Goal: Task Accomplishment & Management: Manage account settings

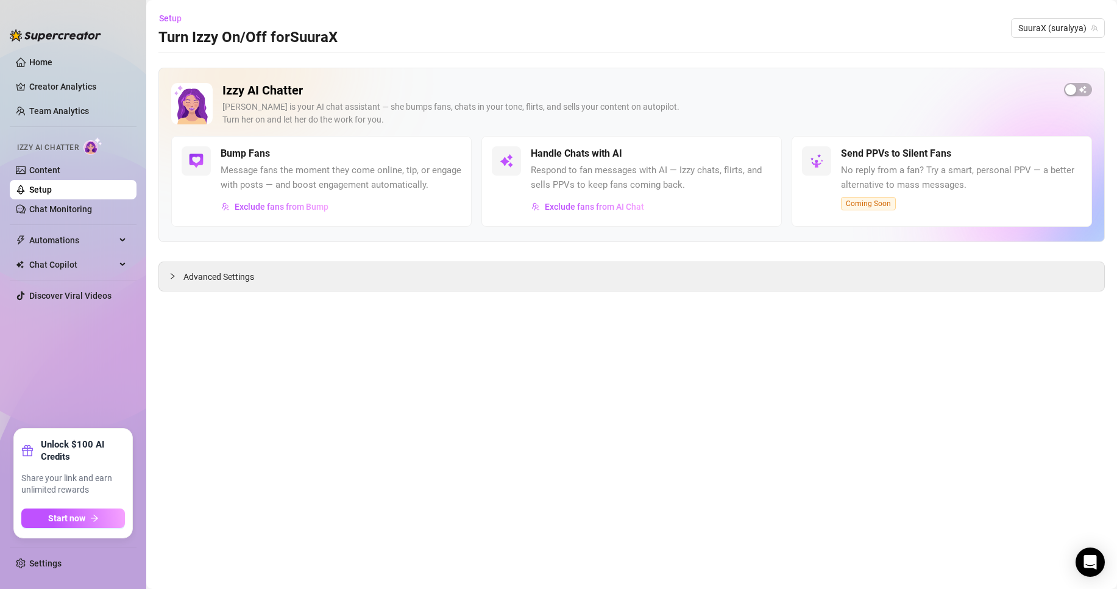
click at [52, 185] on link "Setup" at bounding box center [40, 190] width 23 height 10
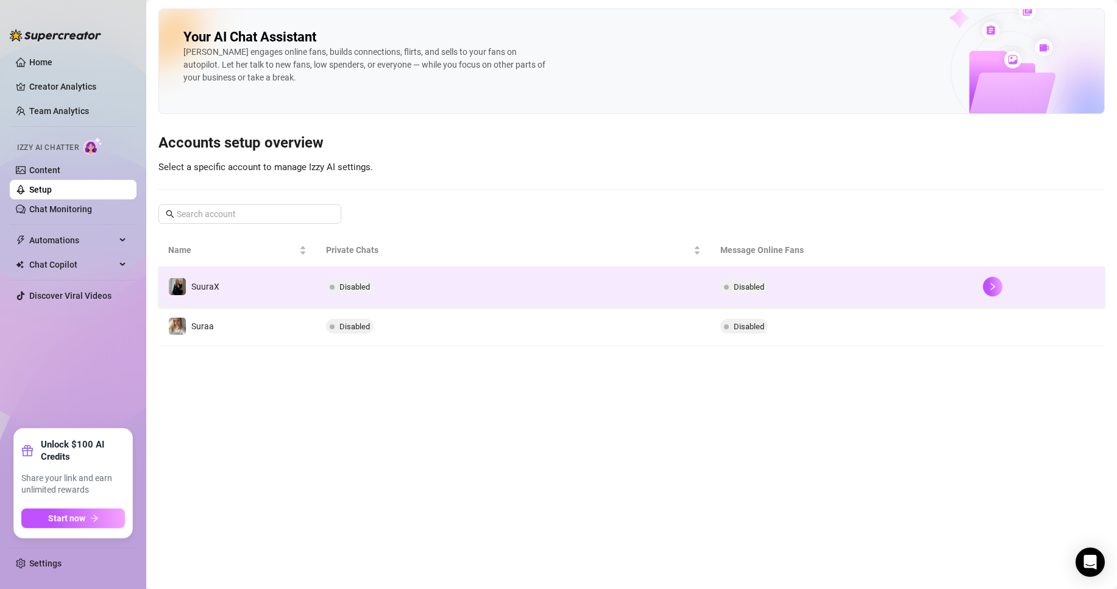
click at [316, 271] on tr "SuuraX Disabled Disabled" at bounding box center [631, 287] width 947 height 40
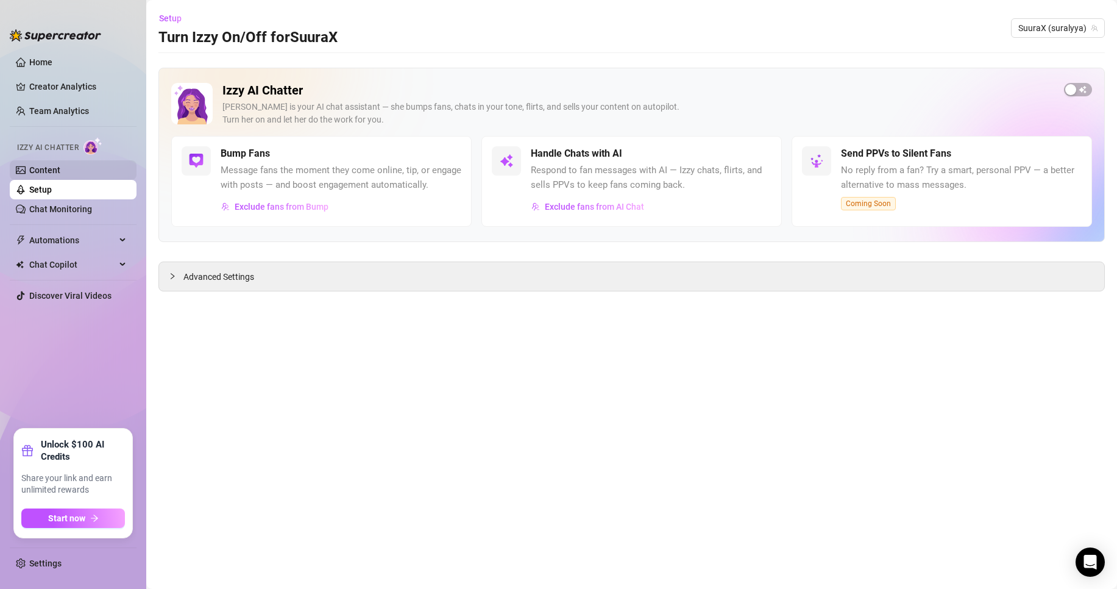
click at [60, 165] on link "Content" at bounding box center [44, 170] width 31 height 10
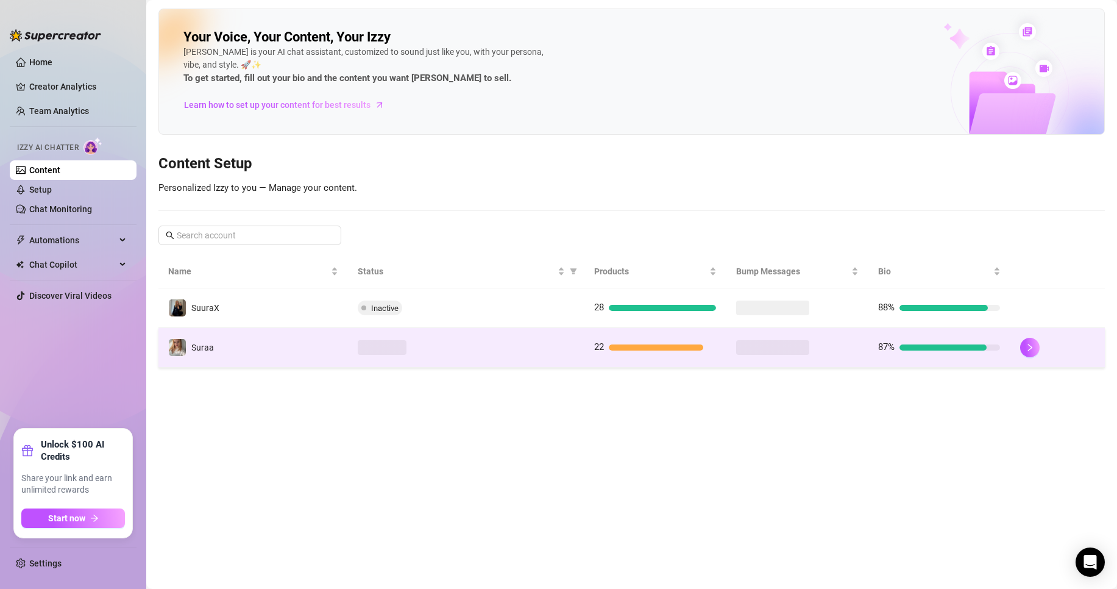
click at [253, 338] on td "Suraa" at bounding box center [253, 348] width 190 height 40
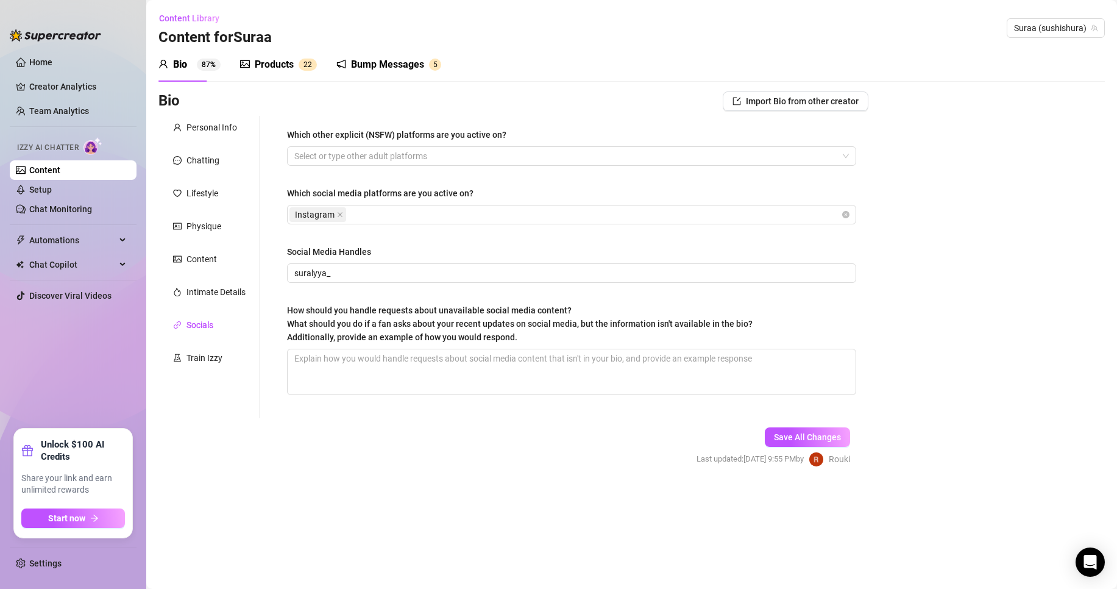
type input "suralyya_"
click at [60, 173] on link "Content" at bounding box center [44, 170] width 31 height 10
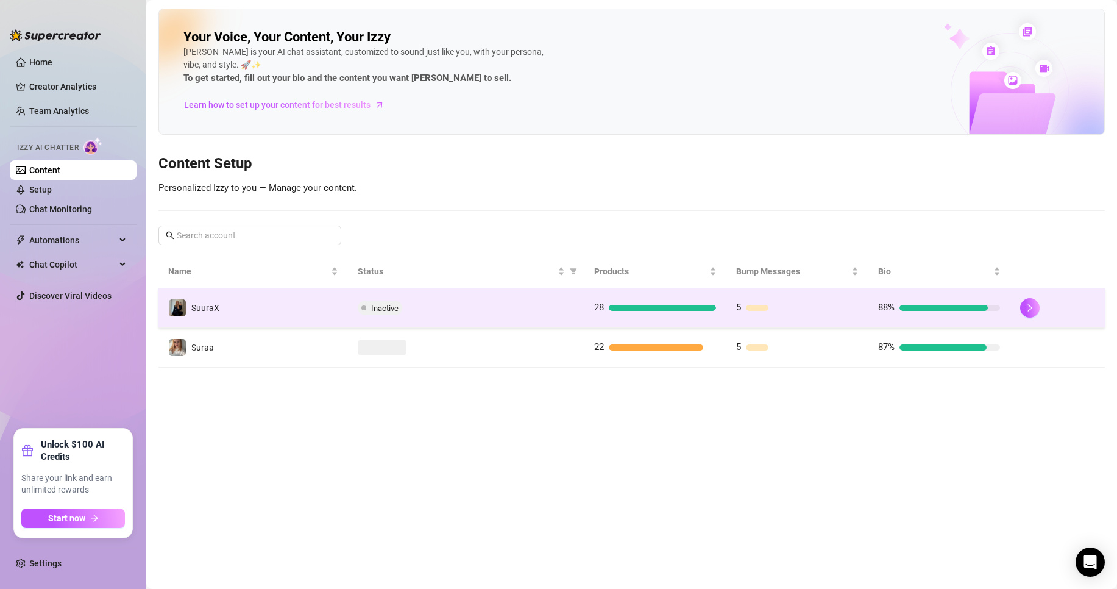
click at [215, 296] on td "SuuraX" at bounding box center [253, 308] width 190 height 40
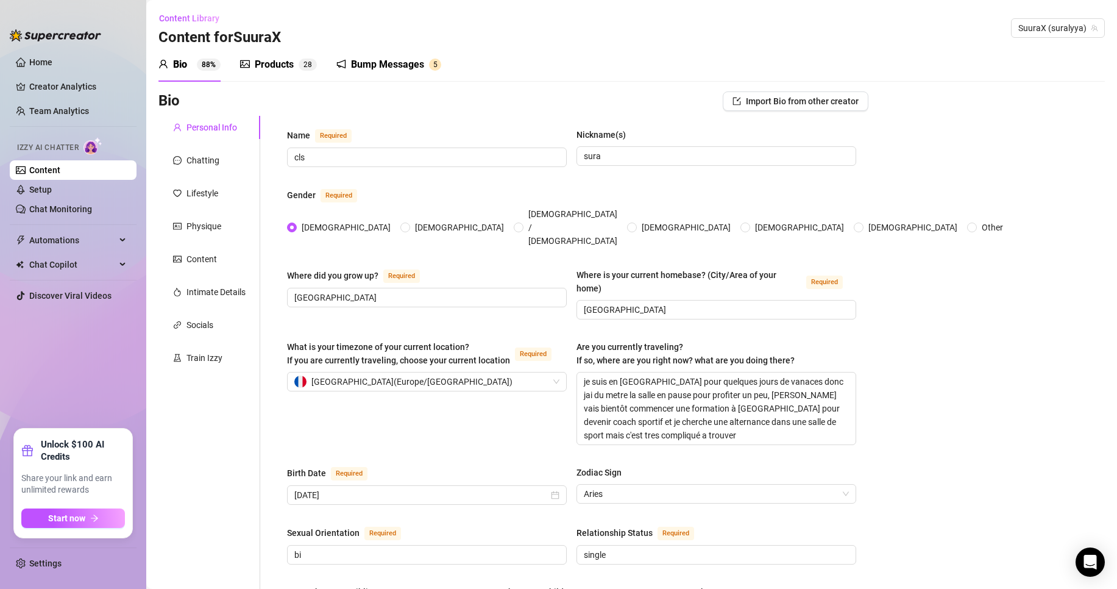
click at [342, 63] on icon "notification" at bounding box center [341, 64] width 10 height 10
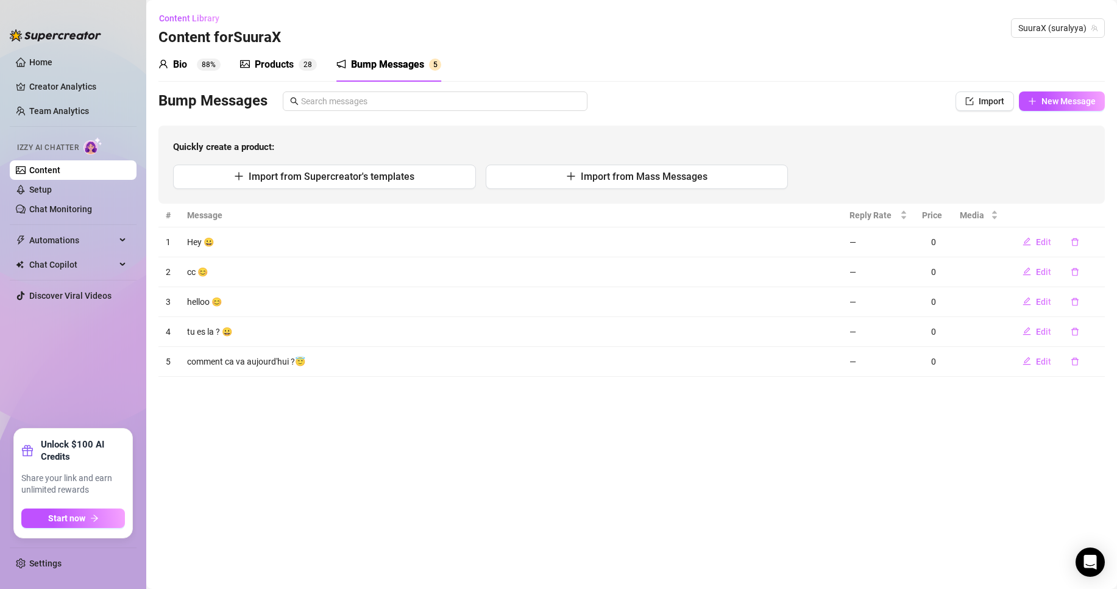
click at [242, 63] on icon "picture" at bounding box center [245, 64] width 10 height 8
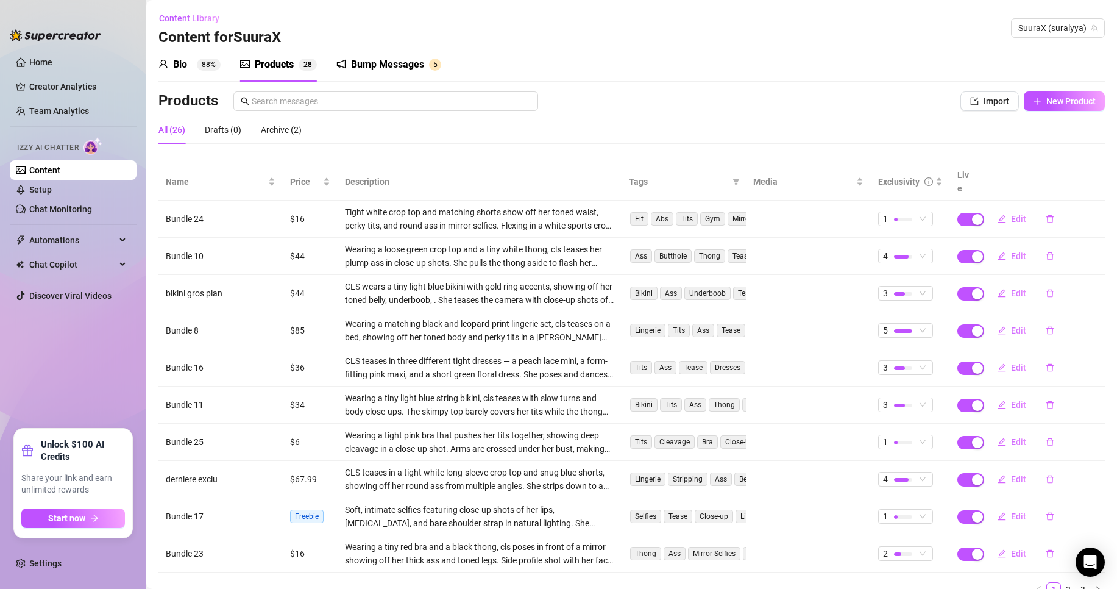
click at [215, 65] on sup "88%" at bounding box center [209, 65] width 24 height 12
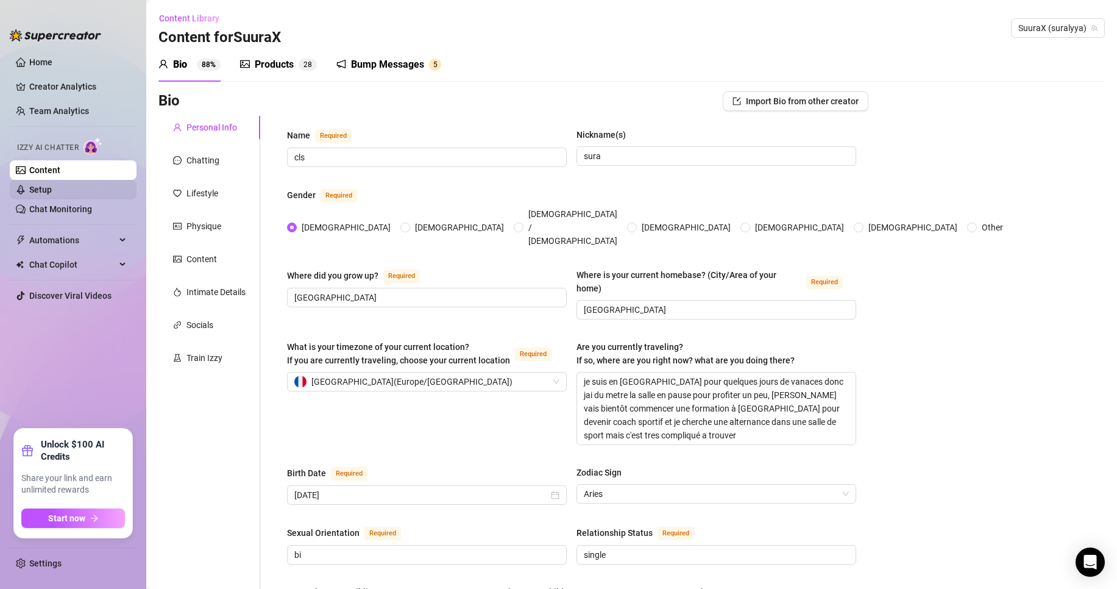
click at [52, 187] on link "Setup" at bounding box center [40, 190] width 23 height 10
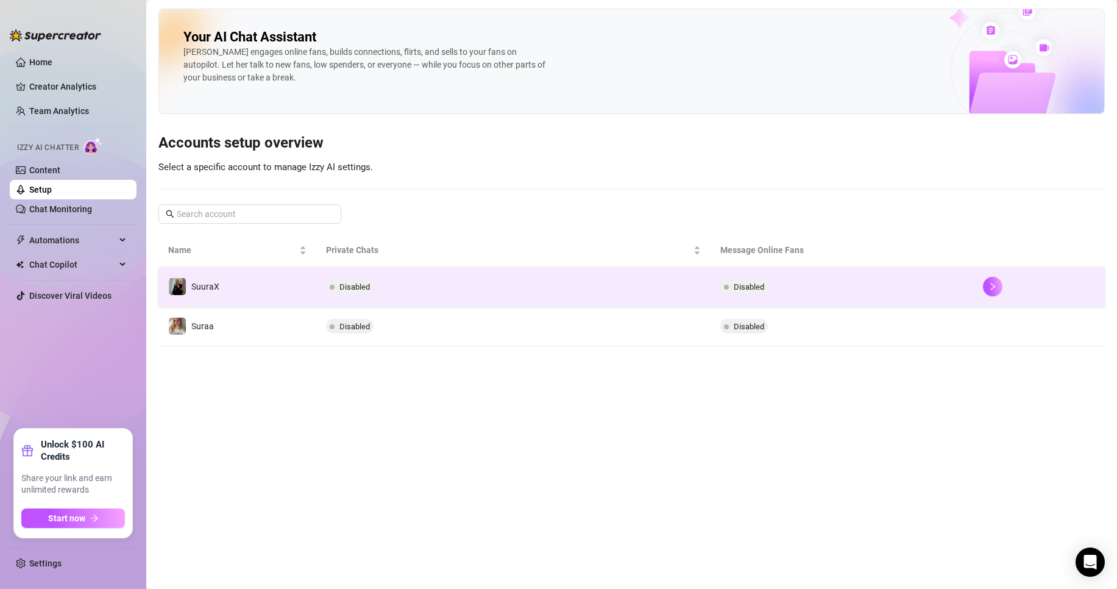
click at [418, 281] on td "Disabled" at bounding box center [513, 287] width 394 height 40
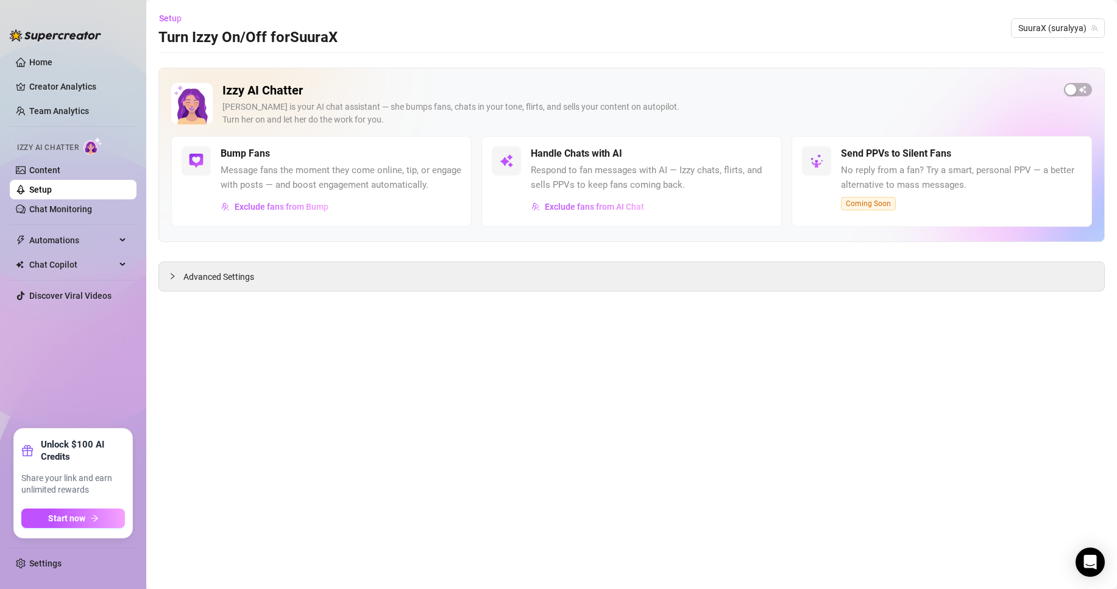
click at [1088, 82] on div "Izzy AI Chatter [PERSON_NAME] is your AI chat assistant — she bumps fans, chats…" at bounding box center [631, 155] width 947 height 174
click at [1086, 84] on div "Izzy AI Chatter [PERSON_NAME] is your AI chat assistant — she bumps fans, chats…" at bounding box center [631, 155] width 947 height 174
click at [1086, 87] on span "button" at bounding box center [1078, 89] width 28 height 13
click at [431, 149] on div "Bump Fans" at bounding box center [341, 153] width 241 height 15
click at [433, 149] on div "Bump Fans" at bounding box center [341, 153] width 241 height 15
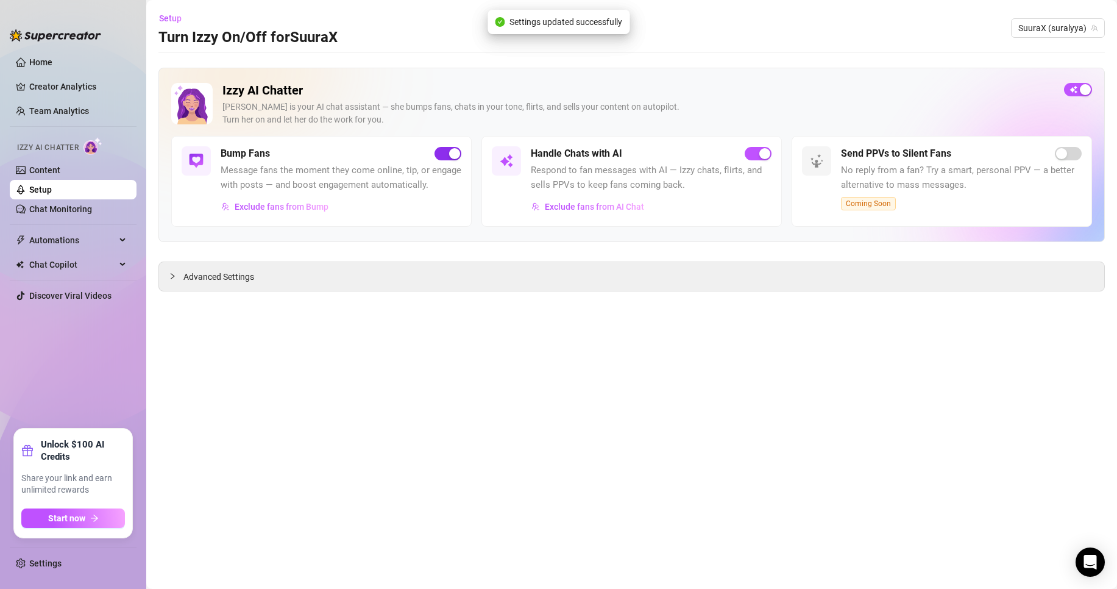
click at [443, 152] on span "button" at bounding box center [448, 153] width 27 height 13
click at [53, 165] on link "Content" at bounding box center [44, 170] width 31 height 10
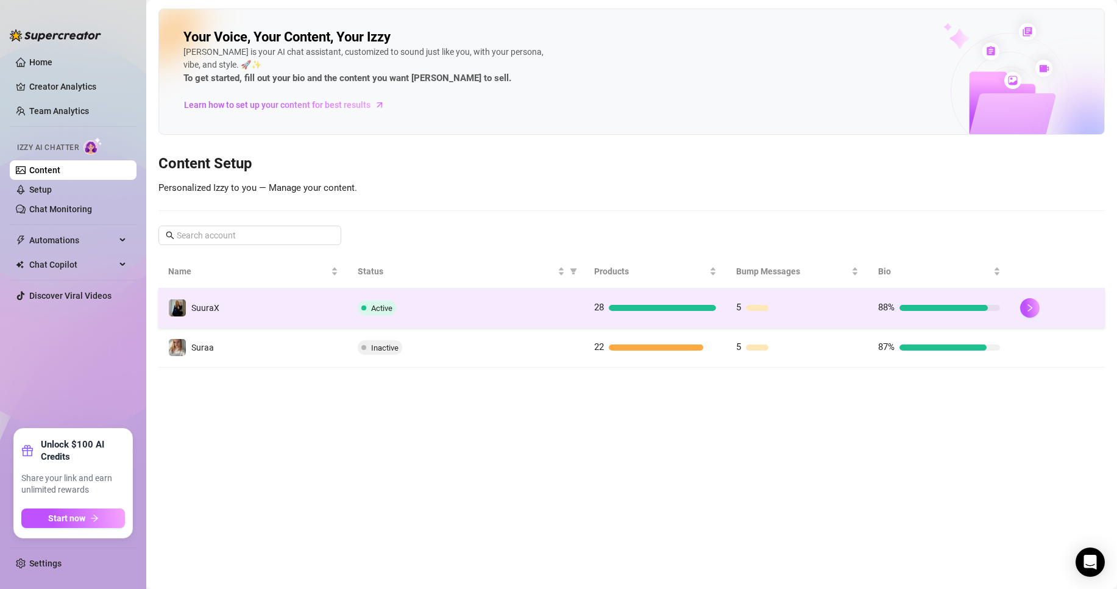
click at [432, 313] on div "Active" at bounding box center [466, 307] width 217 height 15
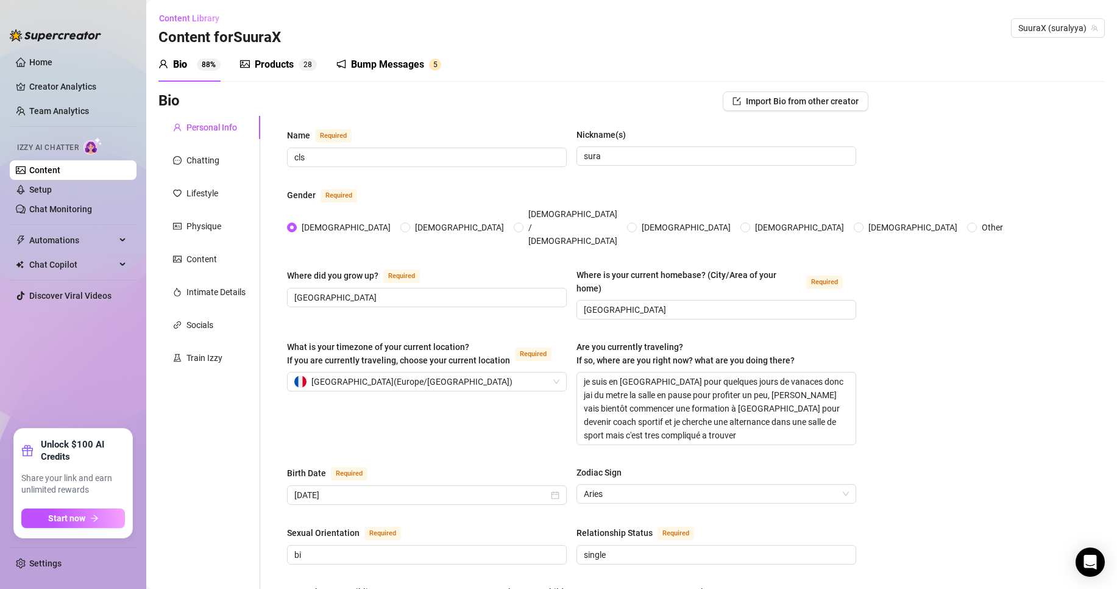
click at [264, 69] on div "Products" at bounding box center [274, 64] width 39 height 15
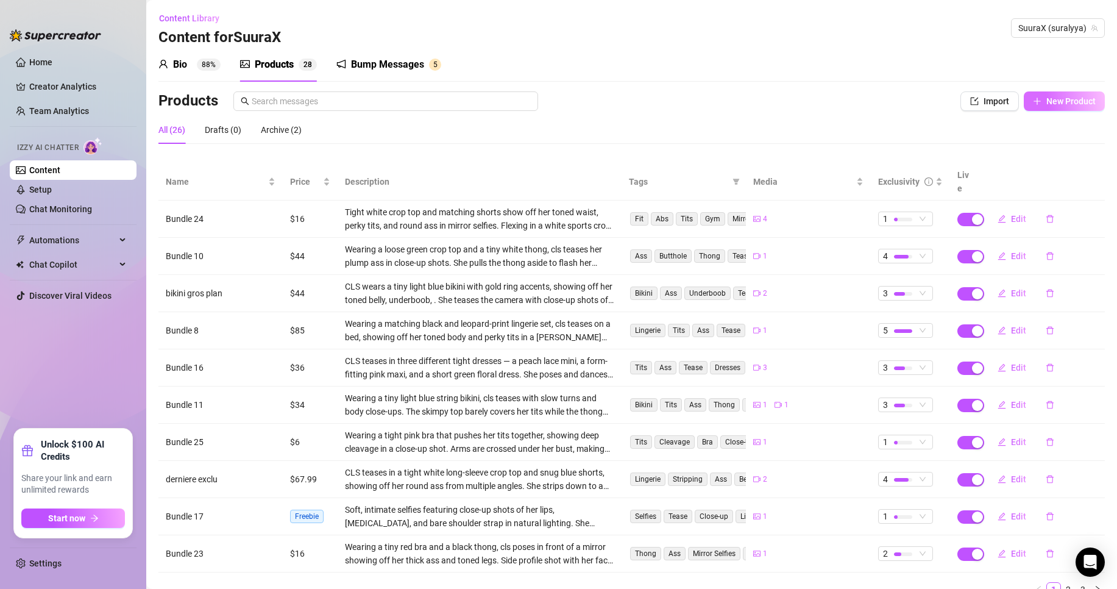
click at [1024, 98] on button "New Product" at bounding box center [1064, 101] width 81 height 20
type textarea "Type your message here..."
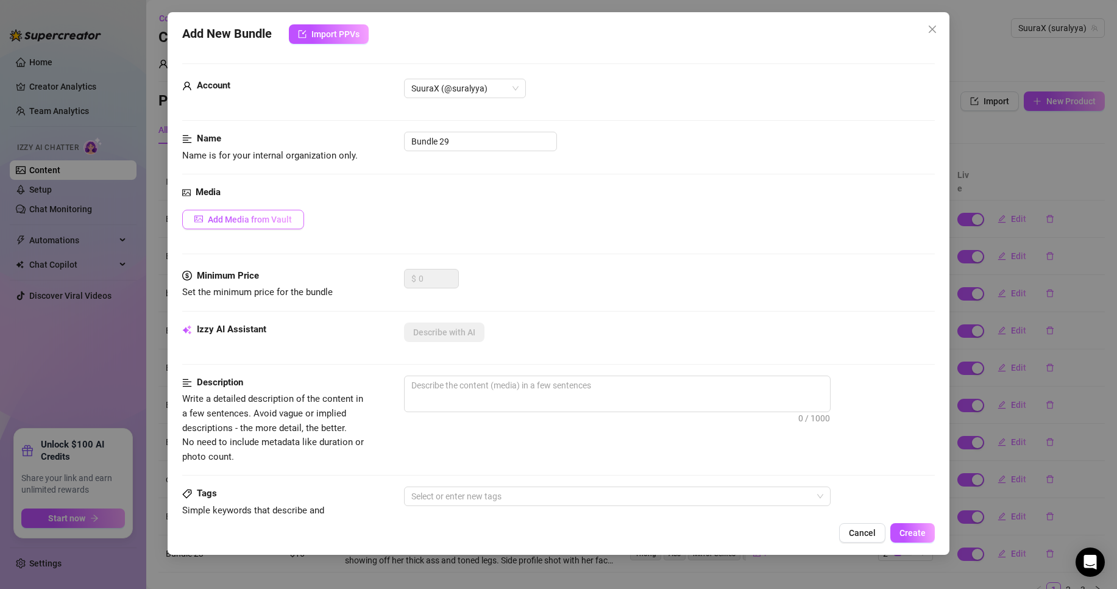
click at [268, 213] on button "Add Media from Vault" at bounding box center [243, 220] width 122 height 20
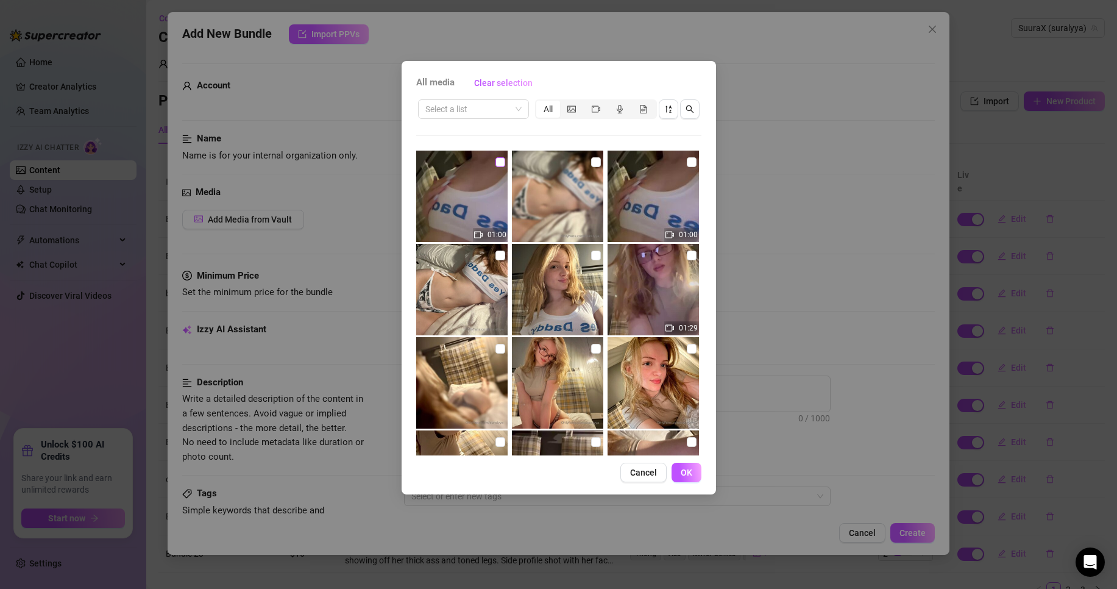
click at [502, 158] on input "checkbox" at bounding box center [501, 162] width 10 height 10
checkbox input "true"
click at [591, 162] on input "checkbox" at bounding box center [596, 162] width 10 height 10
checkbox input "true"
click at [496, 255] on input "checkbox" at bounding box center [501, 256] width 10 height 10
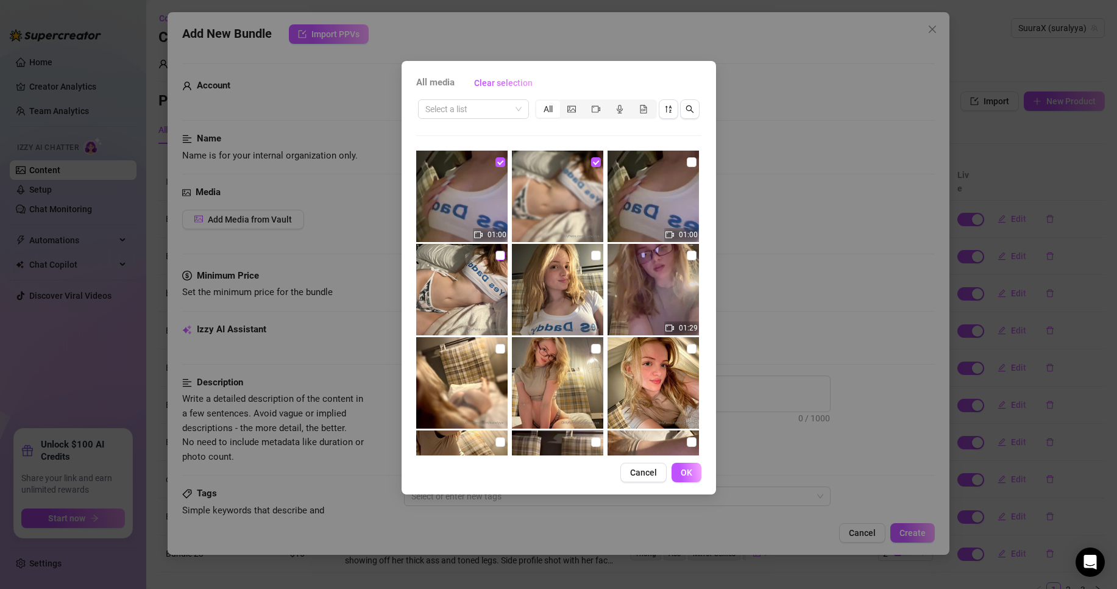
checkbox input "true"
click at [592, 257] on input "checkbox" at bounding box center [596, 256] width 10 height 10
checkbox input "true"
click at [688, 474] on span "OK" at bounding box center [687, 473] width 12 height 10
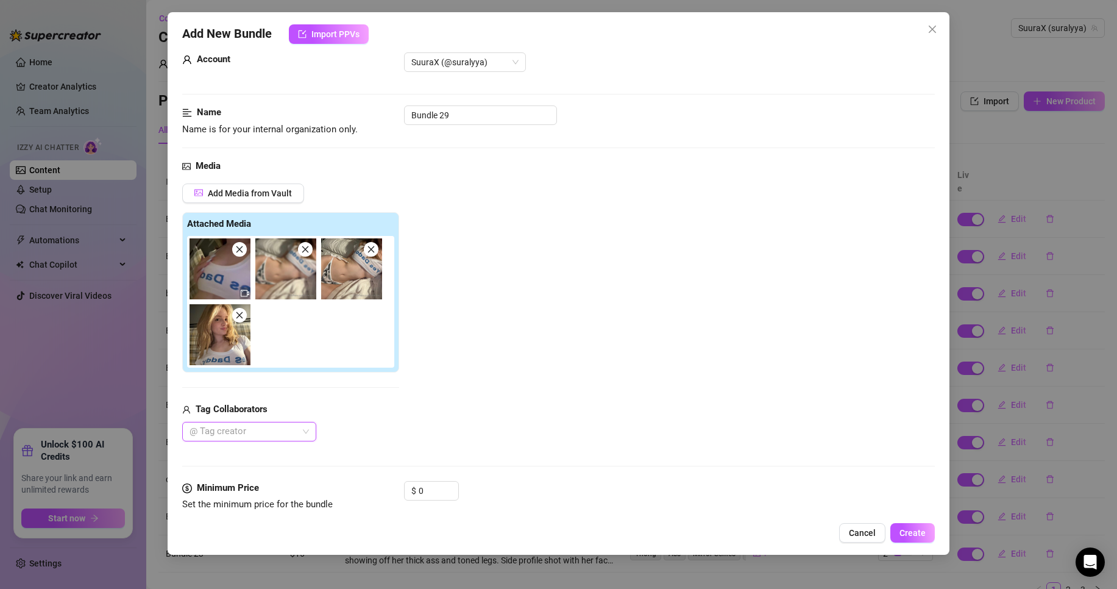
scroll to position [61, 0]
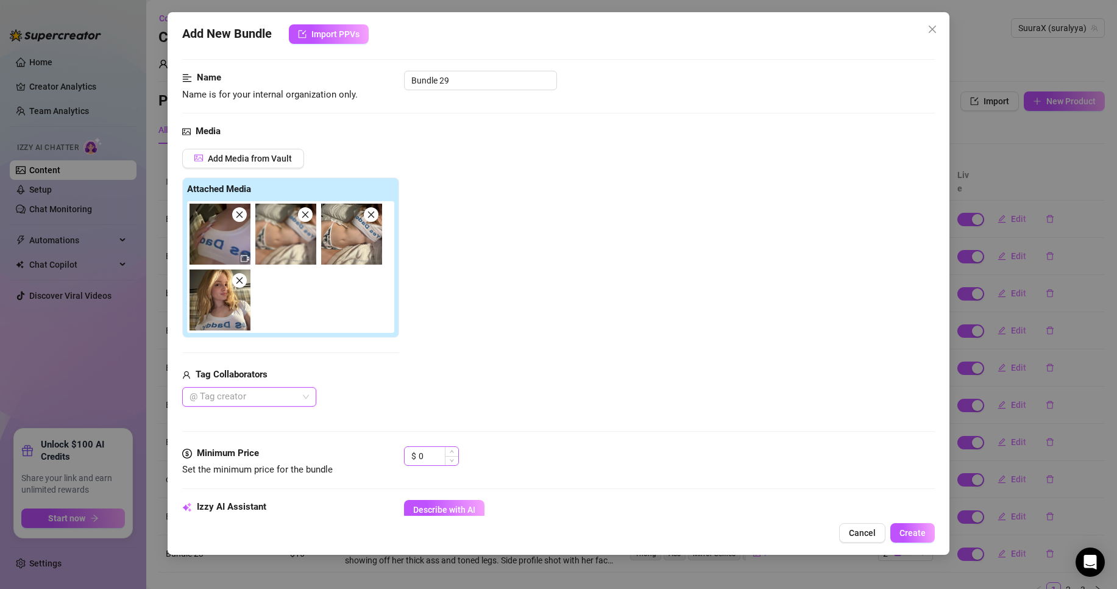
click at [433, 465] on div "$ 0" at bounding box center [431, 456] width 55 height 20
drag, startPoint x: 432, startPoint y: 460, endPoint x: 411, endPoint y: 464, distance: 21.0
click at [411, 467] on div "$ 0" at bounding box center [431, 461] width 55 height 30
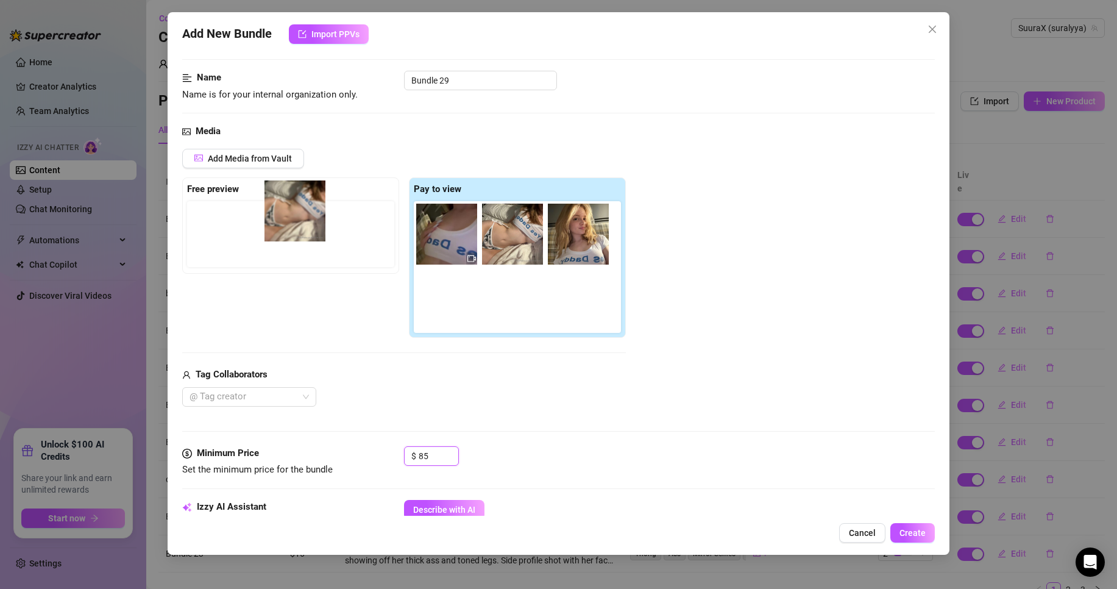
drag, startPoint x: 507, startPoint y: 258, endPoint x: 271, endPoint y: 240, distance: 237.2
click at [272, 240] on div "Free preview Pay to view" at bounding box center [404, 257] width 444 height 161
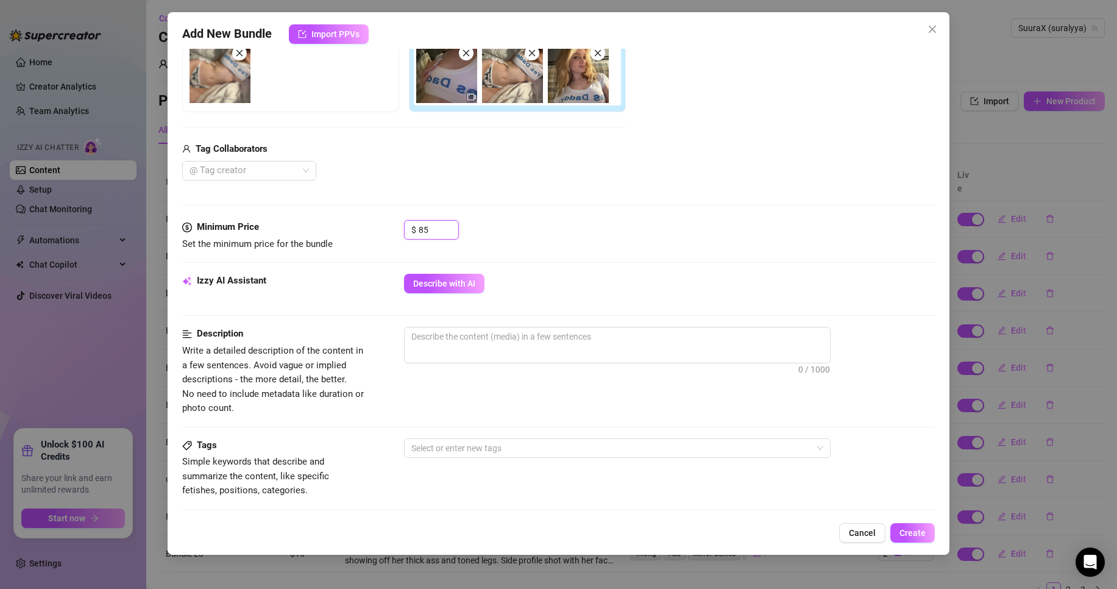
scroll to position [244, 0]
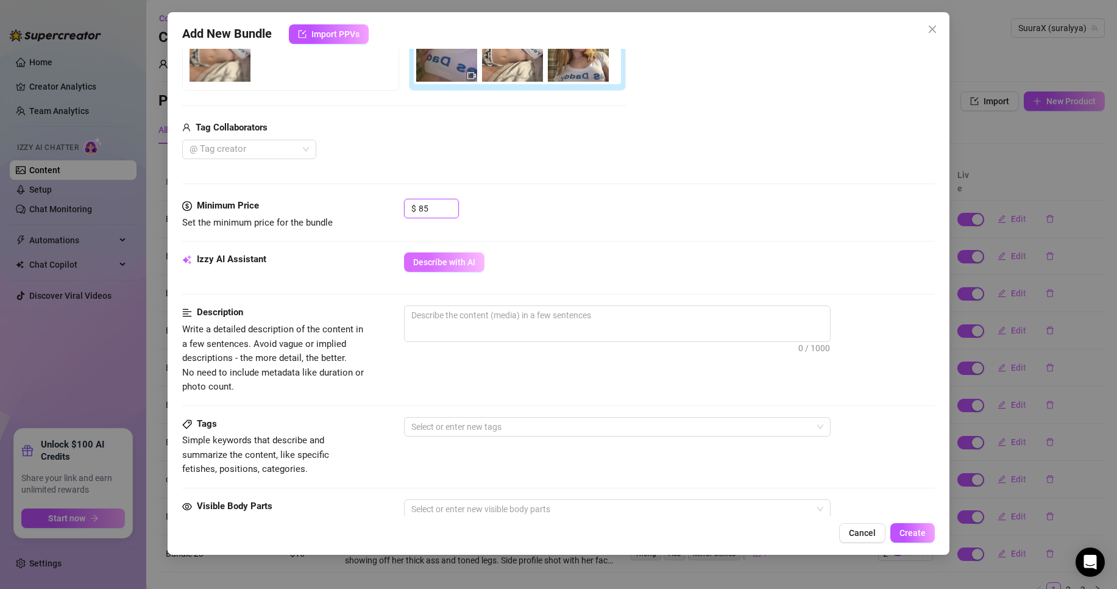
type input "85"
click at [437, 271] on button "Describe with AI" at bounding box center [444, 262] width 80 height 20
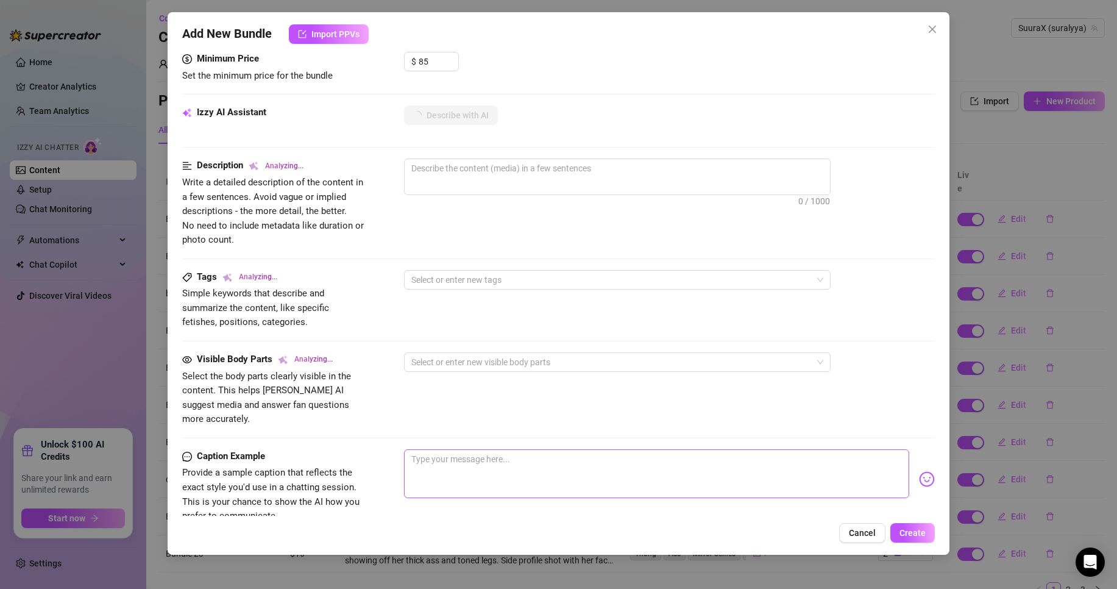
scroll to position [557, 0]
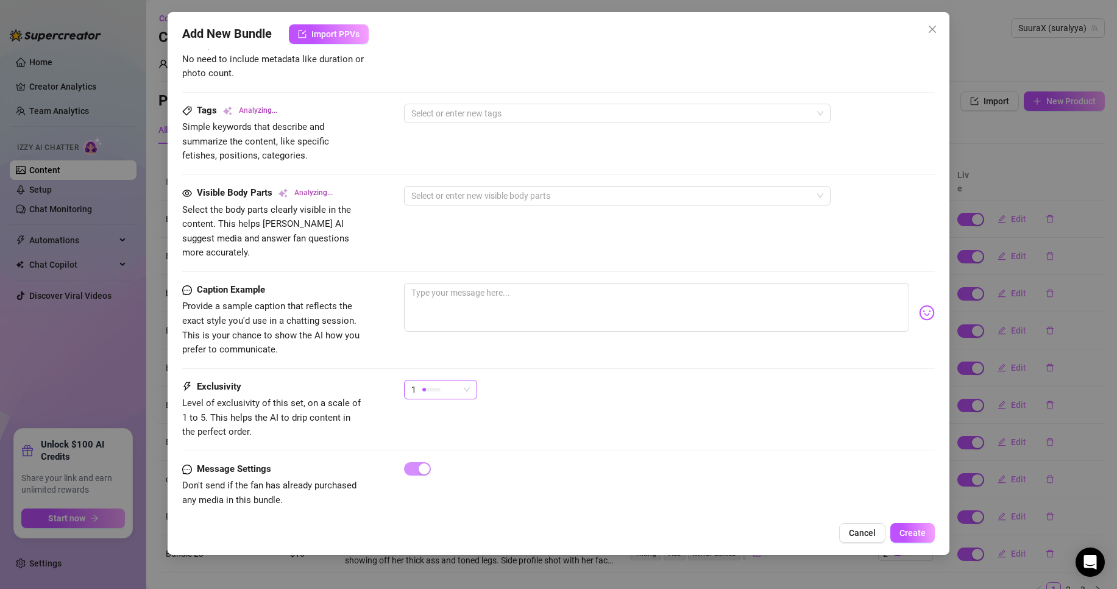
click at [473, 380] on div "1" at bounding box center [440, 390] width 73 height 20
click at [444, 474] on span "5 - Most Exclusive 🔥" at bounding box center [453, 477] width 79 height 13
click at [453, 283] on textarea at bounding box center [656, 307] width 505 height 49
type textarea "Wearing"
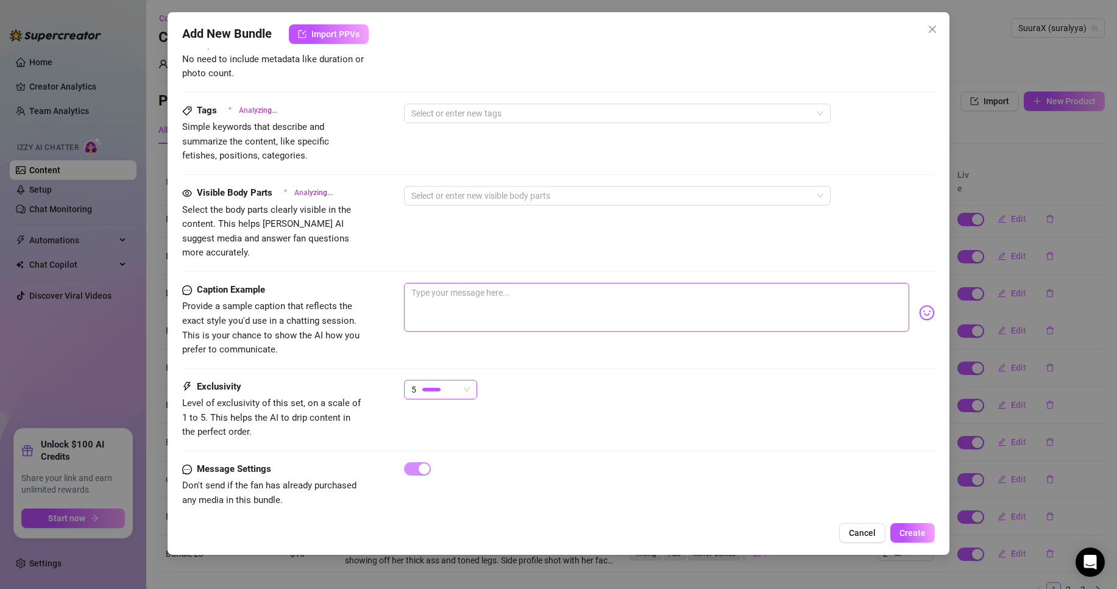
type textarea "Wearing a"
type textarea "Wearing a tight"
type textarea "Wearing a tight white"
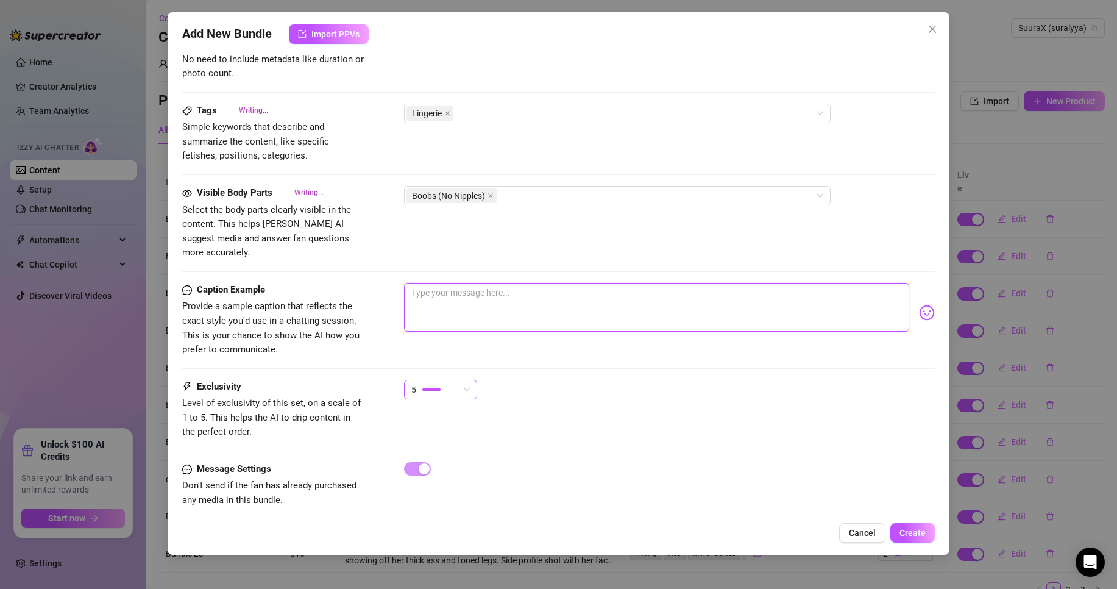
type textarea "Wearing a tight white"
type textarea "Wearing a tight white crop"
type textarea "Wearing a tight white crop top"
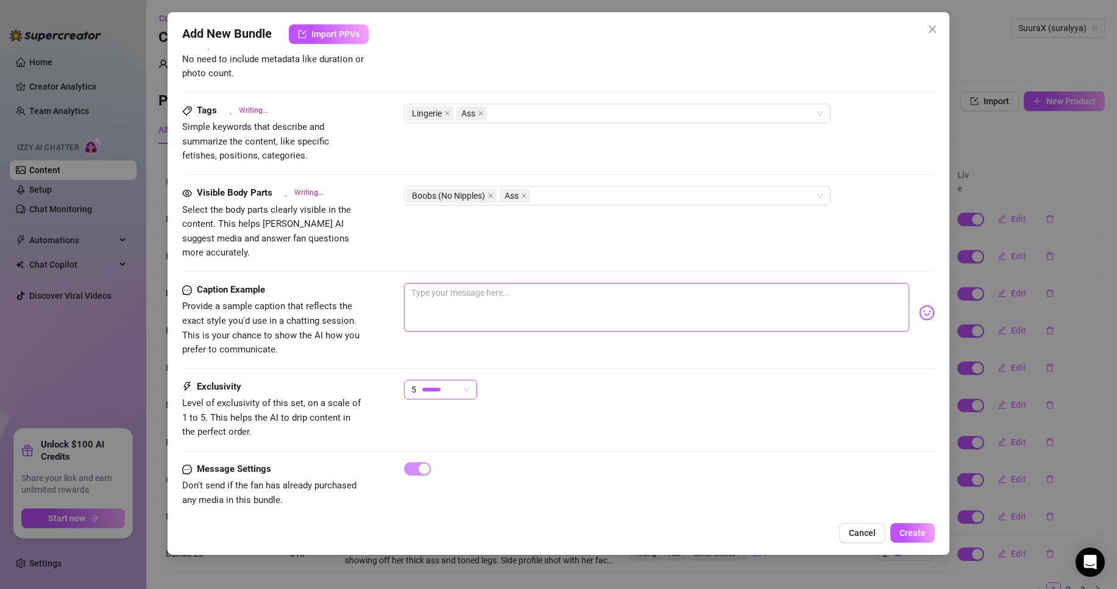
type textarea "Wearing a tight white crop top with"
type textarea "Wearing a tight white crop top with 'Yes"
type textarea "Wearing a tight white crop top with 'Yes Daddy'"
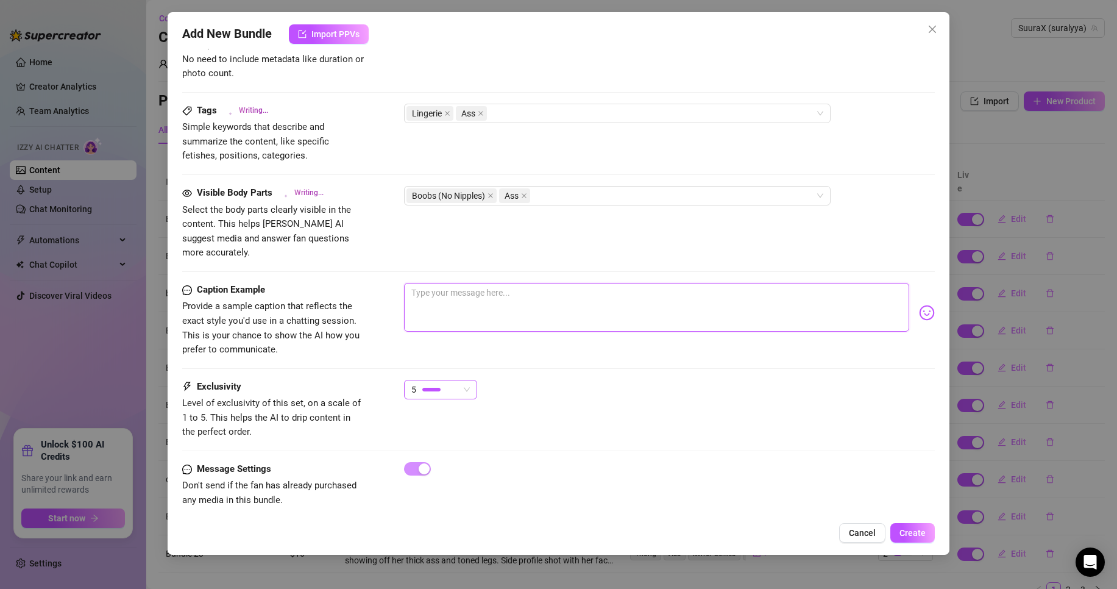
type textarea "Wearing a tight white crop top with 'Yes Daddy'"
type textarea "Wearing a tight white crop top with 'Yes Daddy' printed"
type textarea "Wearing a tight white crop top with 'Yes Daddy' printed on"
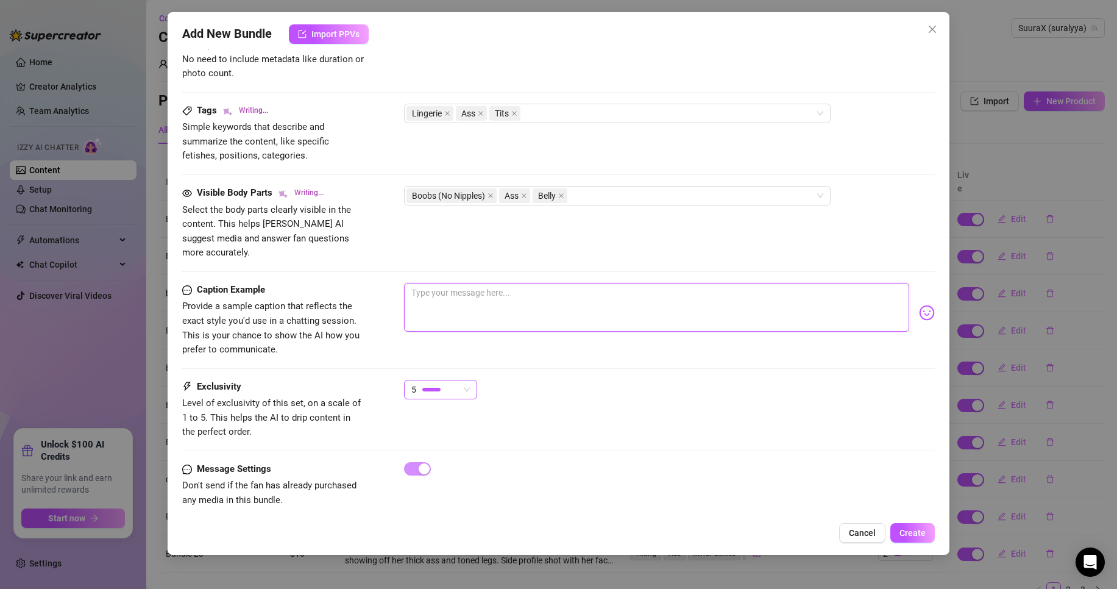
type textarea "Wearing a tight white crop top with 'Yes Daddy' printed on it"
type textarea "Wearing a tight white crop top with 'Yes Daddy' printed on it and"
type textarea "Wearing a tight white crop top with 'Yes Daddy' printed on it and skimpy"
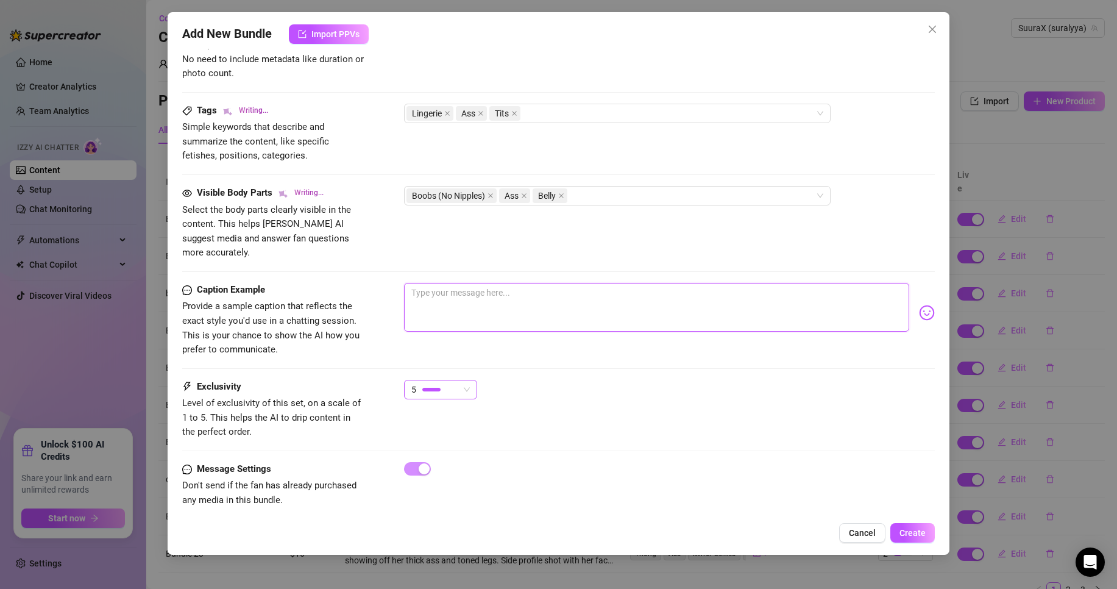
type textarea "Wearing a tight white crop top with 'Yes Daddy' printed on it and skimpy"
type textarea "Wearing a tight white crop top with 'Yes Daddy' printed on it and skimpy anime-…"
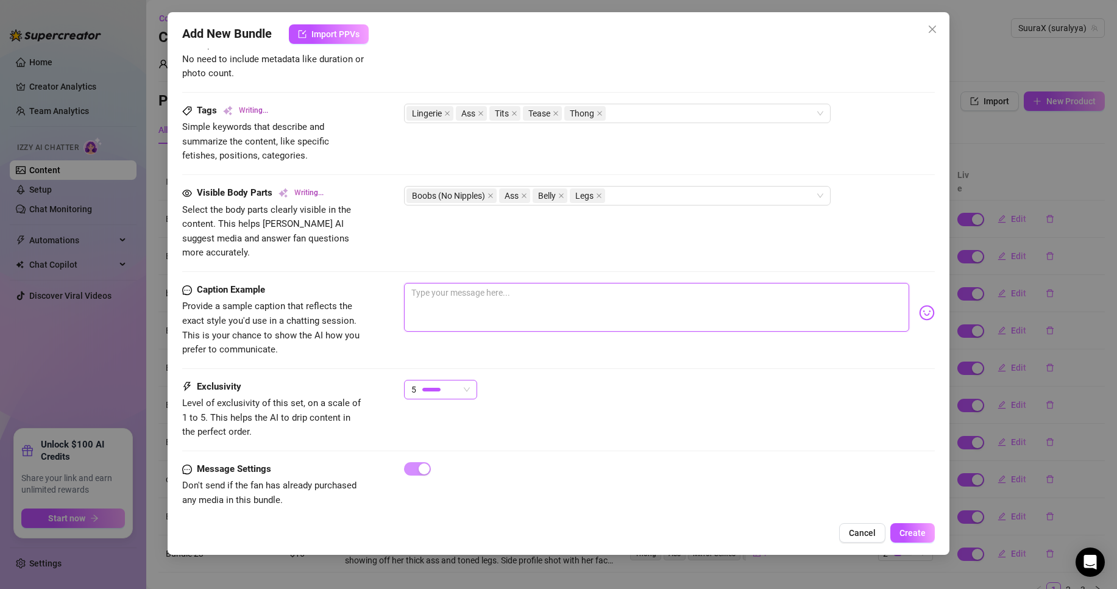
type textarea "Wearing a tight white crop top with 'Yes Daddy' printed on it and skimpy anime-…"
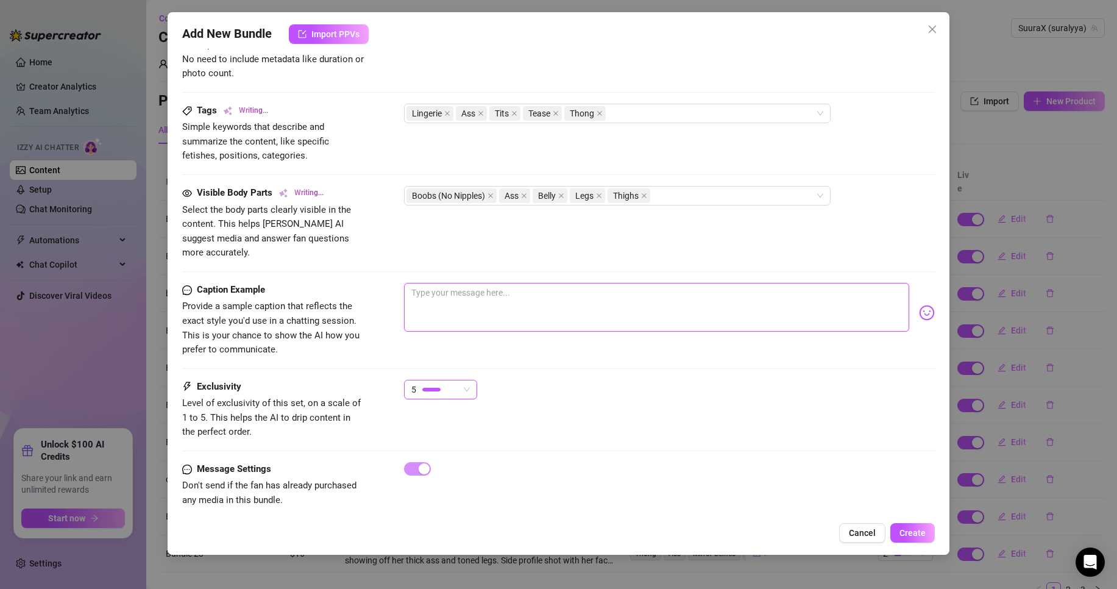
type textarea "Wearing a tight white crop top with 'Yes Daddy' printed on it and skimpy anime-…"
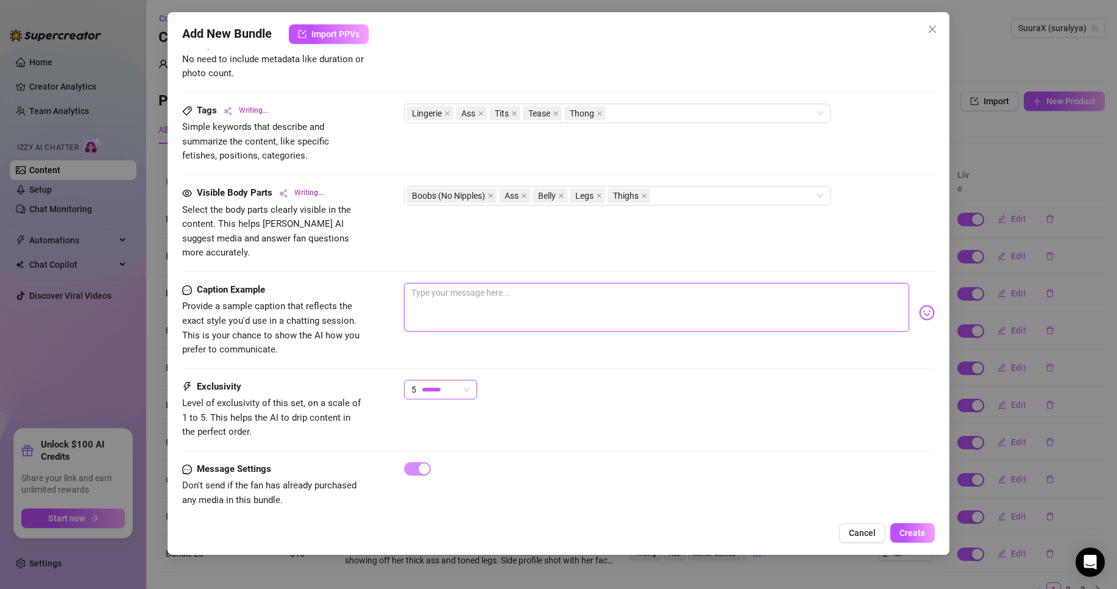
type textarea "l"
type textarea "Wearing a tight white crop top with 'Yes Daddy' printed on it and skimpy anime-…"
type textarea "la"
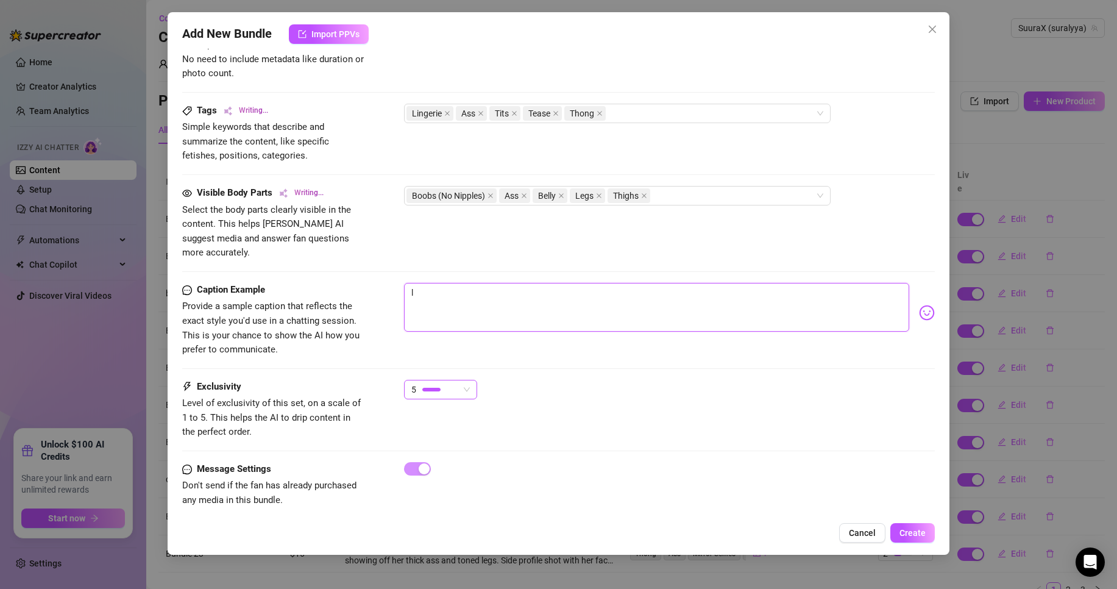
type textarea "la"
type textarea "Wearing a tight white crop top with 'Yes Daddy' printed on it and skimpy anime-…"
type textarea "l"
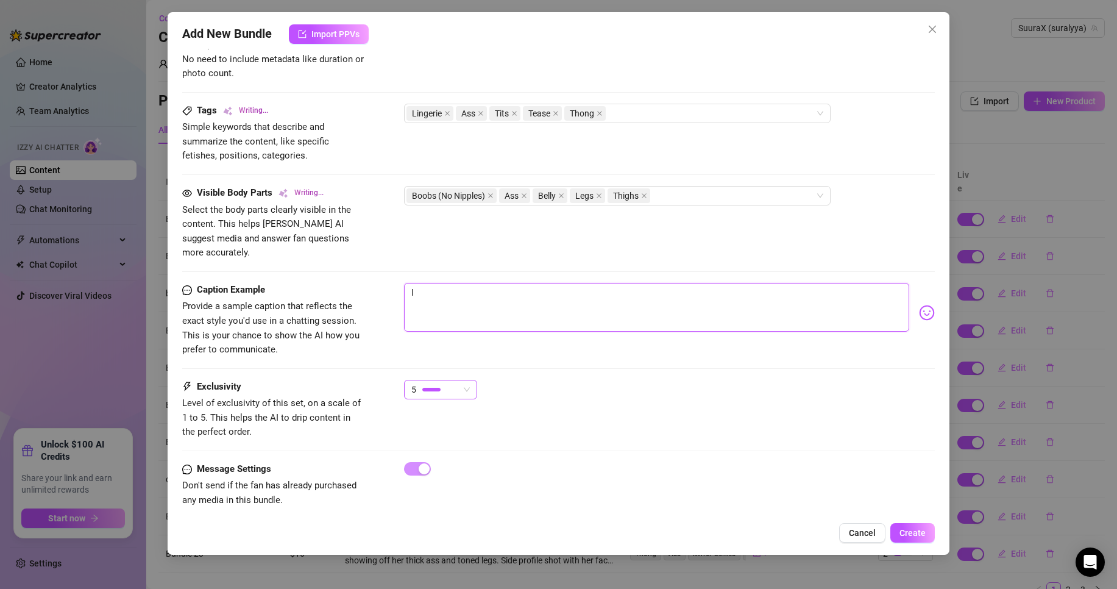
type textarea "Wearing a tight white crop top with 'Yes Daddy' printed on it and skimpy anime-…"
type textarea "Type your message here..."
type textarea "Wearing a tight white crop top with 'Yes Daddy' printed on it and skimpy anime-…"
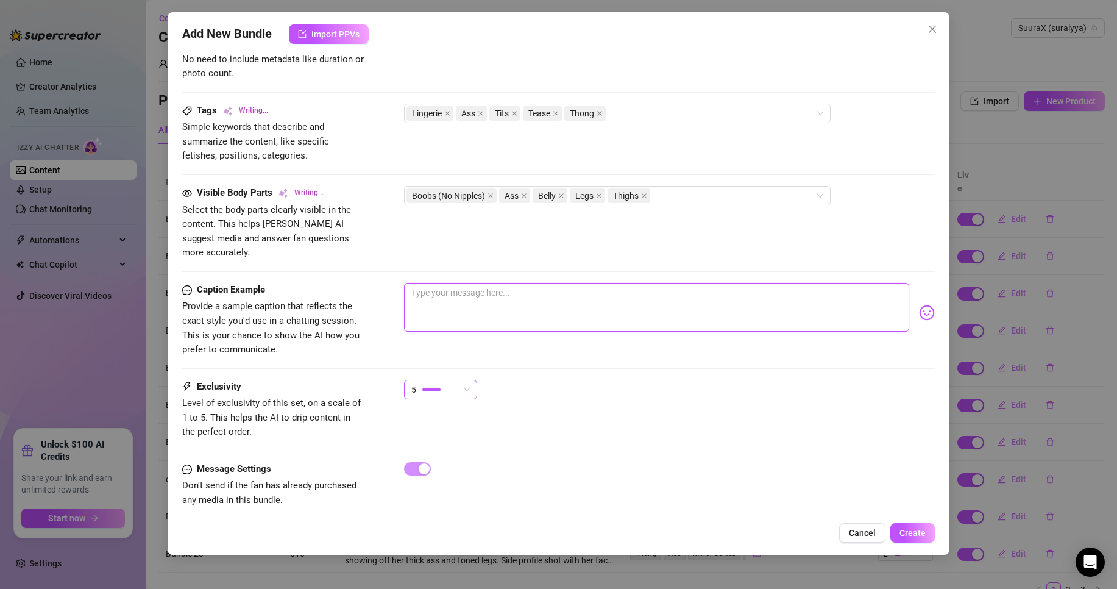
type textarea "m"
type textarea "Wearing a tight white crop top with 'Yes Daddy' printed on it and skimpy anime-…"
type textarea "ma"
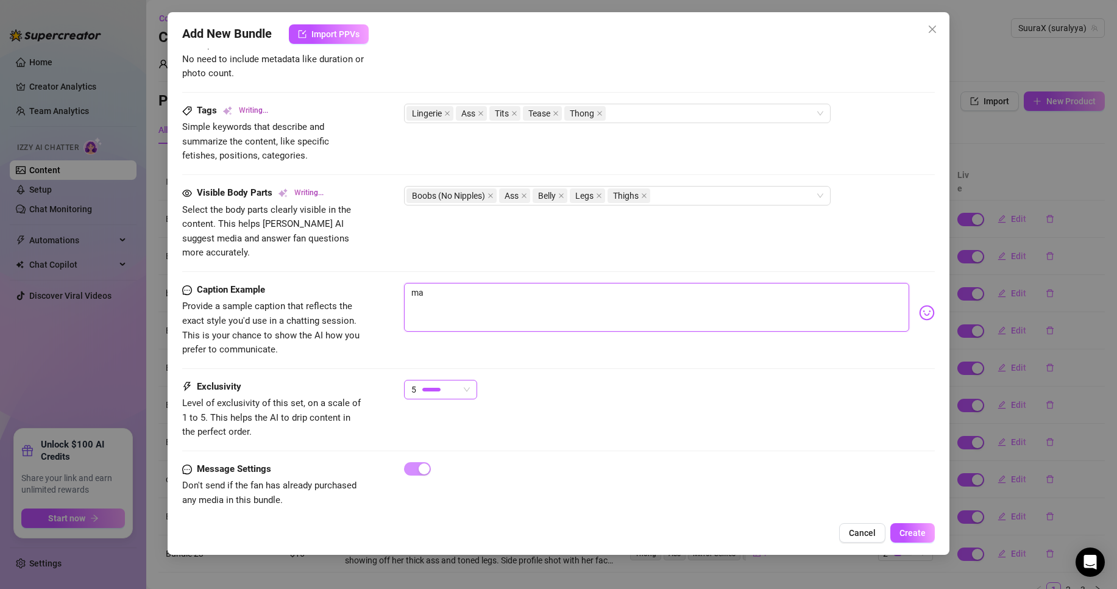
type textarea "Wearing a tight white crop top with 'Yes Daddy' printed on it and skimpy anime-…"
type textarea "ma"
type textarea "Wearing a tight white crop top with 'Yes Daddy' printed on it and skimpy anime-…"
type textarea "ma"
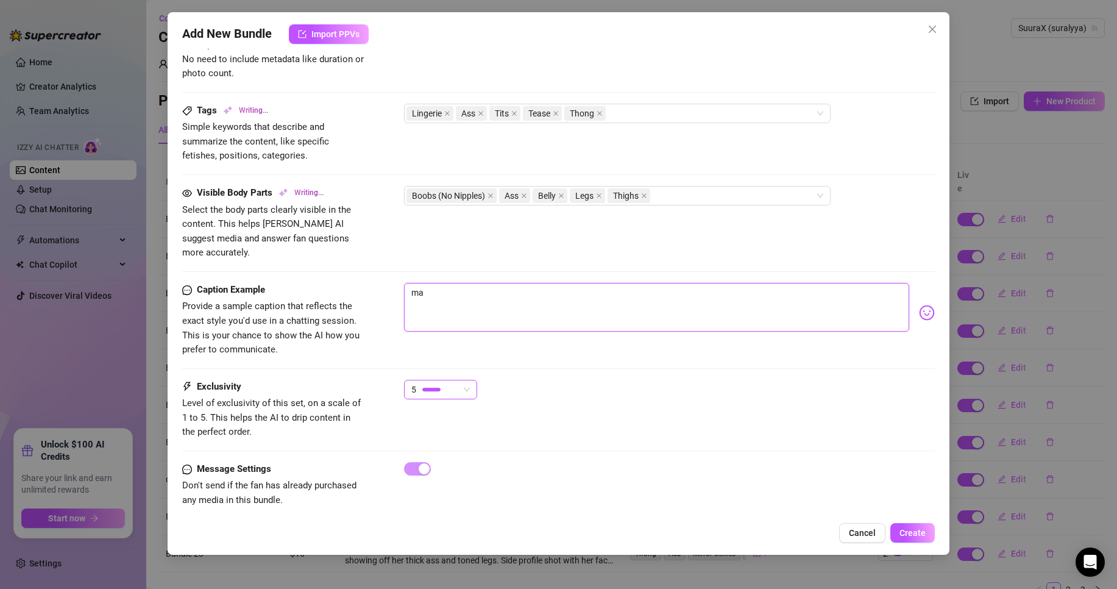
type textarea "Wearing a tight white crop top with 'Yes Daddy' printed on it and skimpy anime-…"
type textarea "ma t"
type textarea "Wearing a tight white crop top with 'Yes Daddy' printed on it and skimpy anime-…"
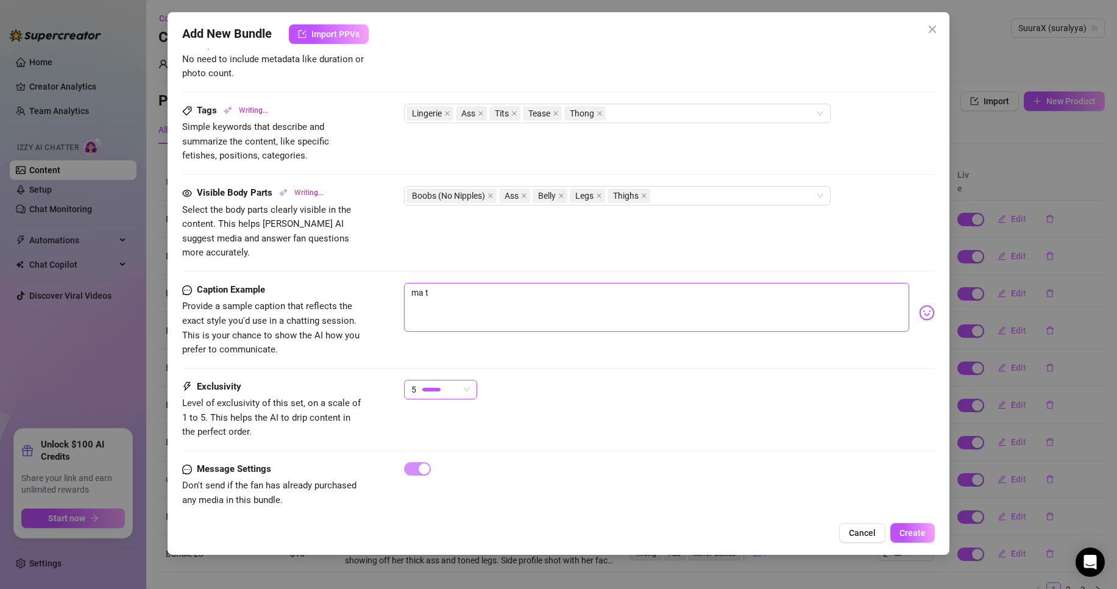
type textarea "ma to"
type textarea "Wearing a tight white crop top with 'Yes Daddy' printed on it and skimpy anime-…"
type textarea "ma tou"
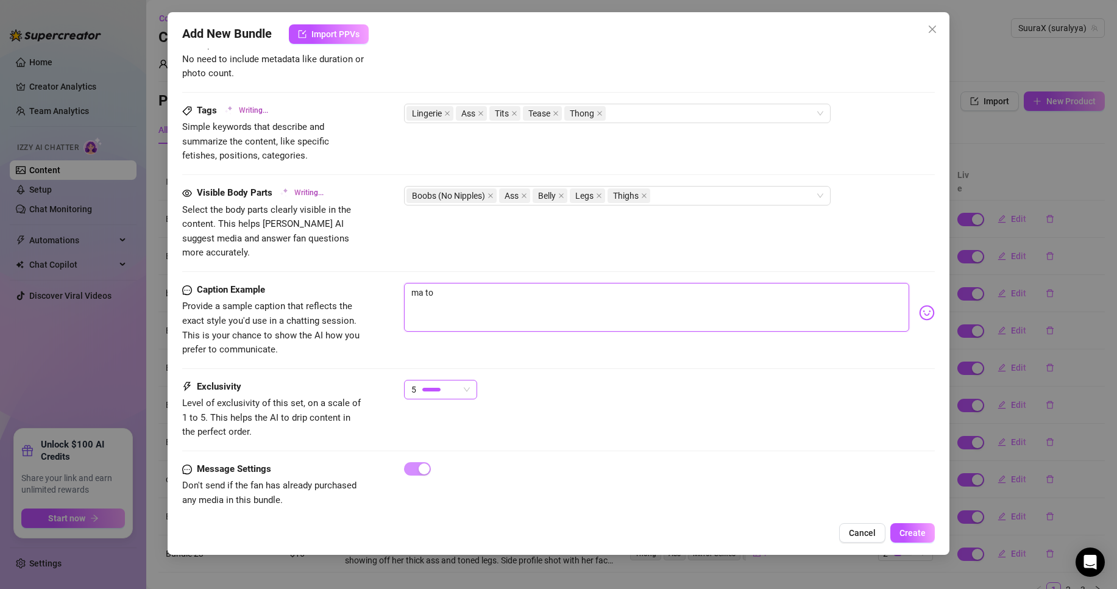
type textarea "ma tou"
type textarea "Wearing a tight white crop top with 'Yes Daddy' printed on it and skimpy anime-…"
type textarea "ma tout"
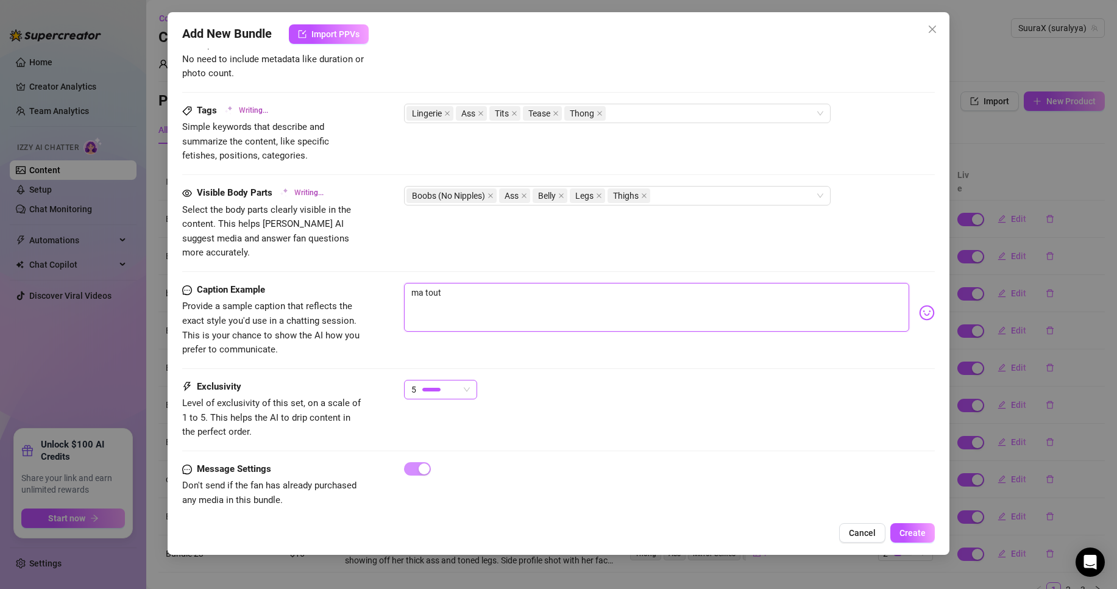
type textarea "Wearing a tight white crop top with 'Yes Daddy' printed on it and skimpy anime-…"
type textarea "ma toute"
type textarea "Wearing a tight white crop top with 'Yes Daddy' printed on it and skimpy anime-…"
type textarea "ma toute"
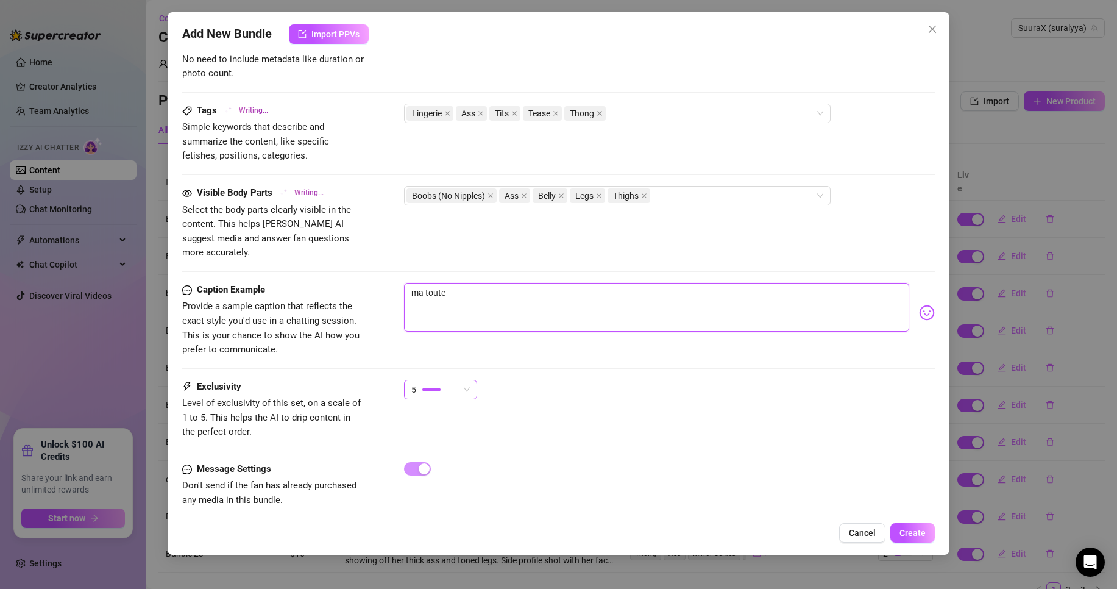
type textarea "ma toute"
type textarea "Wearing a tight white crop top with 'Yes Daddy' printed on it and skimpy anime-…"
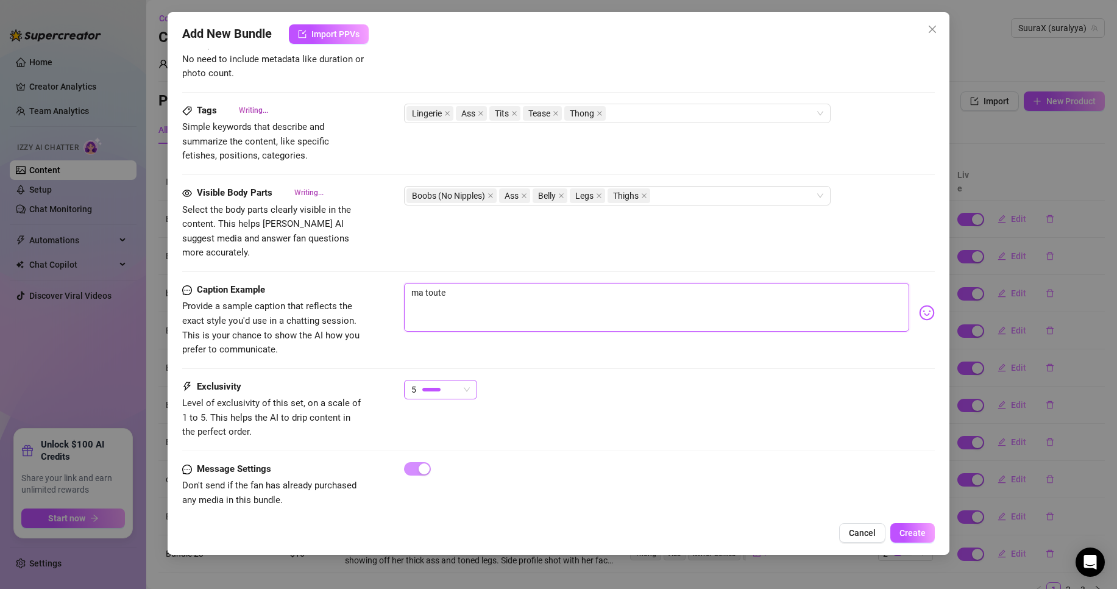
type textarea "Wearing a tight white crop top with 'Yes Daddy' printed on it and skimpy anime-…"
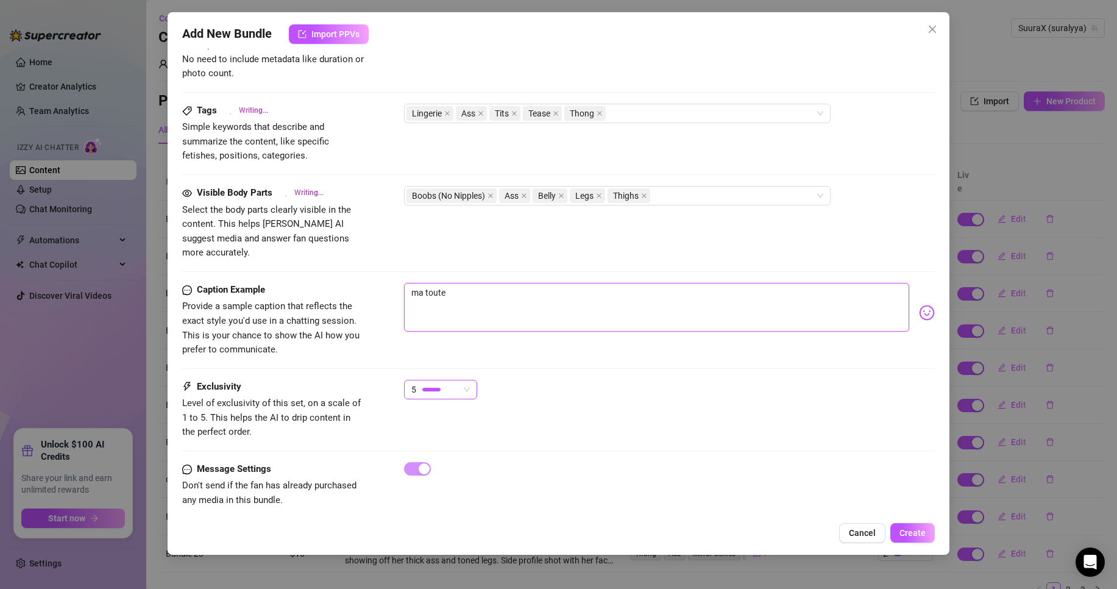
type textarea "Wearing a tight white crop top with 'Yes Daddy' printed on it and skimpy anime-…"
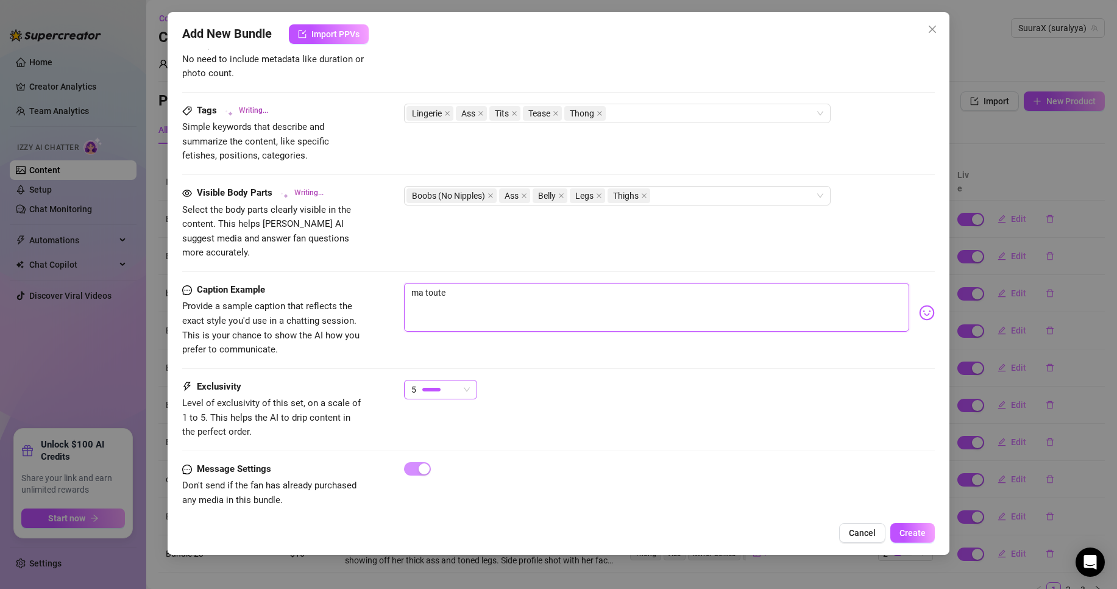
type textarea "Wearing a tight white crop top with 'Yes Daddy' printed on it and skimpy anime-…"
type textarea "ma toute n"
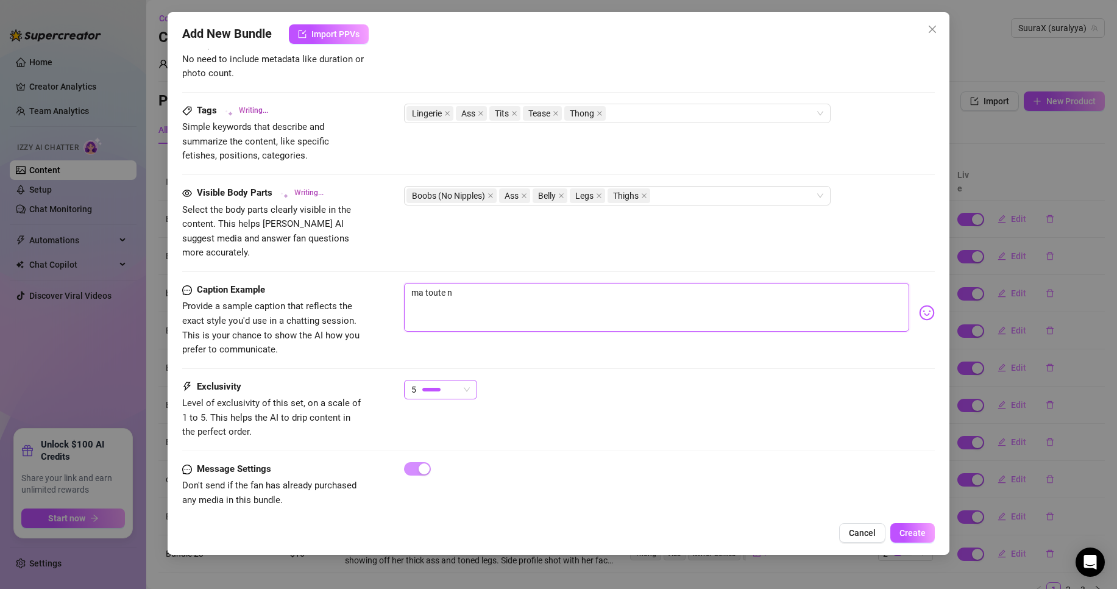
type textarea "Wearing a tight white crop top with 'Yes Daddy' printed on it and skimpy anime-…"
type textarea "ma toute no"
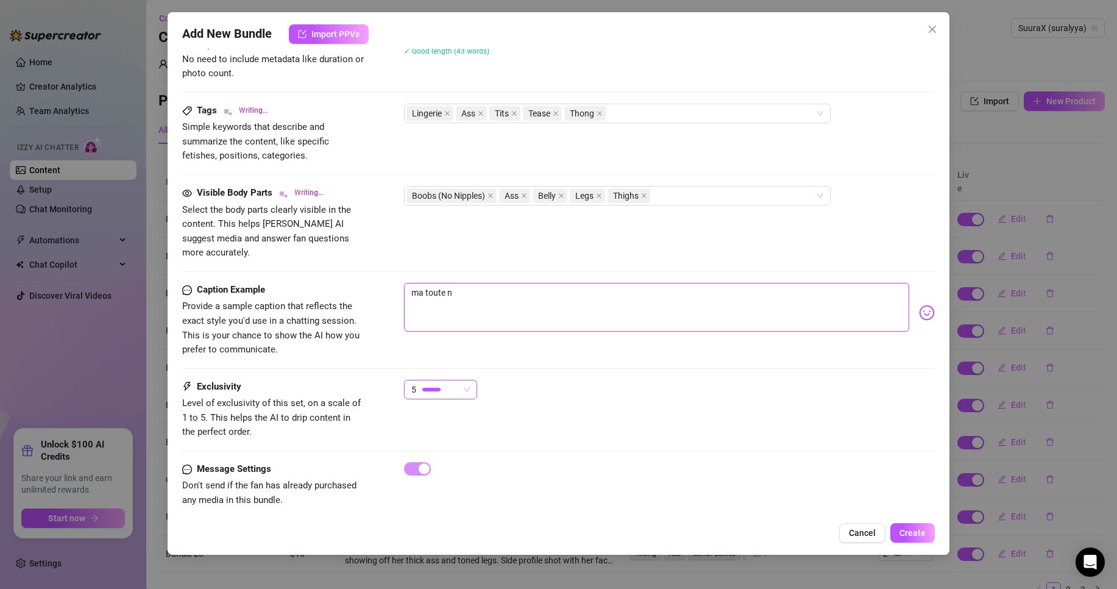
type textarea "ma toute no"
type textarea "Wearing a tight white crop top with 'Yes Daddy' printed on it and skimpy anime-…"
type textarea "ma toute nou"
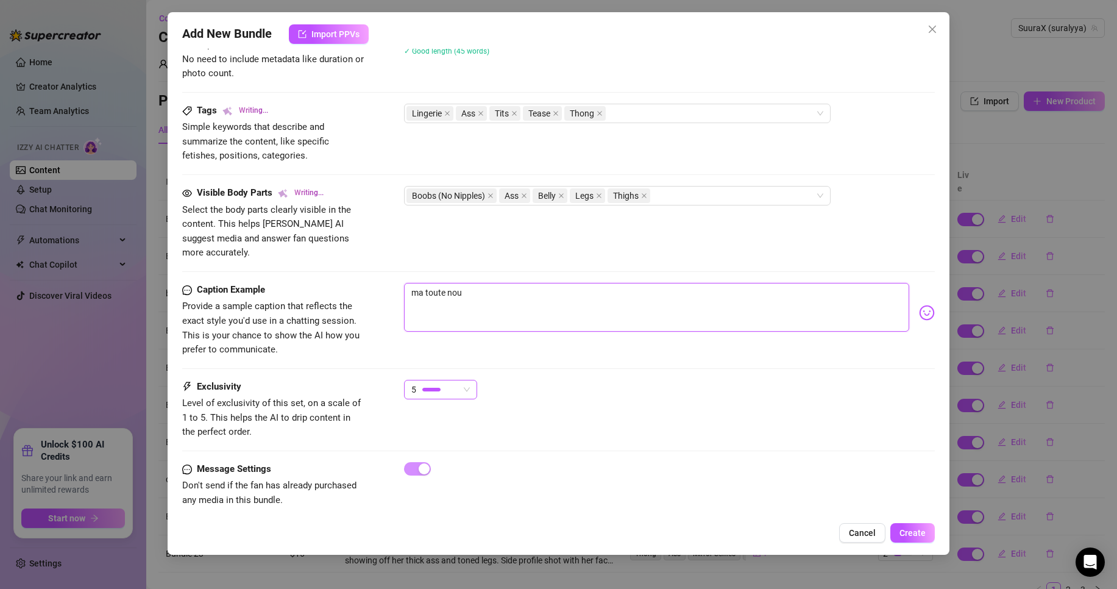
type textarea "Wearing a tight white crop top with 'Yes Daddy' printed on it and skimpy anime-…"
type textarea "ma toute nouv"
type textarea "Wearing a tight white crop top with 'Yes Daddy' printed on it and skimpy anime-…"
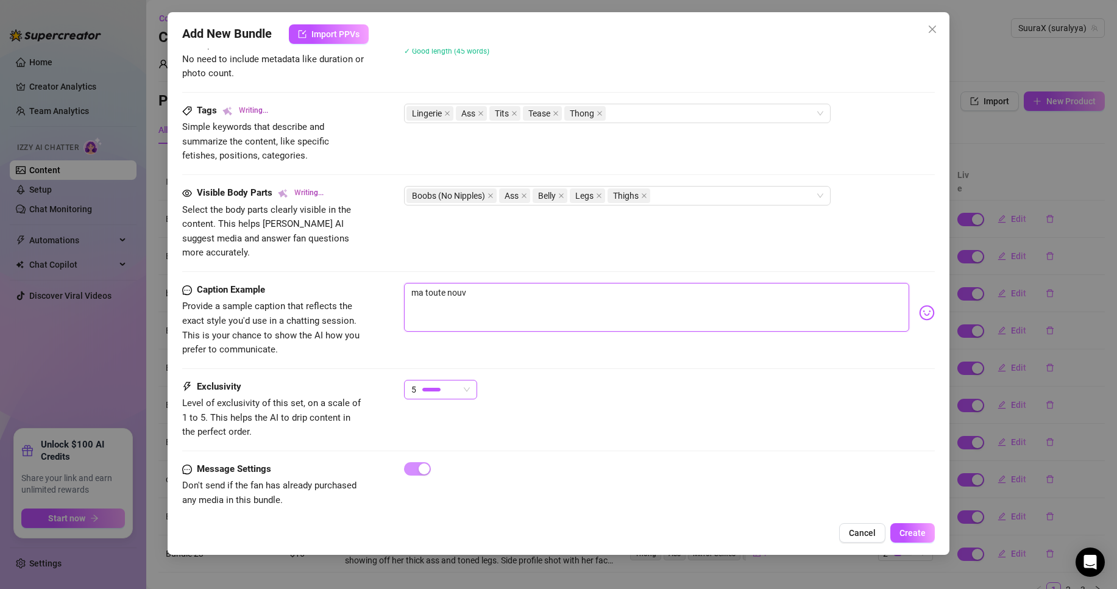
type textarea "Wearing a tight white crop top with 'Yes Daddy' printed on it and skimpy anime-…"
type textarea "ma toute nouve"
type textarea "Wearing a tight white crop top with 'Yes Daddy' printed on it and skimpy anime-…"
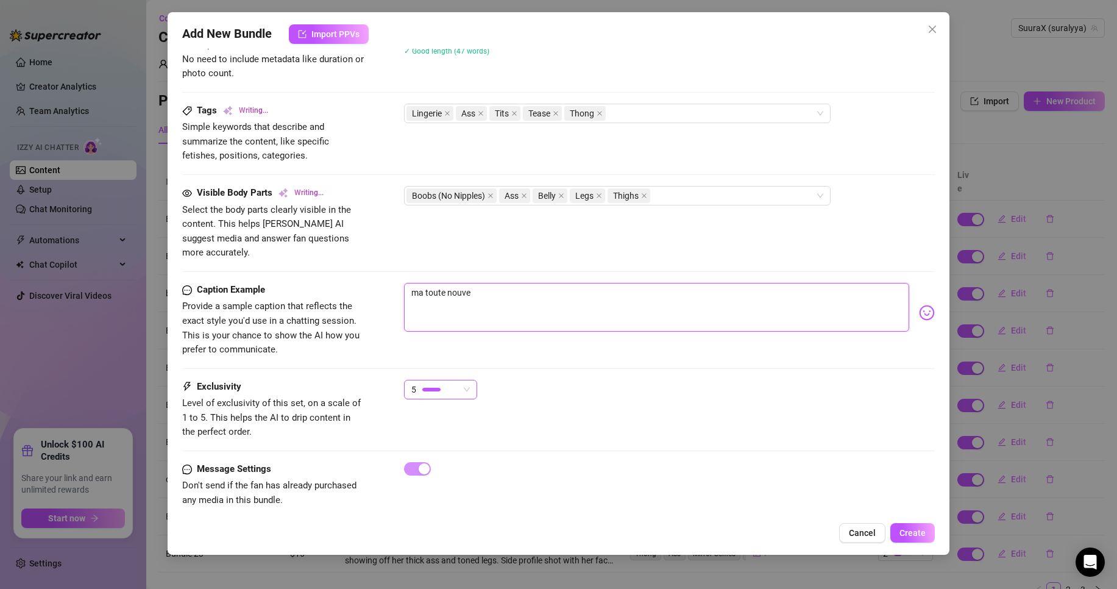
type textarea "ma toute nouvel"
type textarea "Wearing a tight white crop top with 'Yes Daddy' printed on it and skimpy anime-…"
type textarea "ma toute nouvell"
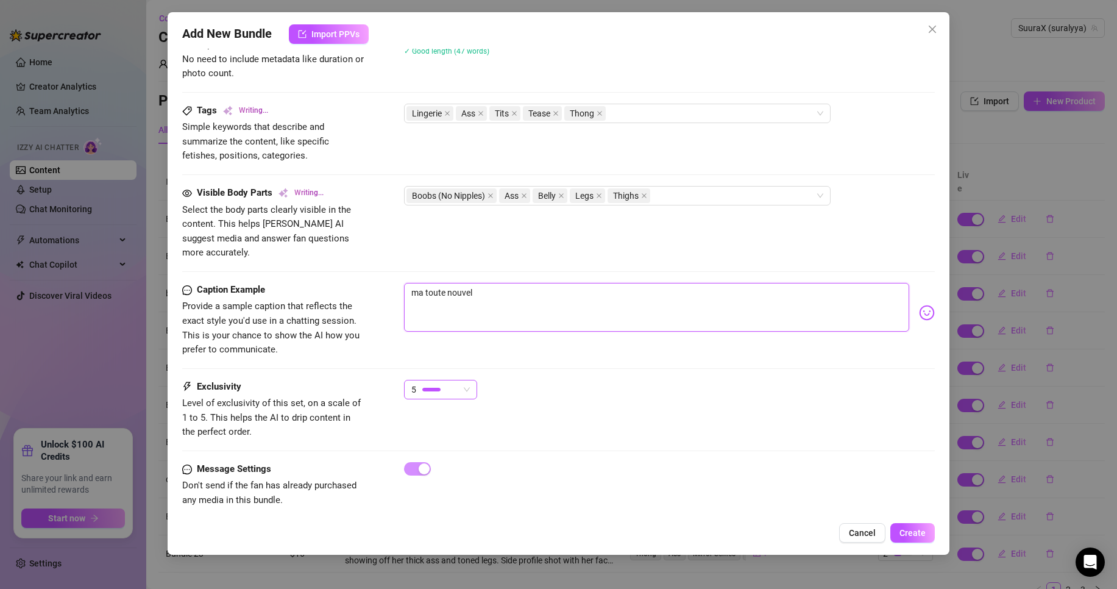
type textarea "ma toute nouvell"
type textarea "Wearing a tight white crop top with 'Yes Daddy' printed on it and skimpy anime-…"
type textarea "ma toute nouvelle"
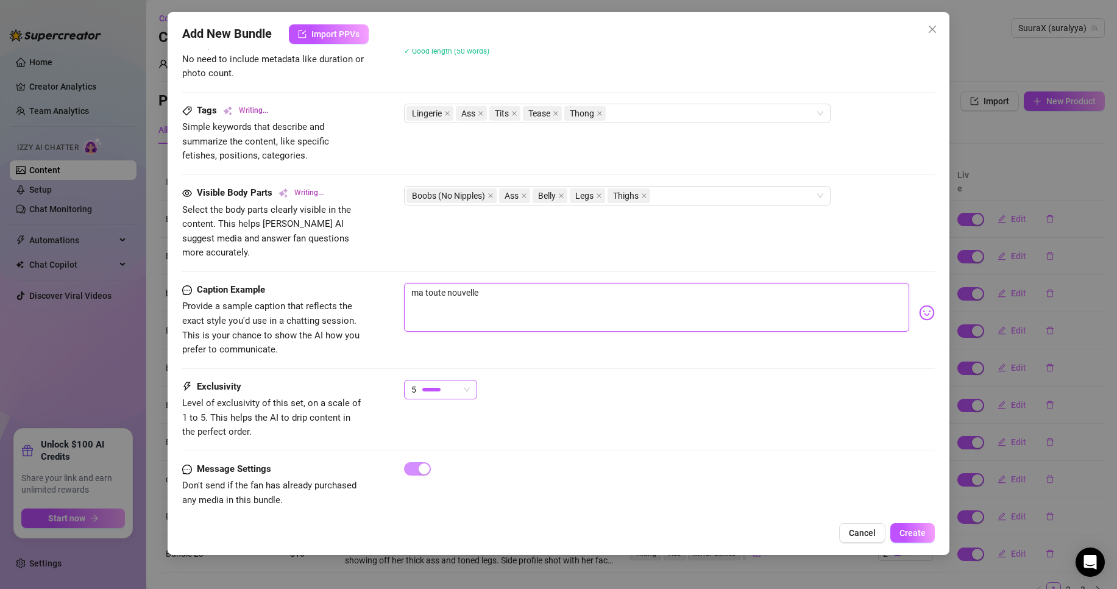
type textarea "Wearing a tight white crop top with 'Yes Daddy' printed on it and skimpy anime-…"
type textarea "ma toute nouvelle"
type textarea "Wearing a tight white crop top with 'Yes Daddy' printed on it and skimpy anime-…"
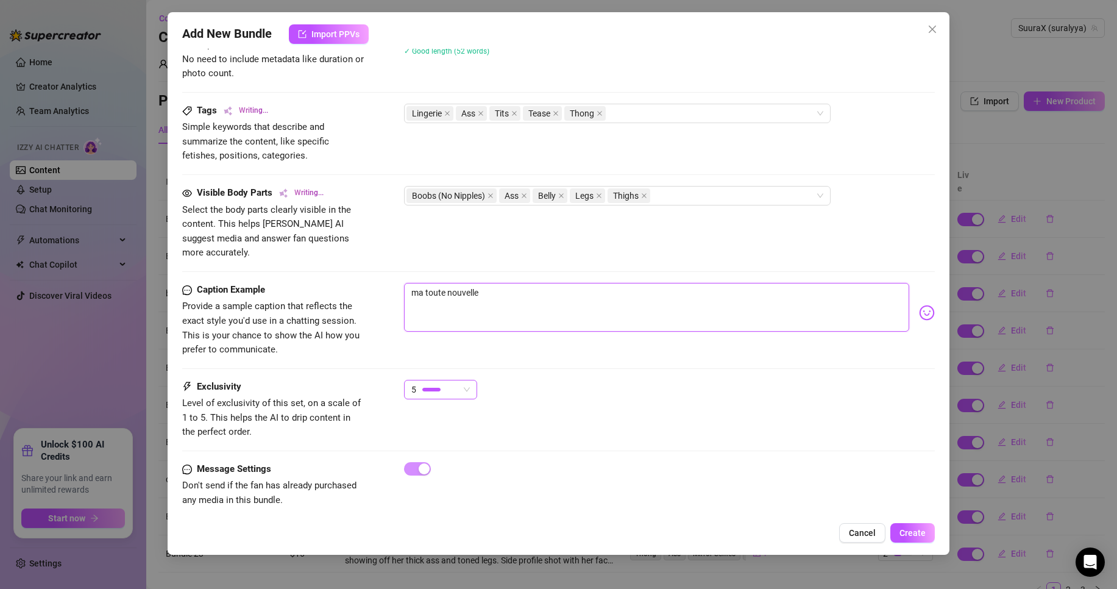
type textarea "Wearing a tight white crop top with 'Yes Daddy' printed on it and skimpy anime-…"
type textarea "ma toute nouvelle v"
type textarea "ma toute nouvelle vi"
type textarea "Wearing a tight white crop top with 'Yes Daddy' printed on it and skimpy anime-…"
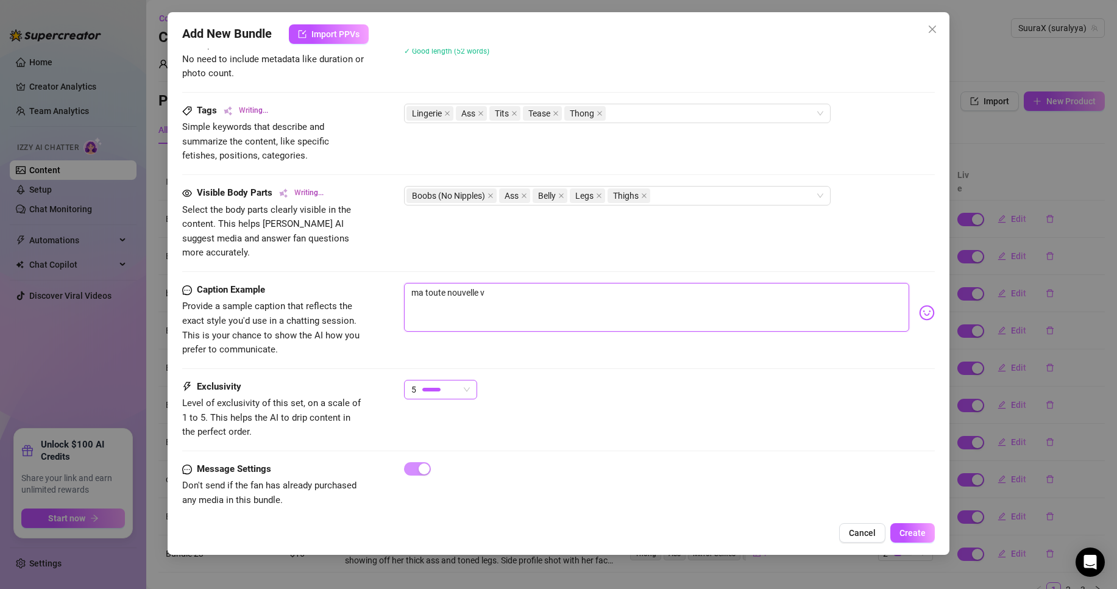
type textarea "ma toute nouvelle vi"
type textarea "Wearing a tight white crop top with 'Yes Daddy' printed on it and skimpy anime-…"
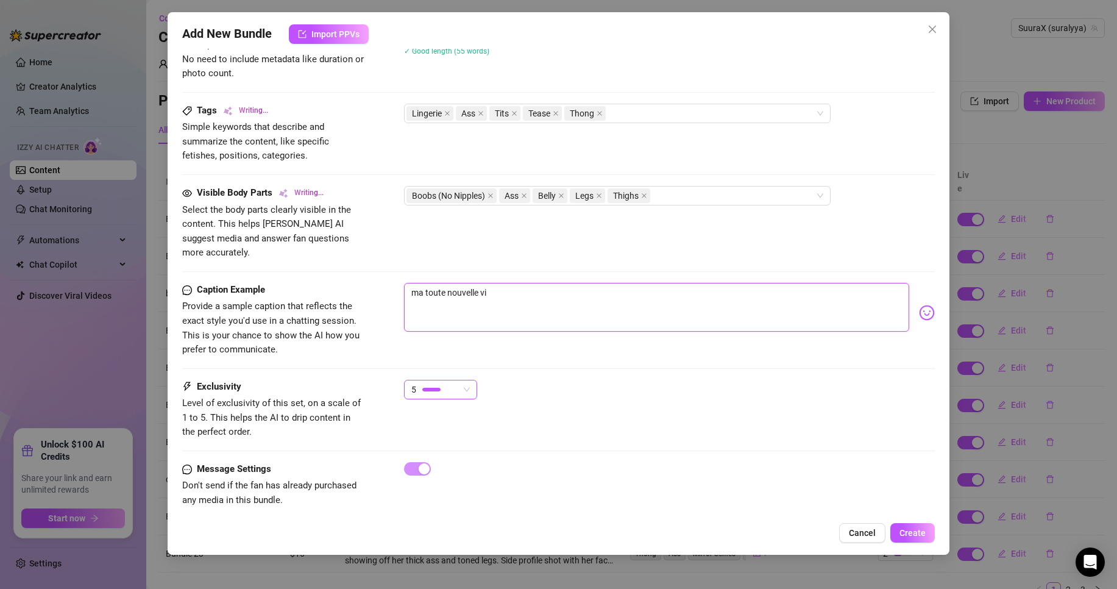
type textarea "ma toute nouvelle vie"
type textarea "Wearing a tight white crop top with 'Yes Daddy' printed on it and skimpy anime-…"
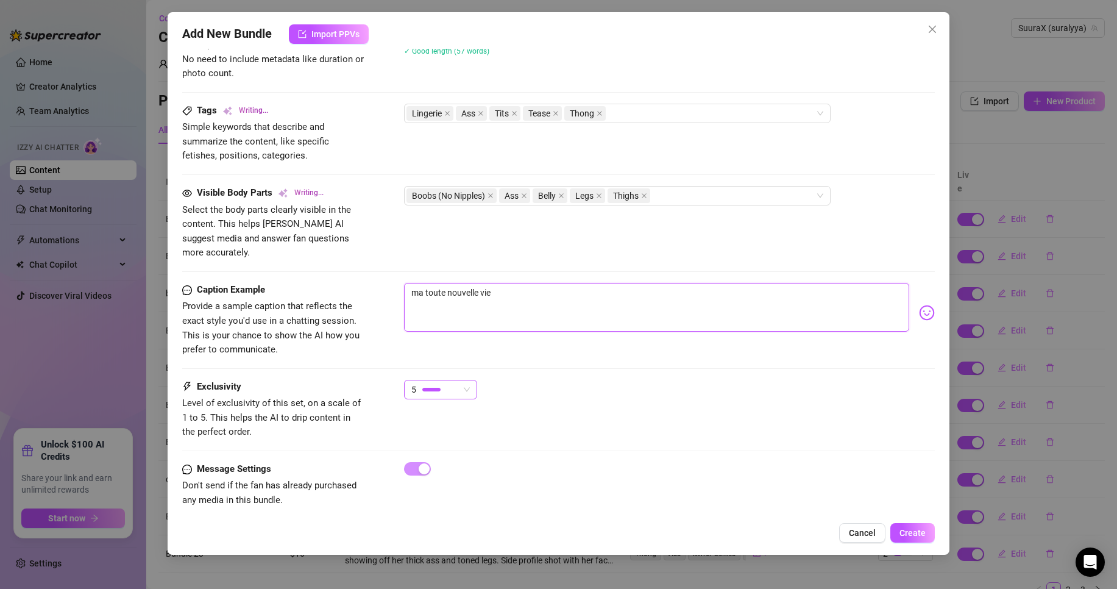
type textarea "Wearing a tight white crop top with 'Yes Daddy' printed on it and skimpy anime-…"
type textarea "ma toute nouvelle vi"
type textarea "Wearing a tight white crop top with 'Yes Daddy' printed on it and skimpy anime-…"
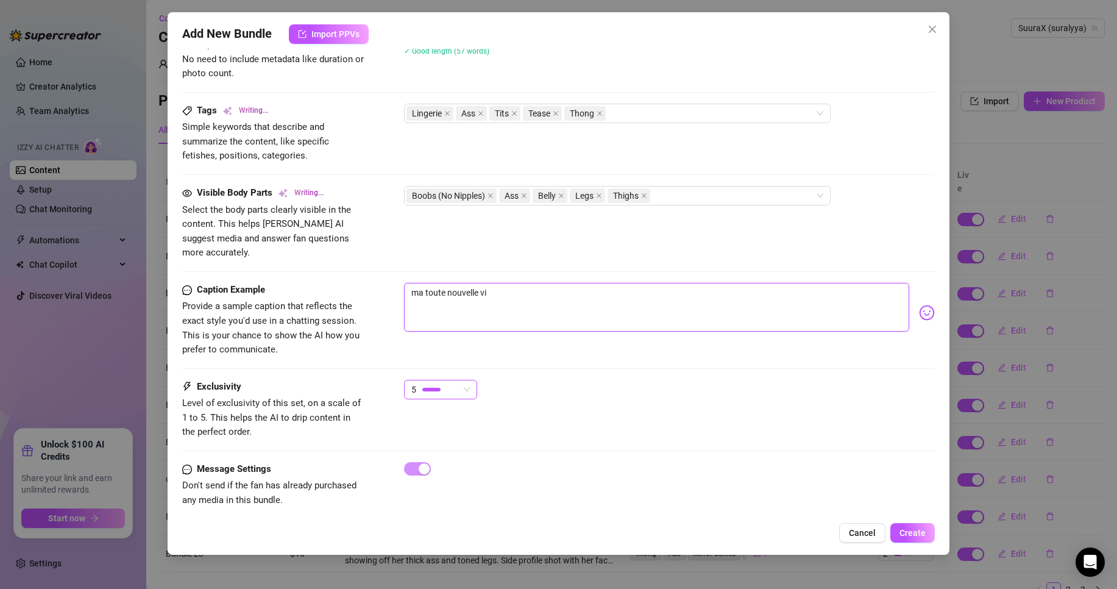
type textarea "Wearing a tight white crop top with 'Yes Daddy' printed on it and skimpy anime-…"
type textarea "ma toute nouvelle vid"
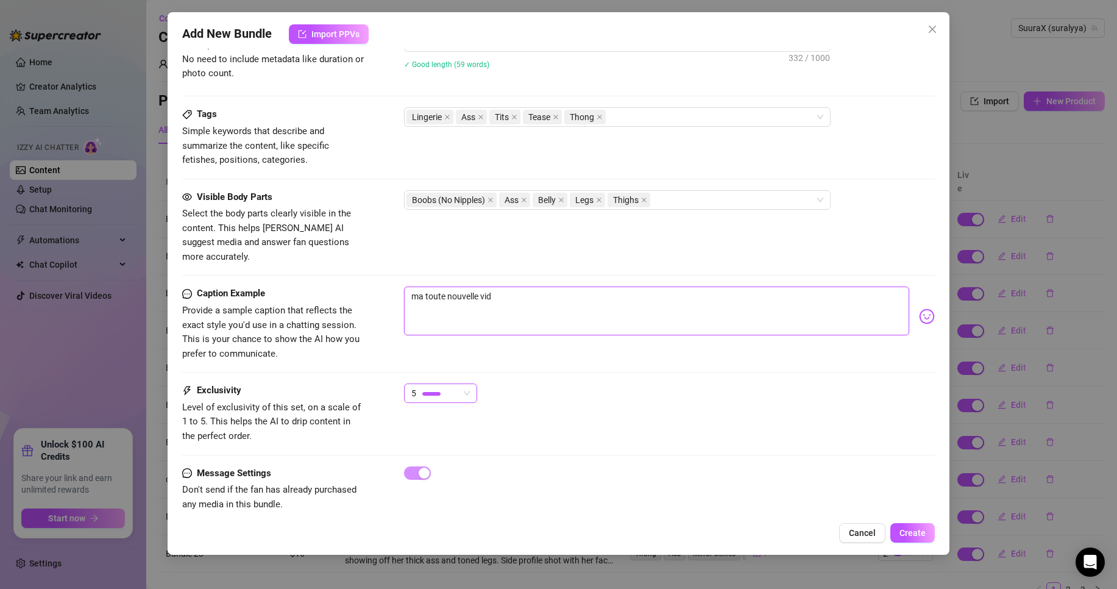
type textarea "Wearing a tight white crop top with 'Yes Daddy' printed on it and skimpy anime-…"
type textarea "ma toute nouvelle vide"
type textarea "Wearing a tight white crop top with 'Yes Daddy' printed on it and skimpy anime-…"
type textarea "ma toute nouvelle video"
type textarea "ma toute nouvelle video,"
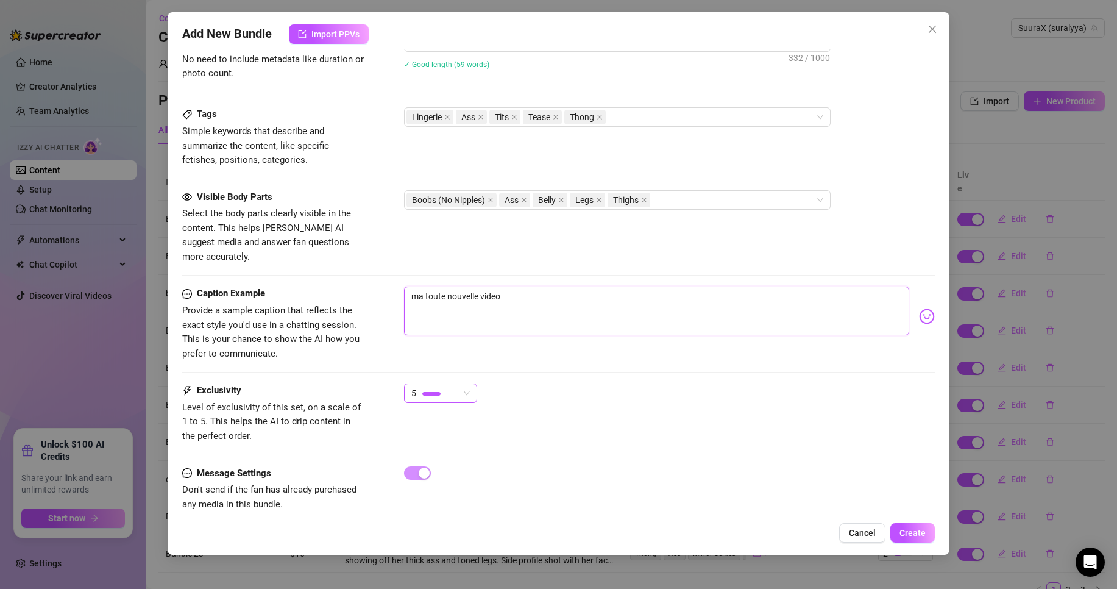
type textarea "ma toute nouvelle video,"
type textarea "ma toute nouvelle video, p"
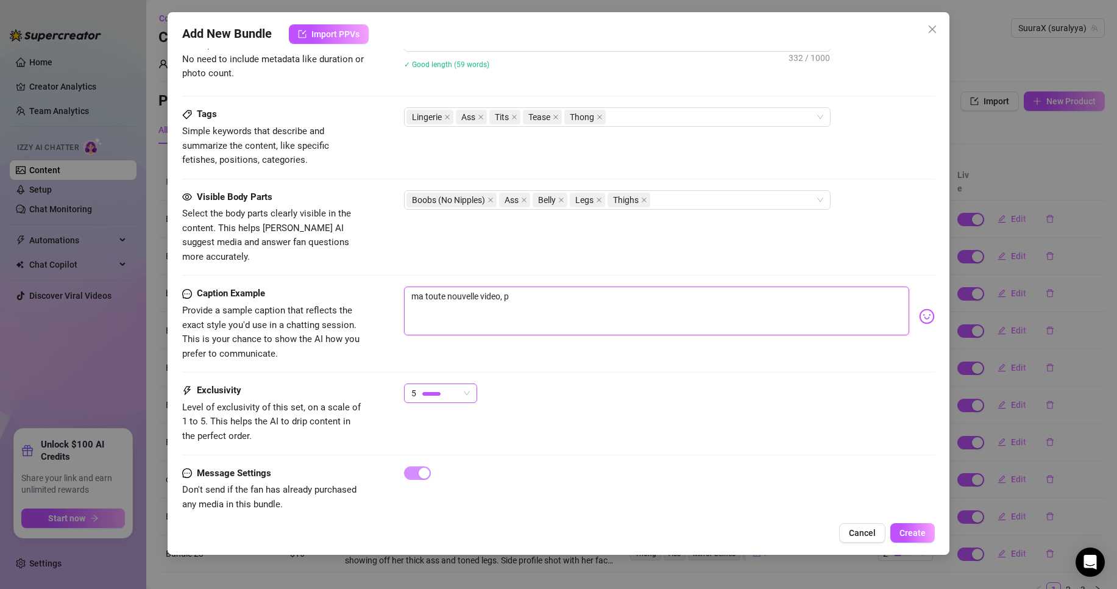
type textarea "ma toute nouvelle video, pr"
type textarea "ma toute nouvelle video, pre"
type textarea "ma toute nouvelle video, prep"
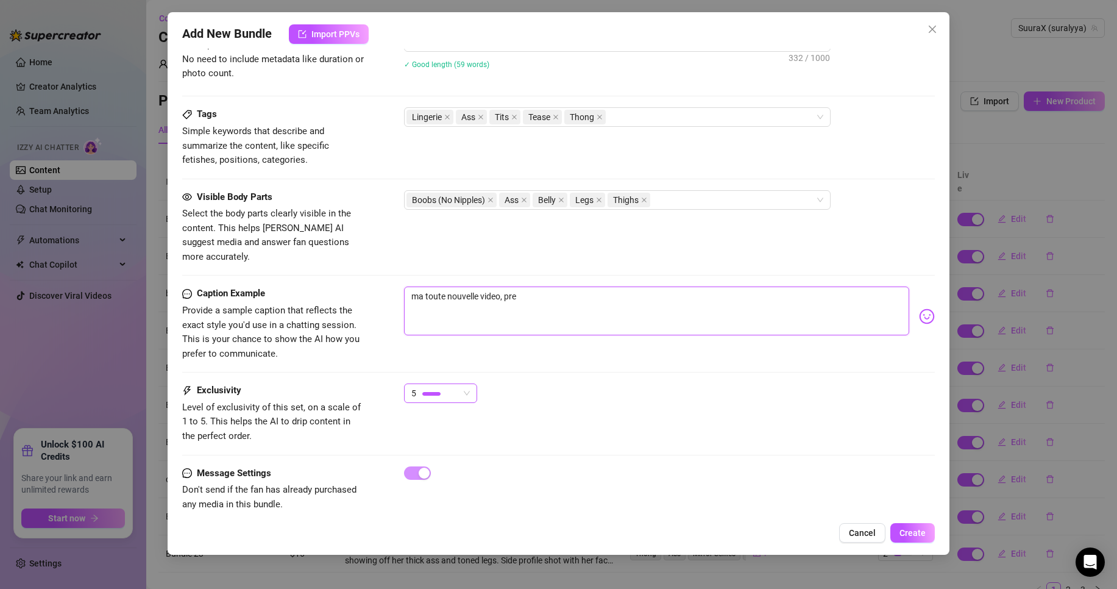
type textarea "ma toute nouvelle video, prep"
type textarea "ma toute nouvelle video, prepa"
type textarea "ma toute nouvelle video, prepar"
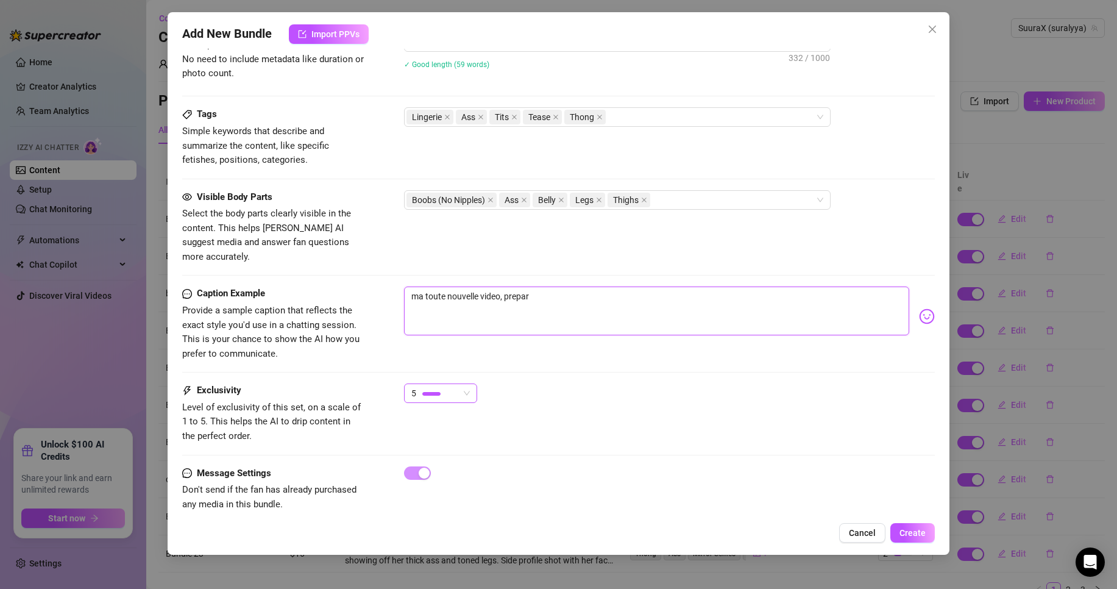
type textarea "ma toute nouvelle video, prepare"
type textarea "ma toute nouvelle video, prepare t"
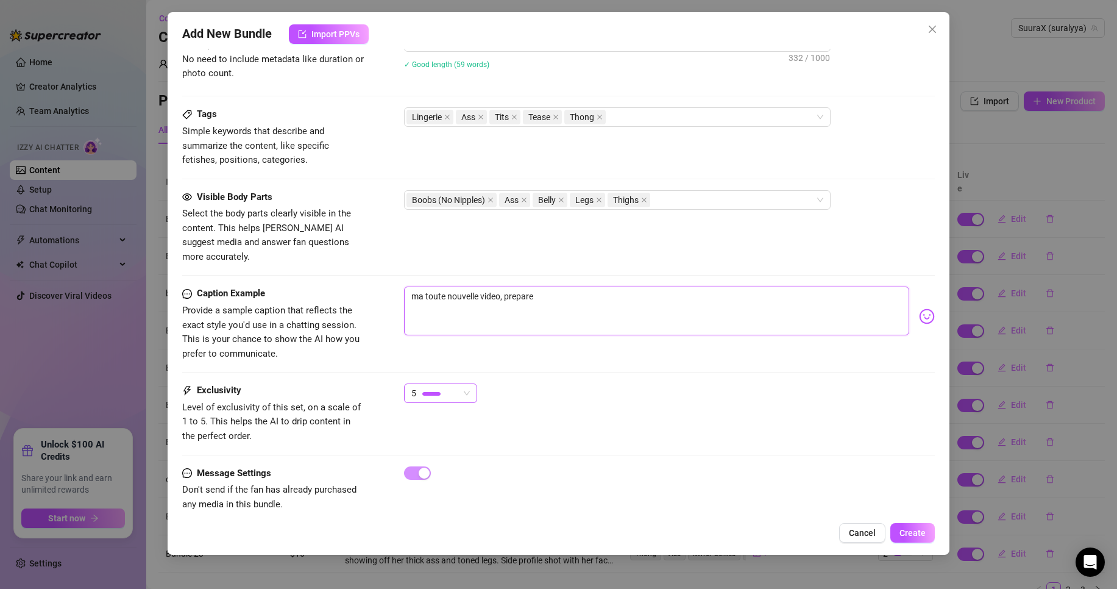
type textarea "ma toute nouvelle video, prepare t"
type textarea "ma toute nouvelle video, prepare to"
click at [503, 286] on textarea "ma toute nouvelle vidéos, prépare toi a voir ce que tu n'a encore jamais vu de …" at bounding box center [656, 310] width 505 height 49
click at [507, 286] on textarea "ma toute nouvelle vidéos, prépare toi a voir ce que tu n'a encore jamais vu de …" at bounding box center [656, 310] width 505 height 49
drag, startPoint x: 561, startPoint y: 271, endPoint x: 750, endPoint y: 282, distance: 189.3
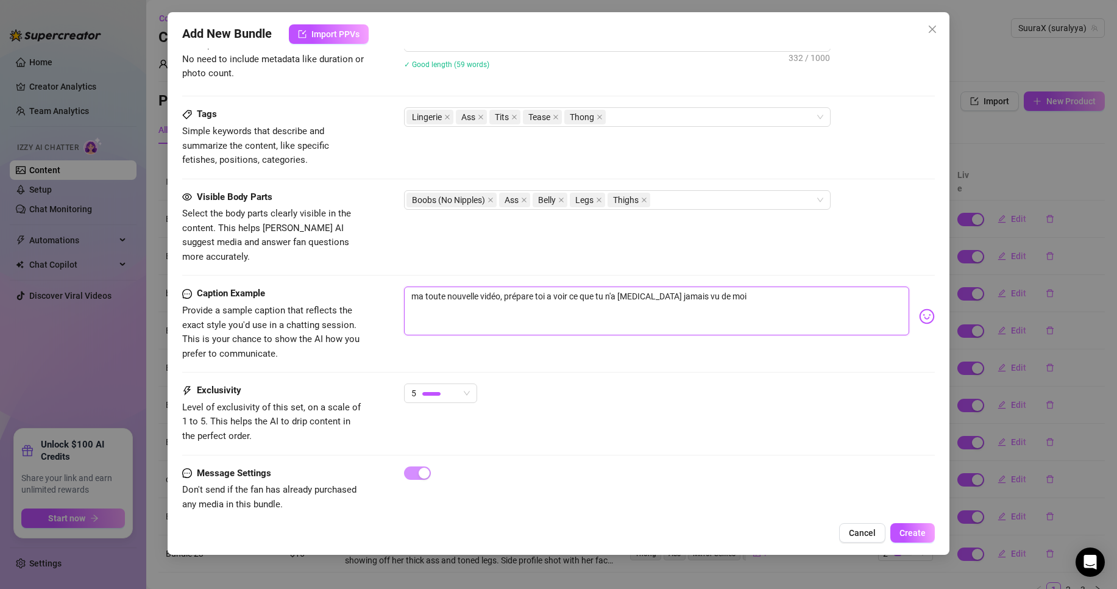
click at [750, 286] on textarea "ma toute nouvelle vidéo, prépare toi a voir ce que tu n'a [MEDICAL_DATA] jamais…" at bounding box center [656, 310] width 505 height 49
click at [919, 311] on div "ma toute nouvelle vidéo, prépare toi a voir ce que tu n'a [MEDICAL_DATA] jamais…" at bounding box center [669, 316] width 531 height 60
click at [919, 308] on img at bounding box center [927, 316] width 16 height 16
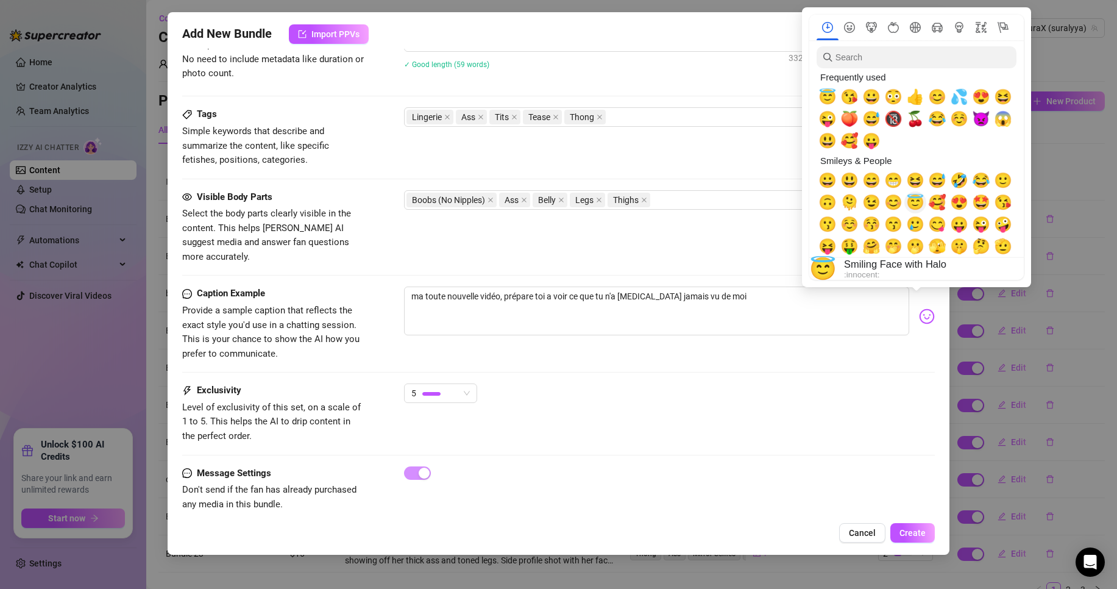
click at [918, 198] on span "😇" at bounding box center [915, 202] width 18 height 17
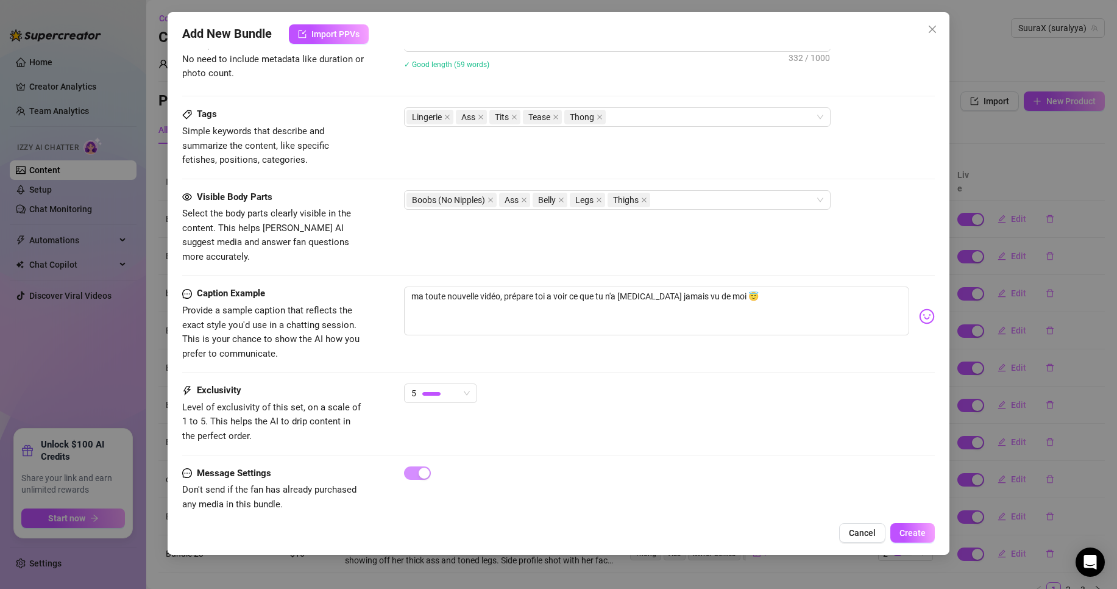
click at [744, 216] on div "Visible Body Parts Select the body parts clearly visible in the content. This h…" at bounding box center [558, 227] width 753 height 74
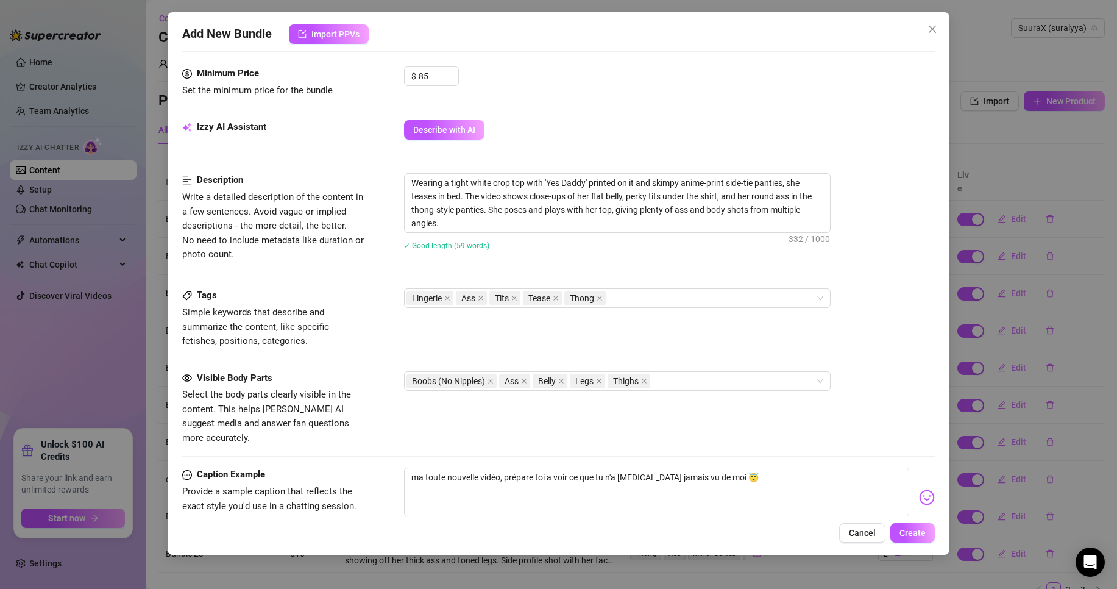
scroll to position [374, 0]
click at [739, 385] on div "Boobs (No Nipples) Ass Belly Legs Thighs" at bounding box center [611, 382] width 409 height 17
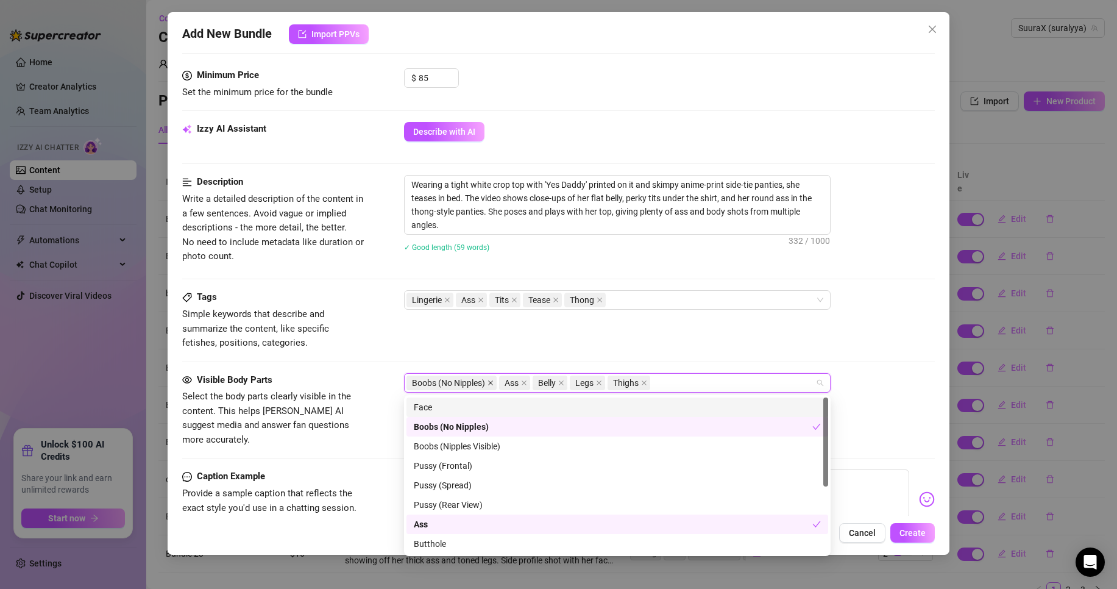
click at [494, 378] on span at bounding box center [491, 382] width 6 height 13
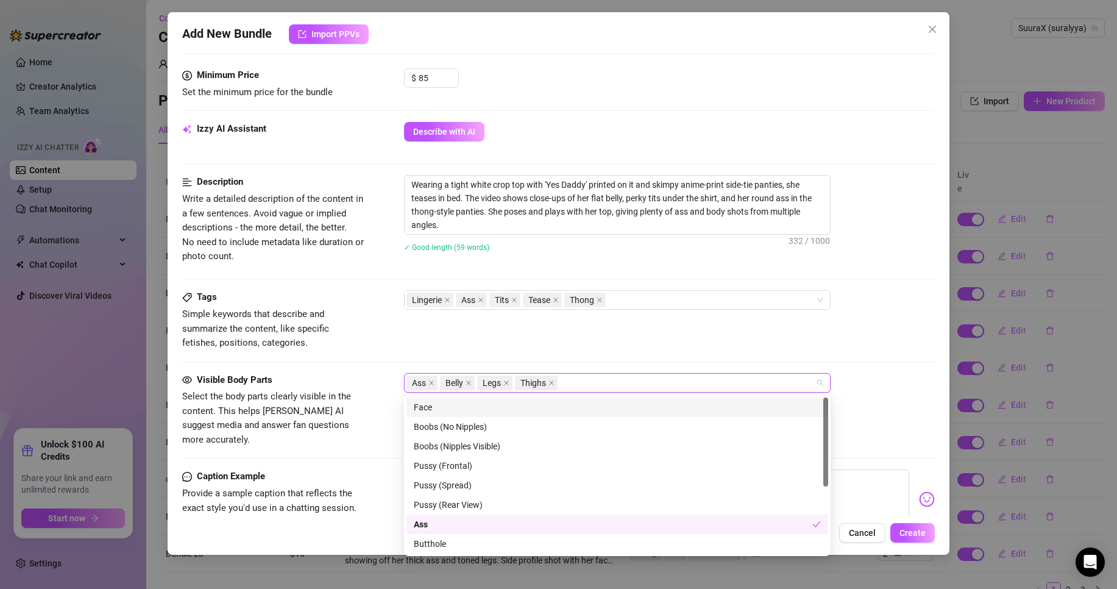
click at [602, 379] on div "Ass Belly Legs Thighs" at bounding box center [611, 382] width 409 height 17
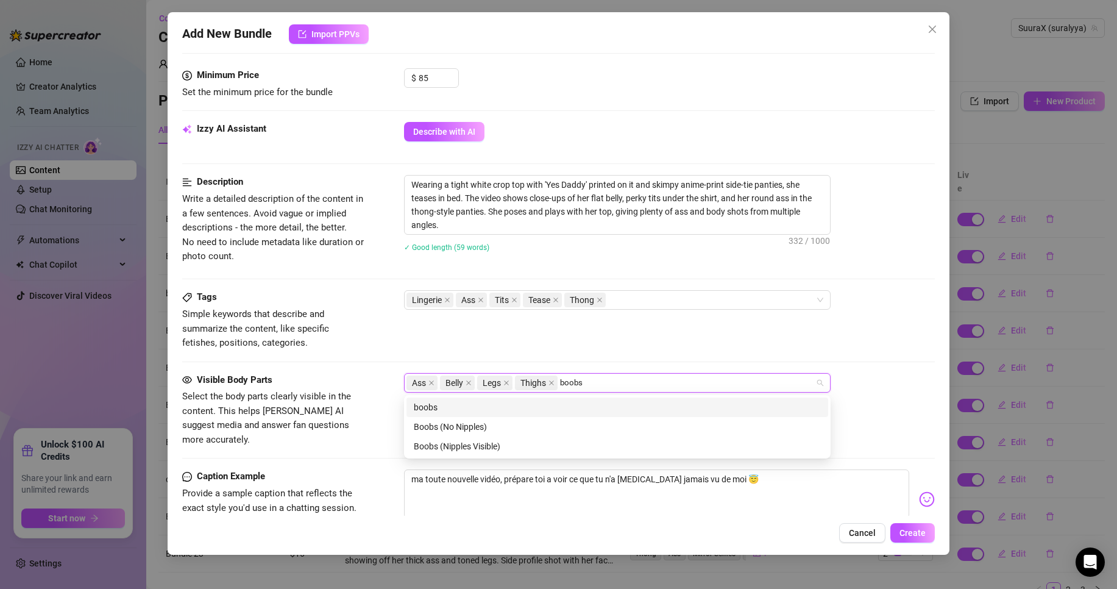
click at [535, 410] on div "boobs" at bounding box center [617, 406] width 407 height 13
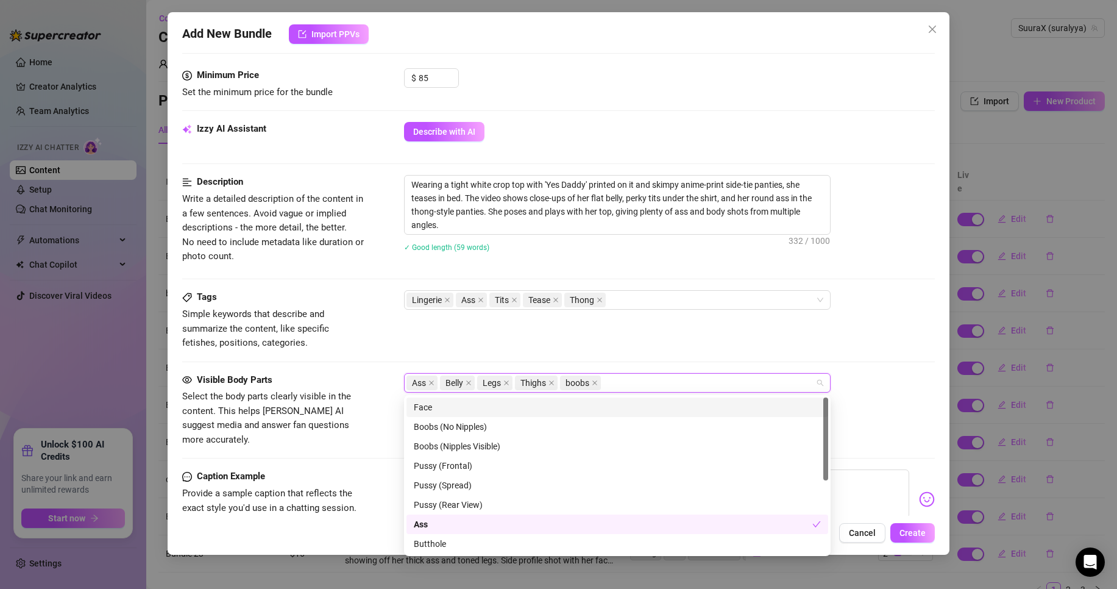
click at [716, 375] on div "Ass Belly Legs Thighs boobs" at bounding box center [611, 382] width 409 height 17
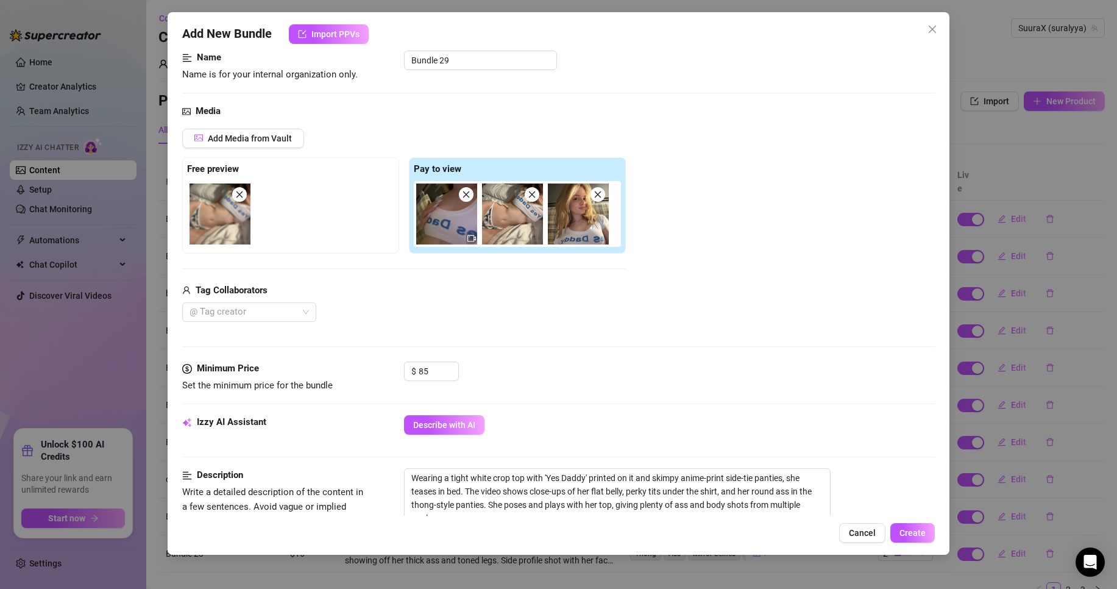
scroll to position [74, 0]
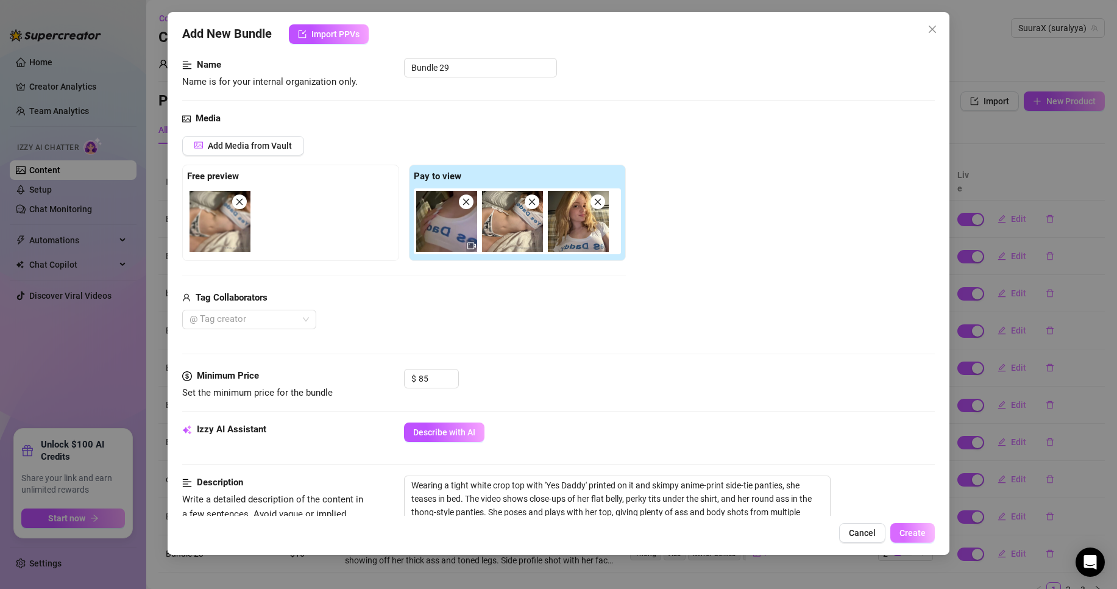
click at [916, 523] on button "Create" at bounding box center [913, 533] width 44 height 20
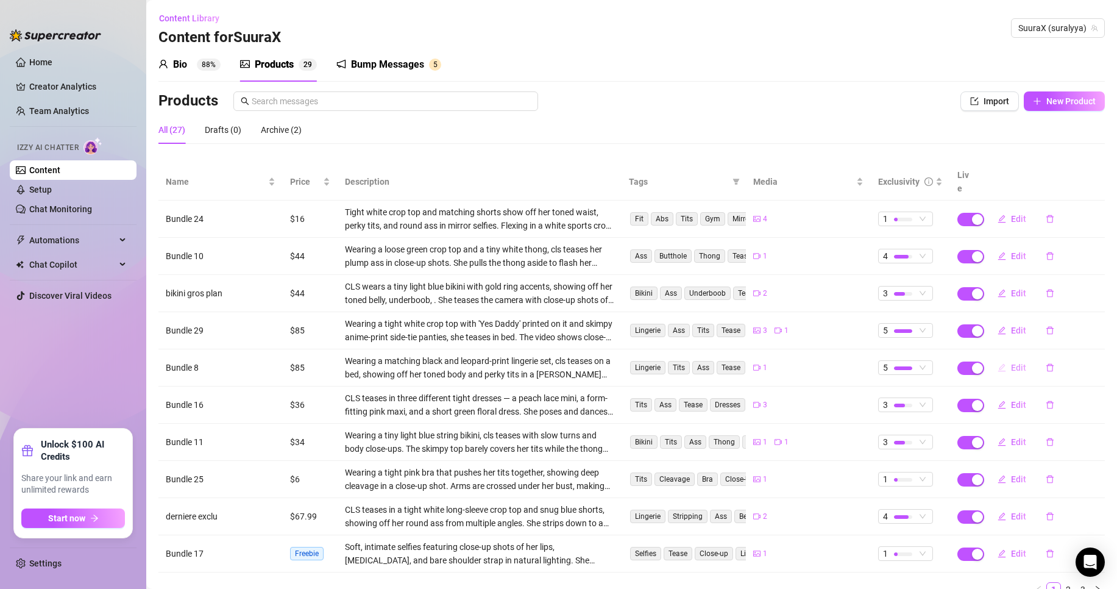
click at [1015, 363] on span "Edit" at bounding box center [1018, 368] width 15 height 10
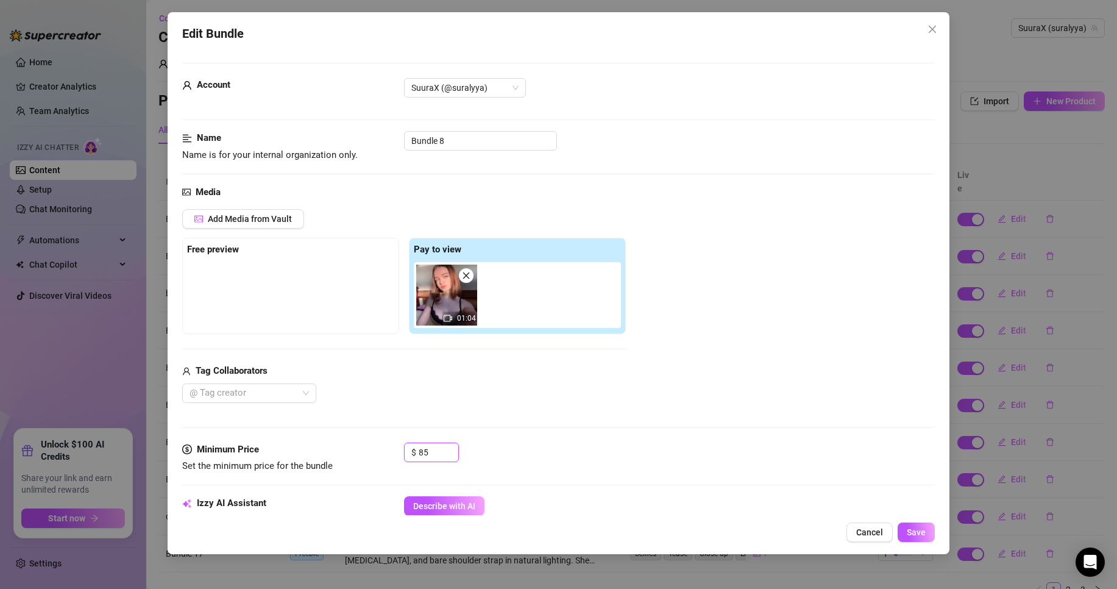
drag, startPoint x: 435, startPoint y: 455, endPoint x: 323, endPoint y: 457, distance: 111.6
click at [336, 457] on div "Minimum Price Set the minimum price for the bundle $ 85" at bounding box center [558, 458] width 753 height 31
click at [918, 528] on span "Save" at bounding box center [916, 532] width 19 height 10
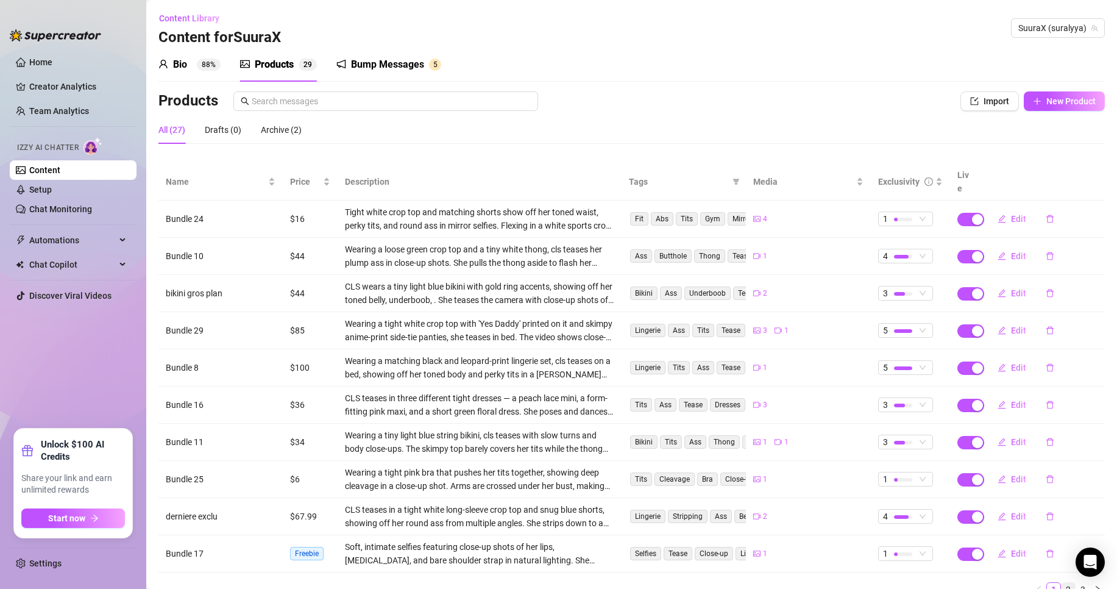
click at [1063, 583] on link "2" at bounding box center [1068, 589] width 13 height 13
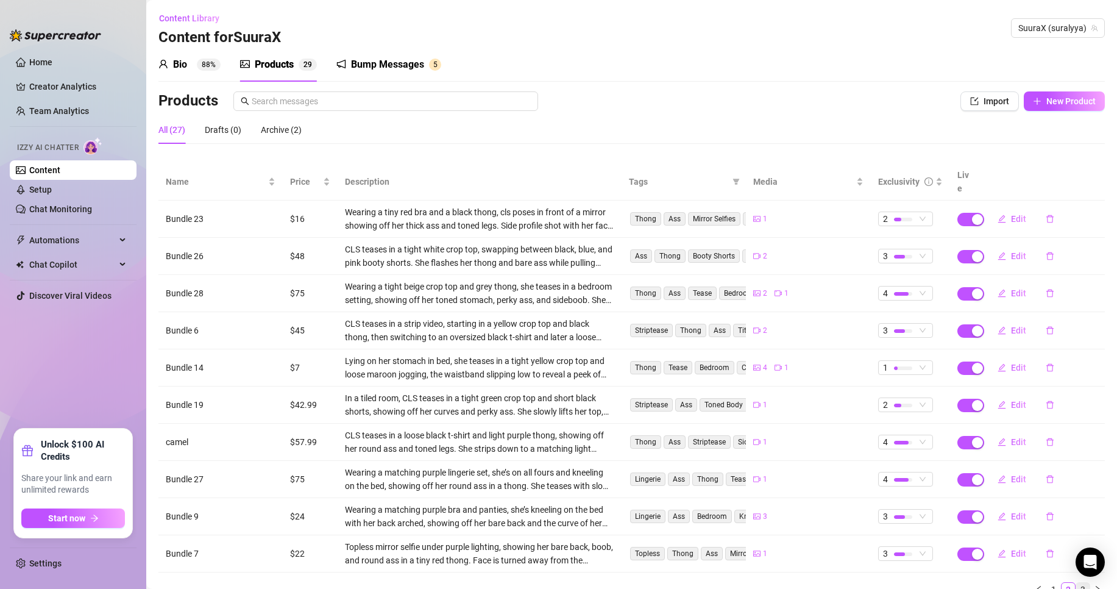
click at [1076, 583] on link "3" at bounding box center [1082, 589] width 13 height 13
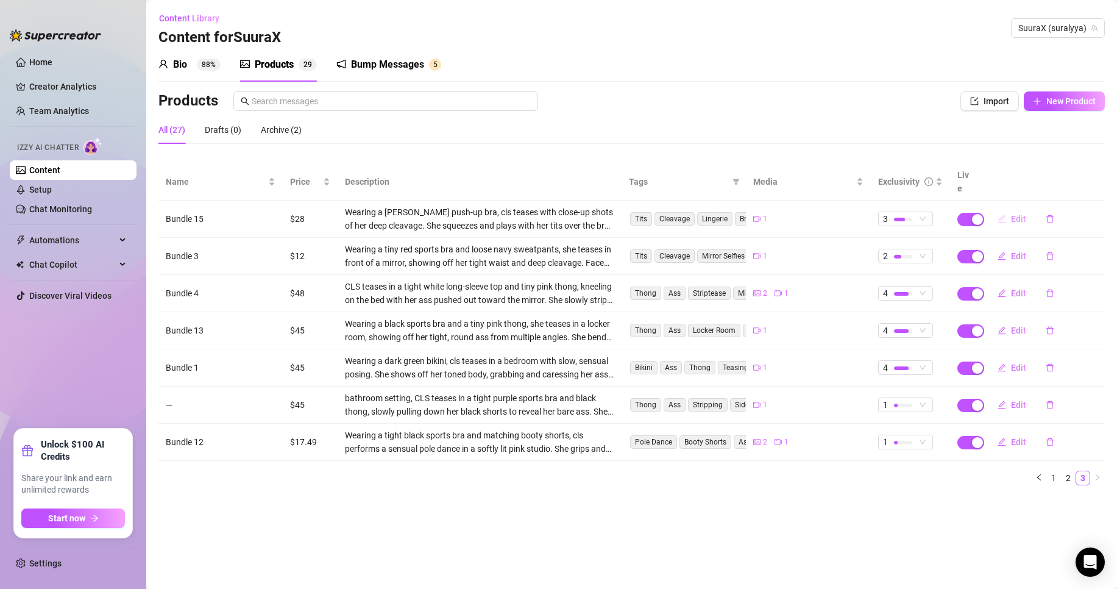
click at [1015, 214] on span "Edit" at bounding box center [1018, 219] width 15 height 10
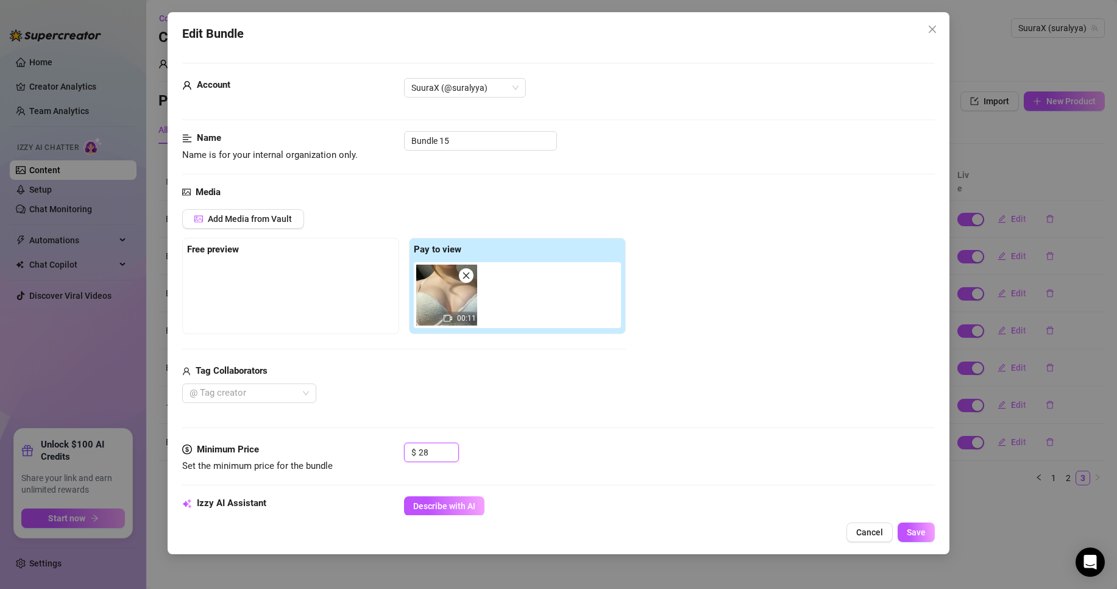
drag, startPoint x: 441, startPoint y: 447, endPoint x: 365, endPoint y: 453, distance: 75.9
click at [385, 452] on div "Minimum Price Set the minimum price for the bundle $ 28" at bounding box center [558, 458] width 753 height 31
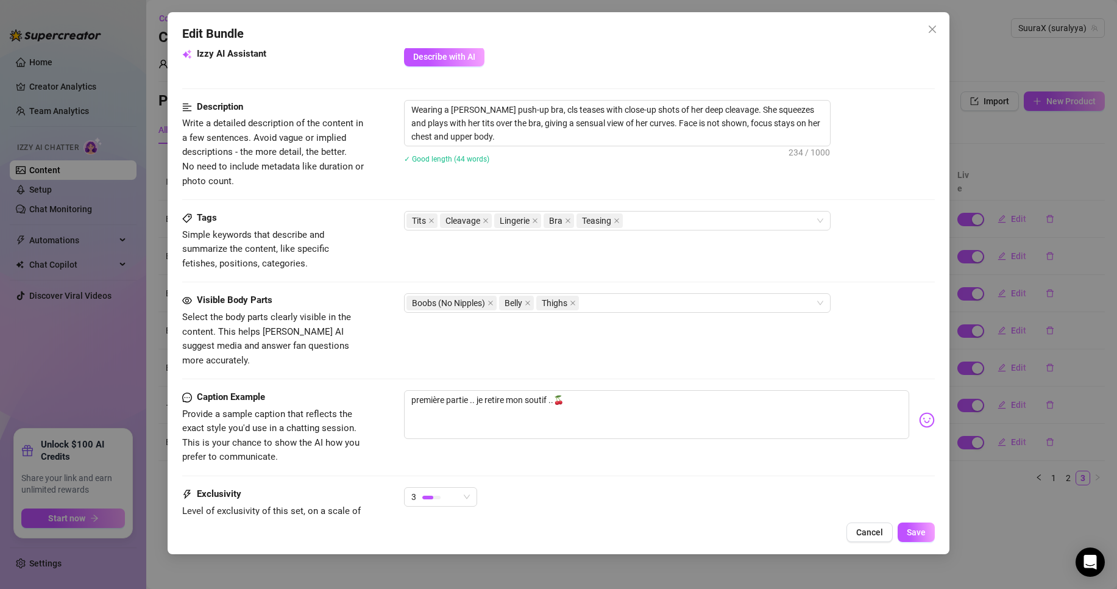
scroll to position [557, 0]
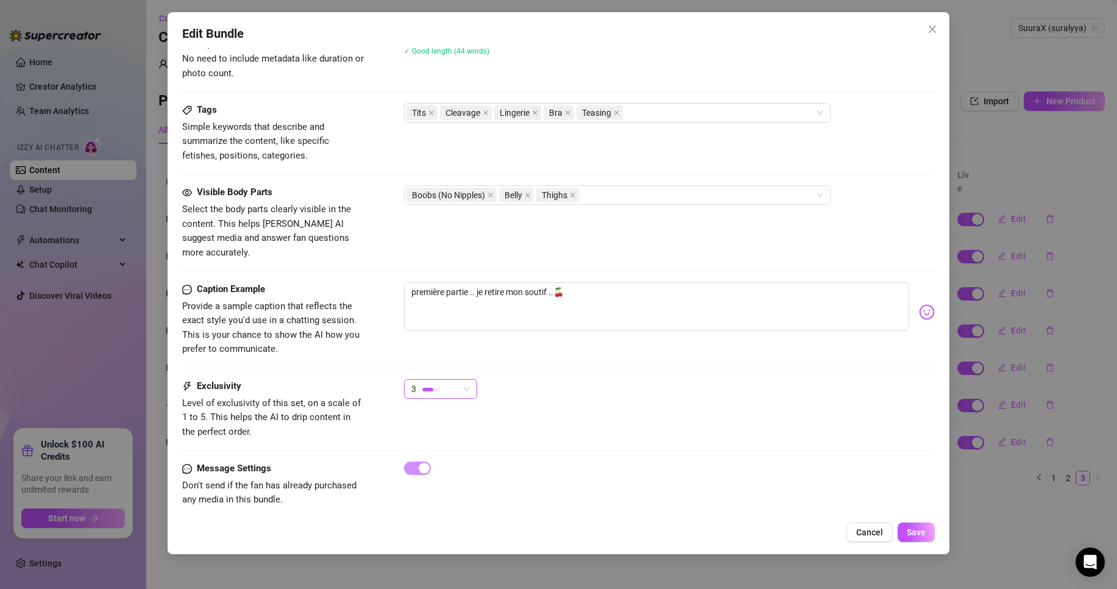
click at [460, 380] on span "3" at bounding box center [440, 389] width 59 height 18
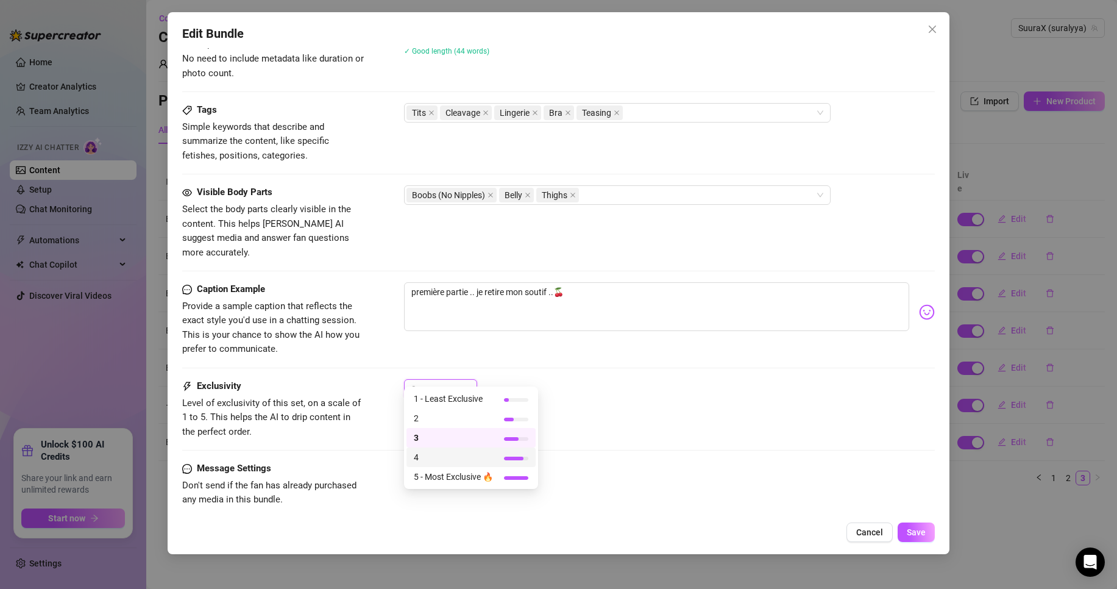
click at [416, 453] on span "4" at bounding box center [453, 456] width 79 height 13
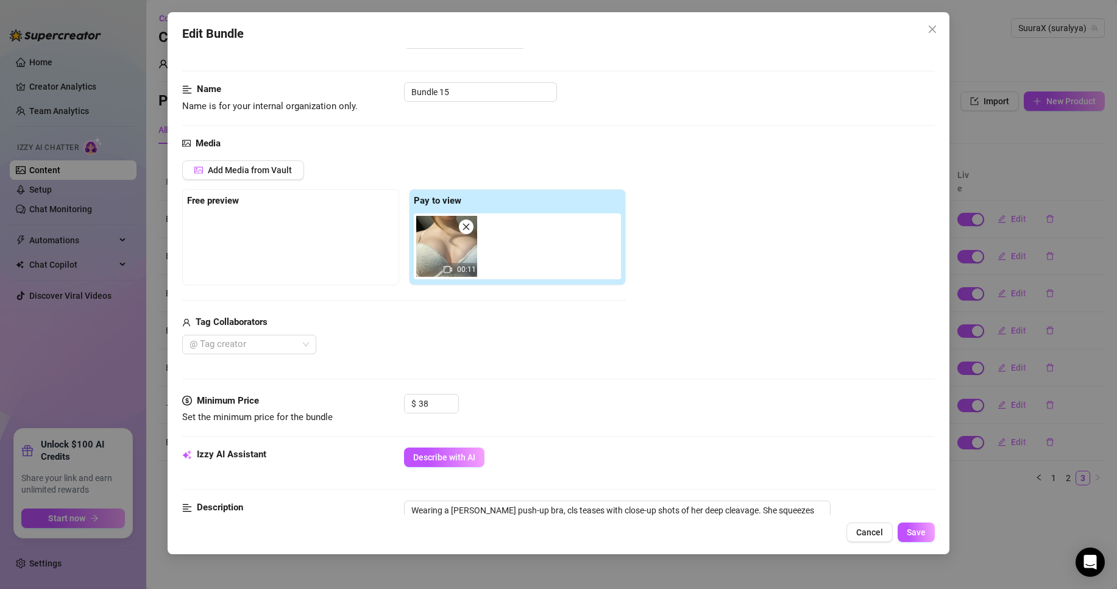
scroll to position [0, 0]
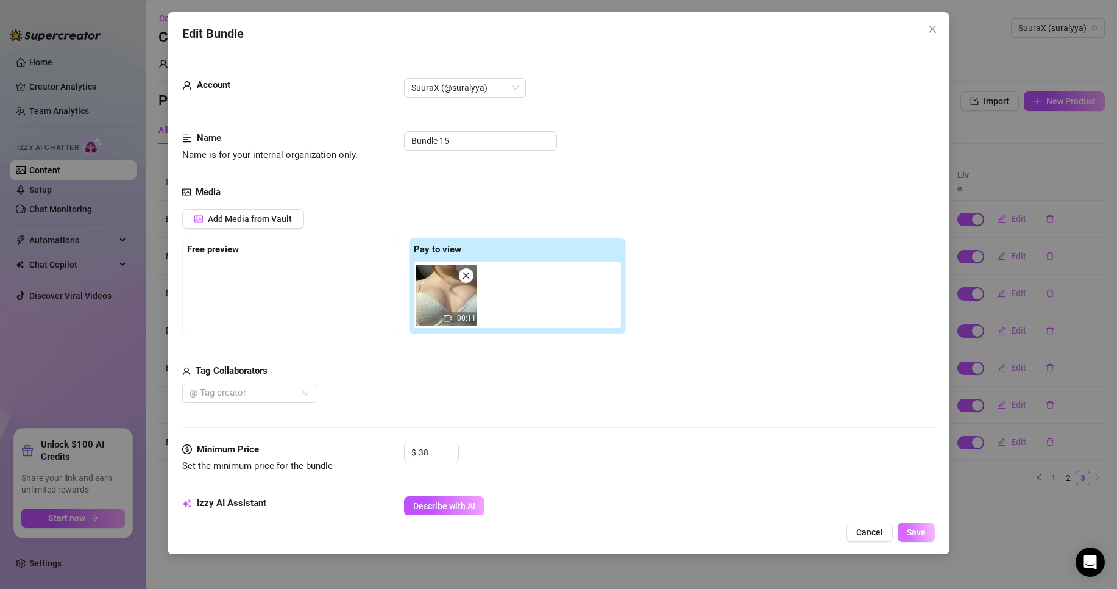
click at [914, 532] on span "Save" at bounding box center [916, 532] width 19 height 10
click at [922, 531] on span "Save" at bounding box center [916, 532] width 19 height 10
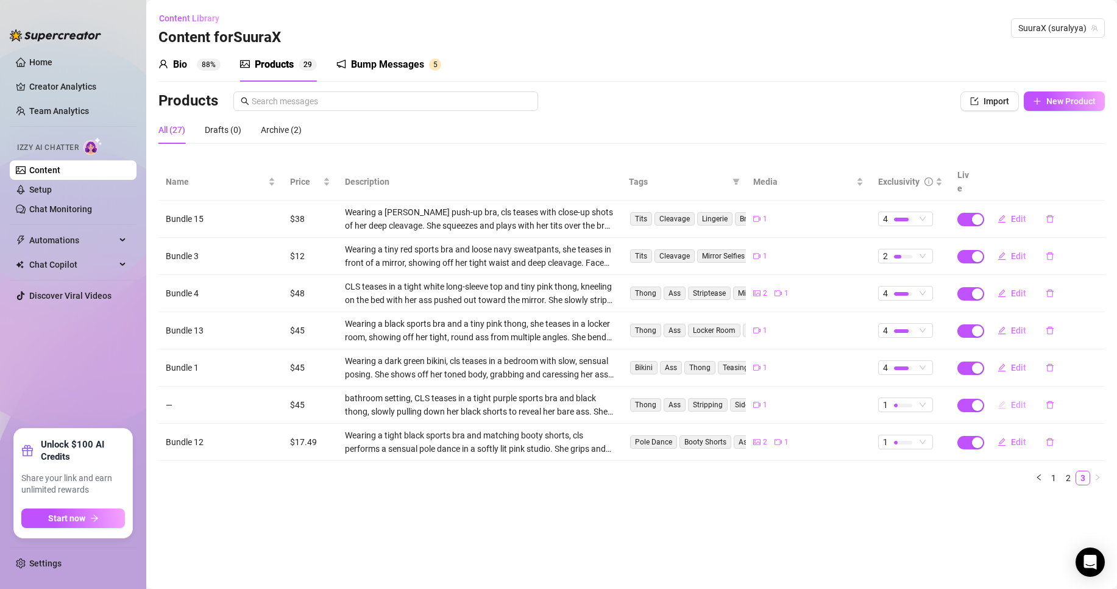
click at [1006, 395] on button "Edit" at bounding box center [1012, 405] width 48 height 20
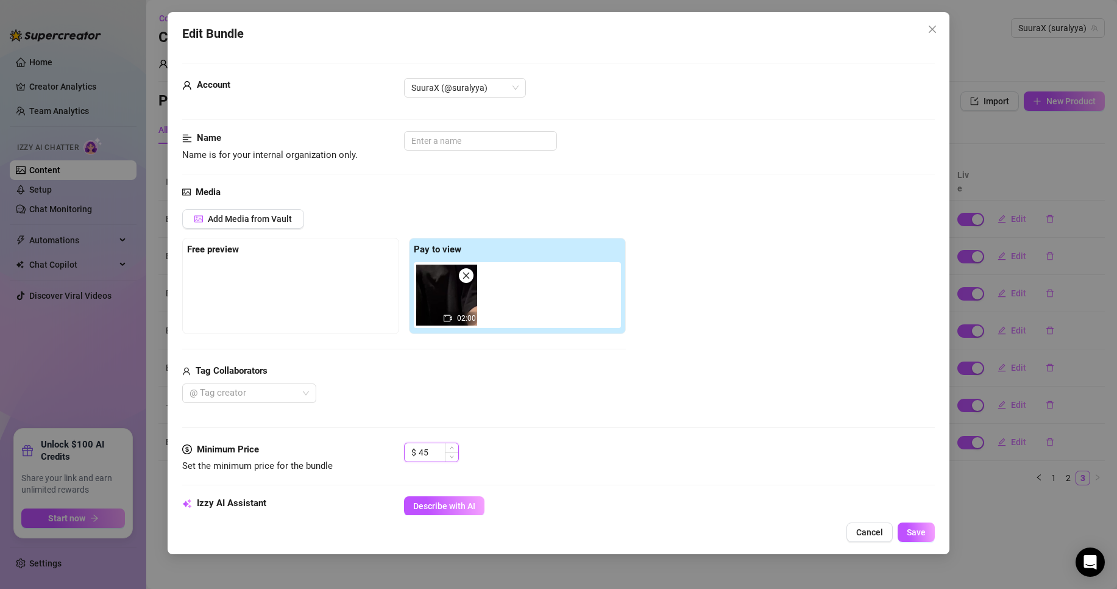
click at [444, 455] on input "45" at bounding box center [439, 452] width 40 height 18
click at [922, 533] on span "Save" at bounding box center [916, 532] width 19 height 10
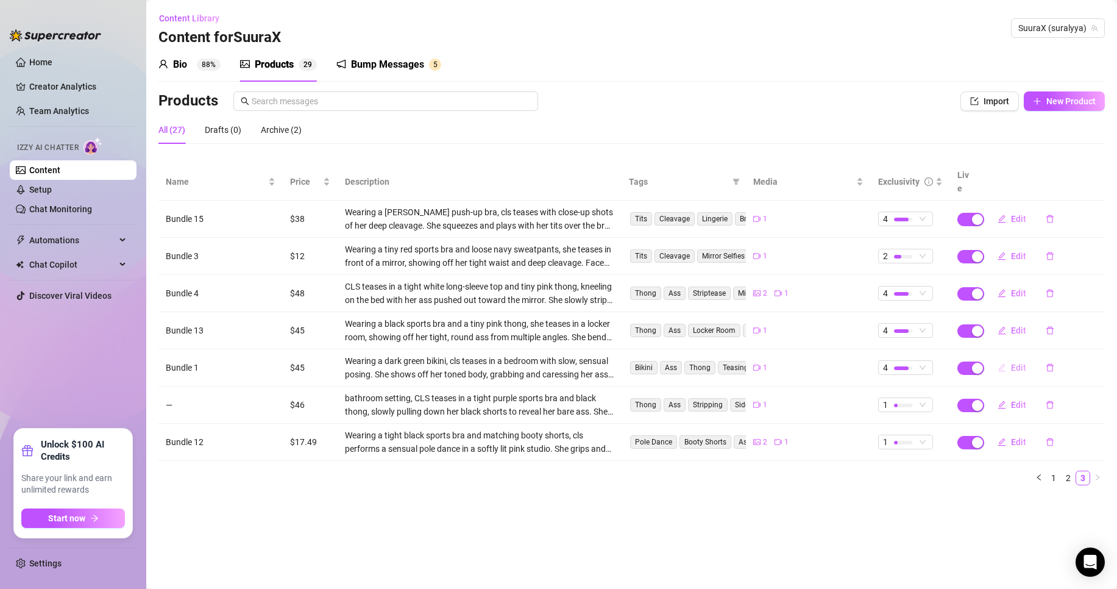
click at [1018, 363] on span "Edit" at bounding box center [1018, 368] width 15 height 10
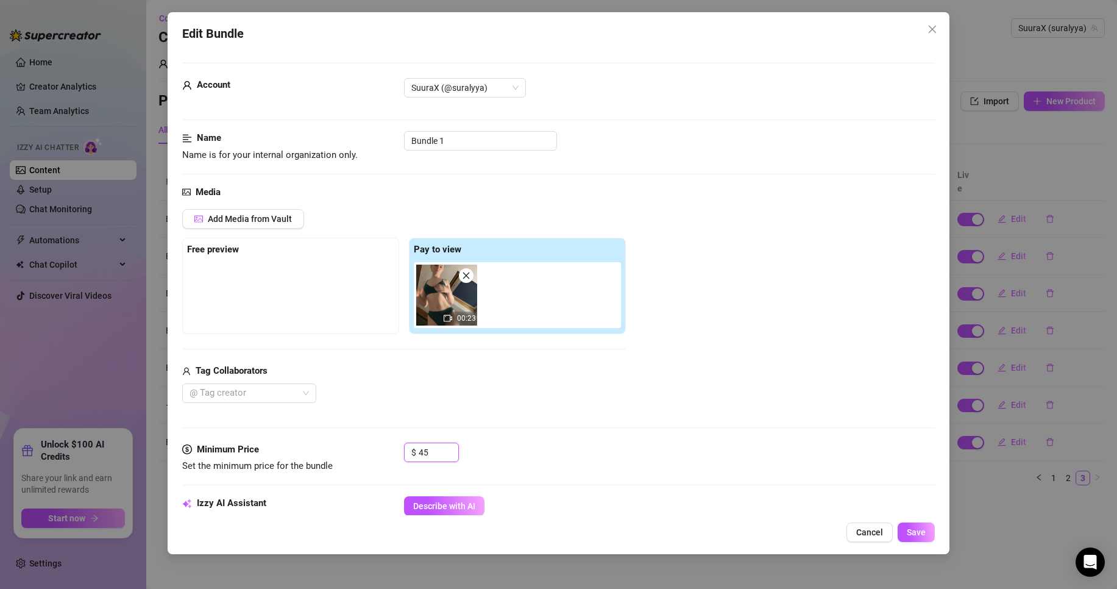
drag, startPoint x: 437, startPoint y: 451, endPoint x: 360, endPoint y: 460, distance: 77.9
click at [418, 455] on div "$ 45" at bounding box center [431, 453] width 55 height 20
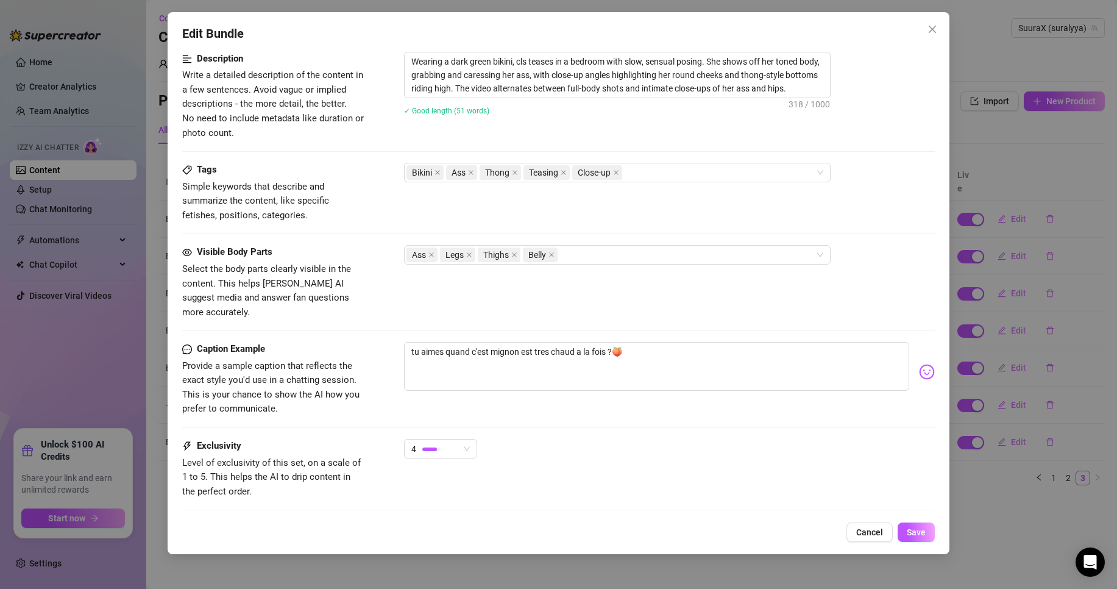
scroll to position [557, 0]
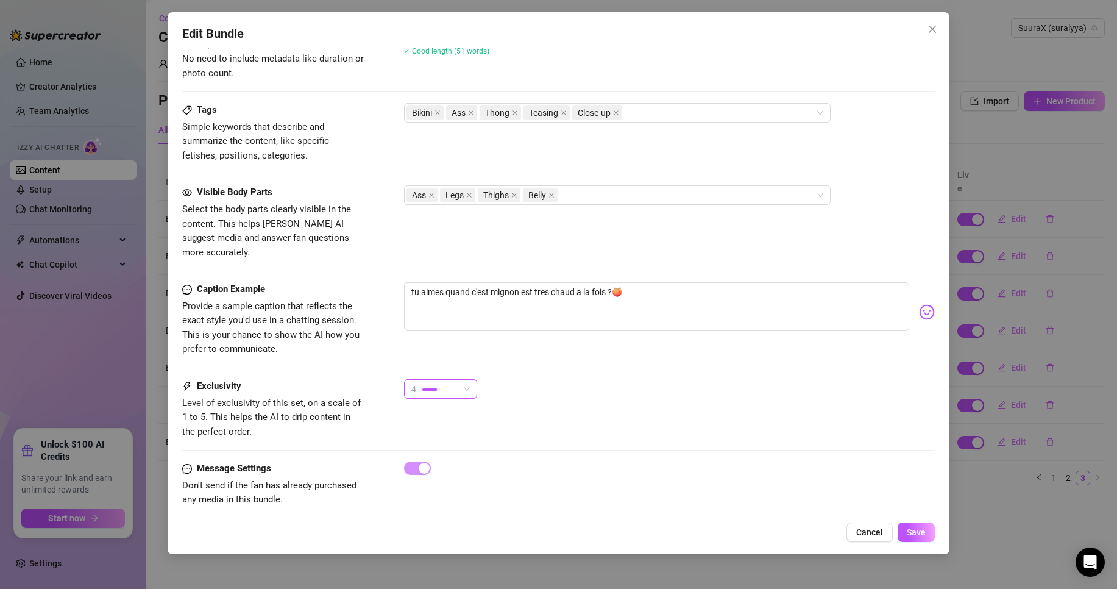
click at [446, 380] on div "4" at bounding box center [435, 389] width 48 height 18
click at [432, 471] on span "5 - Most Exclusive 🔥" at bounding box center [453, 476] width 79 height 13
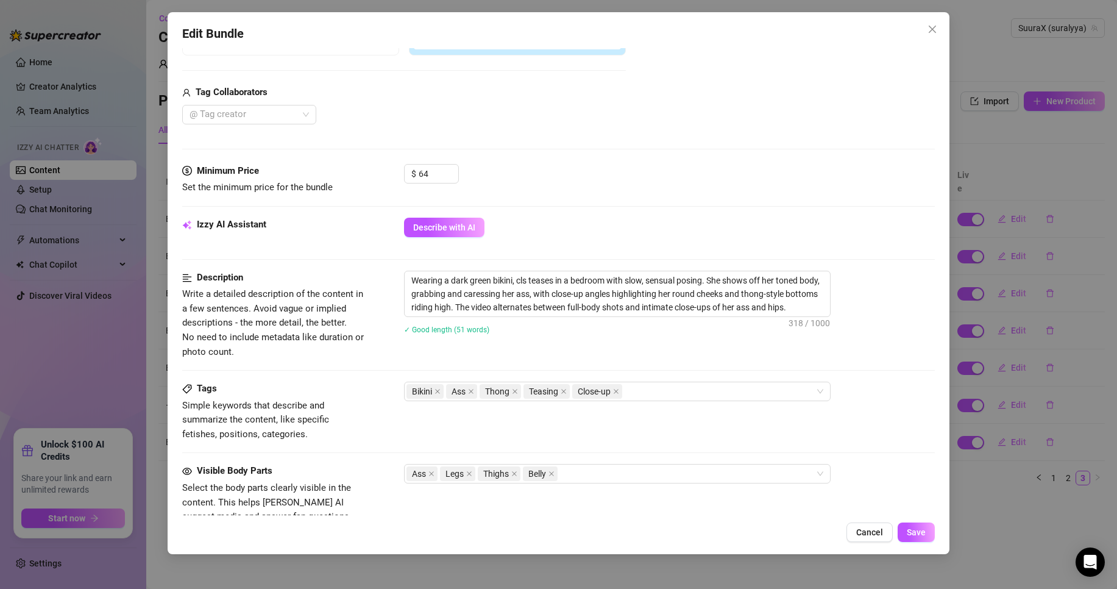
scroll to position [277, 0]
click at [920, 536] on span "Save" at bounding box center [916, 532] width 19 height 10
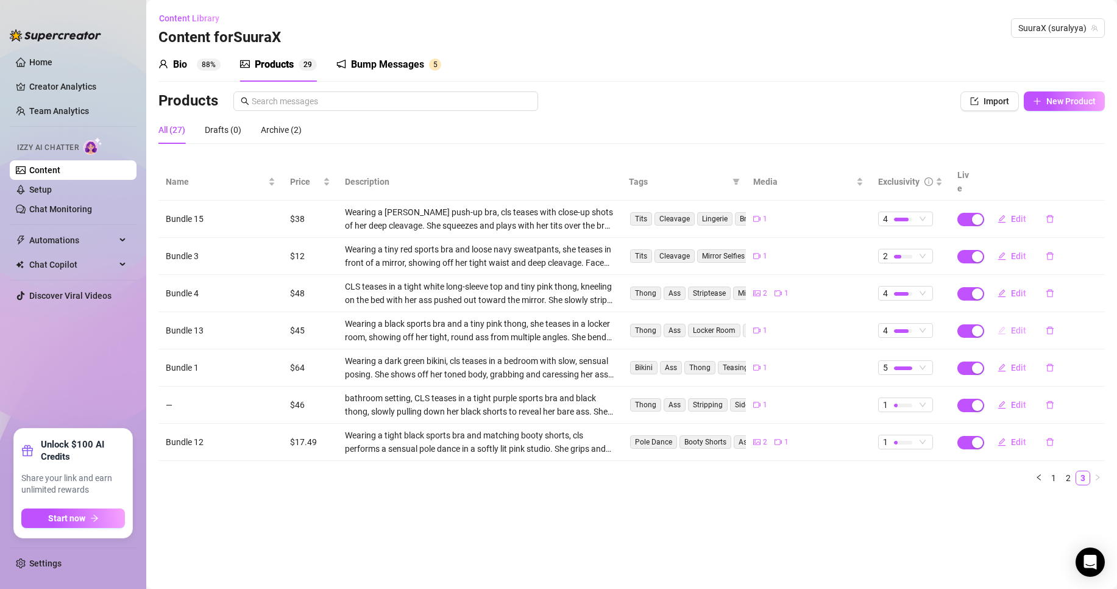
click at [1011, 325] on span "Edit" at bounding box center [1018, 330] width 15 height 10
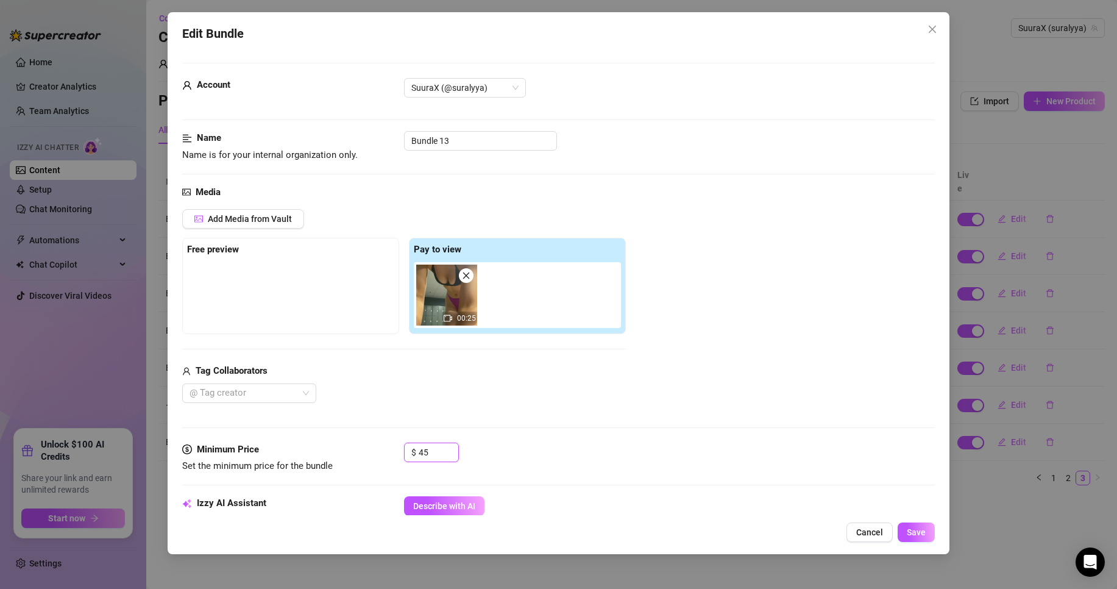
drag, startPoint x: 438, startPoint y: 448, endPoint x: 365, endPoint y: 455, distance: 72.9
click at [365, 455] on div "Minimum Price Set the minimum price for the bundle $ 45" at bounding box center [558, 458] width 753 height 31
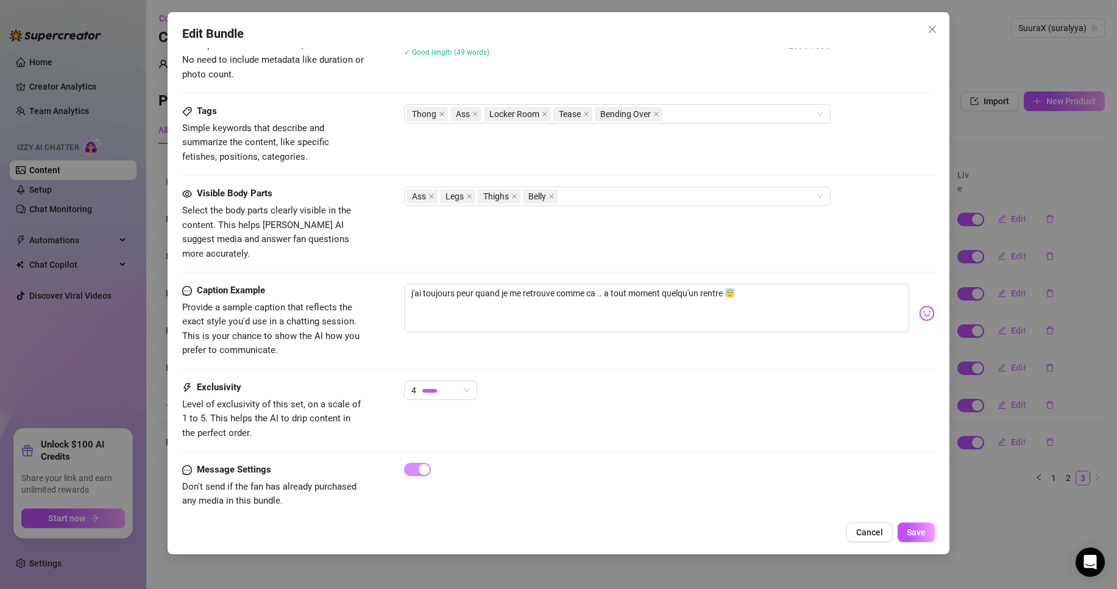
scroll to position [557, 0]
click at [915, 525] on button "Save" at bounding box center [916, 532] width 37 height 20
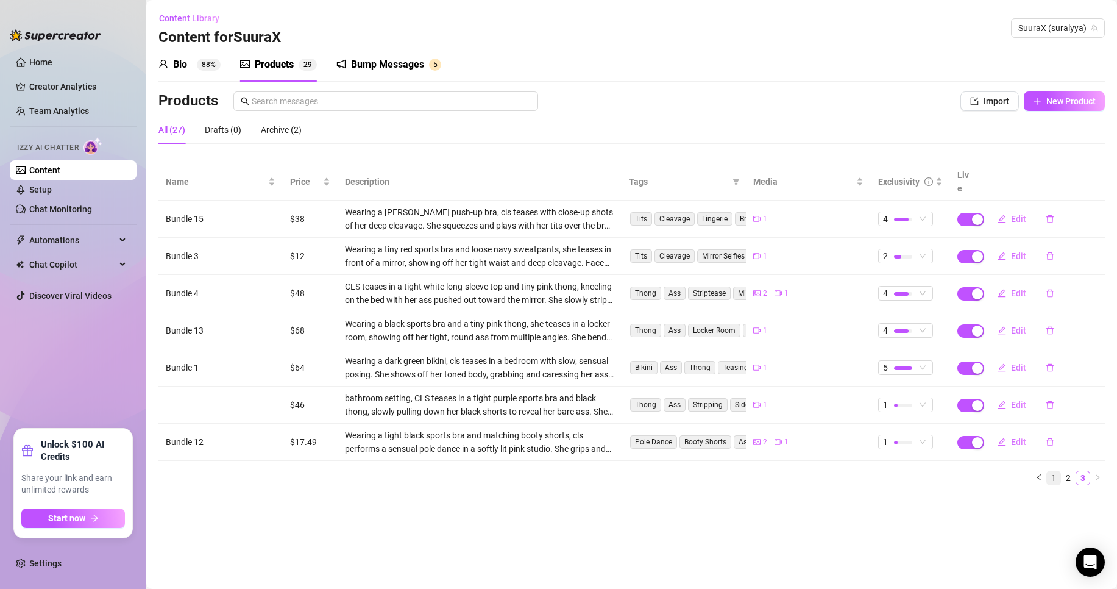
click at [1050, 471] on link "1" at bounding box center [1053, 477] width 13 height 13
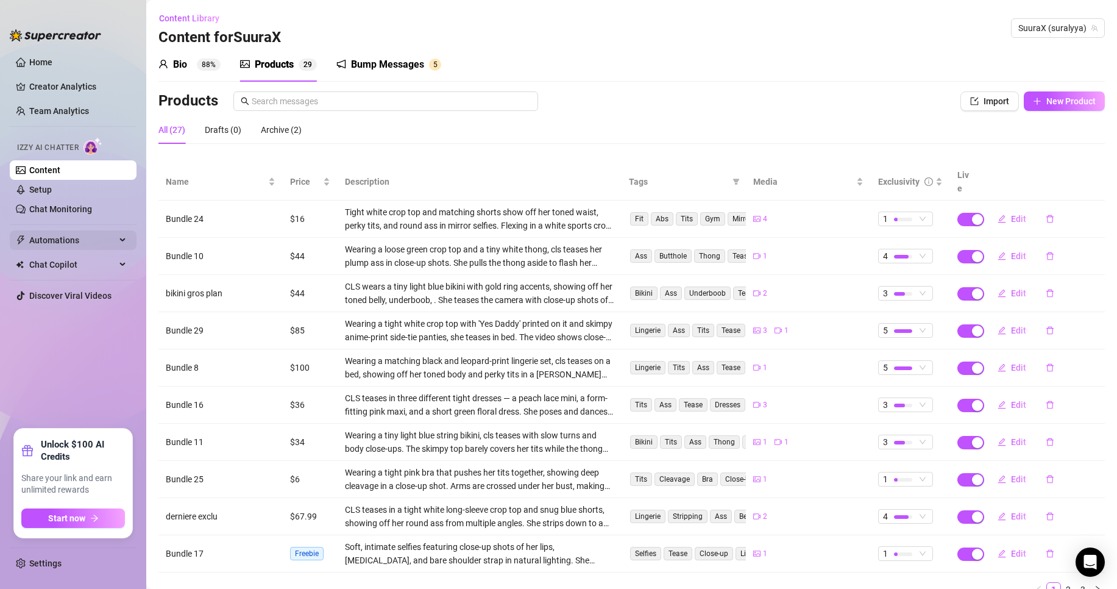
click at [78, 244] on span "Automations" at bounding box center [72, 240] width 87 height 20
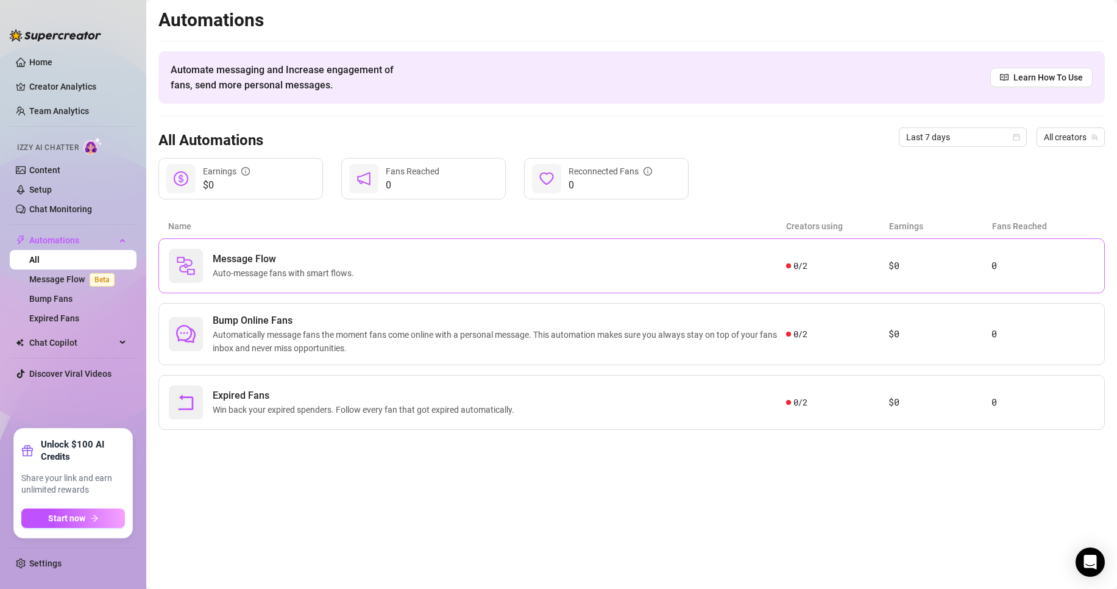
click at [286, 253] on span "Message Flow" at bounding box center [286, 259] width 146 height 15
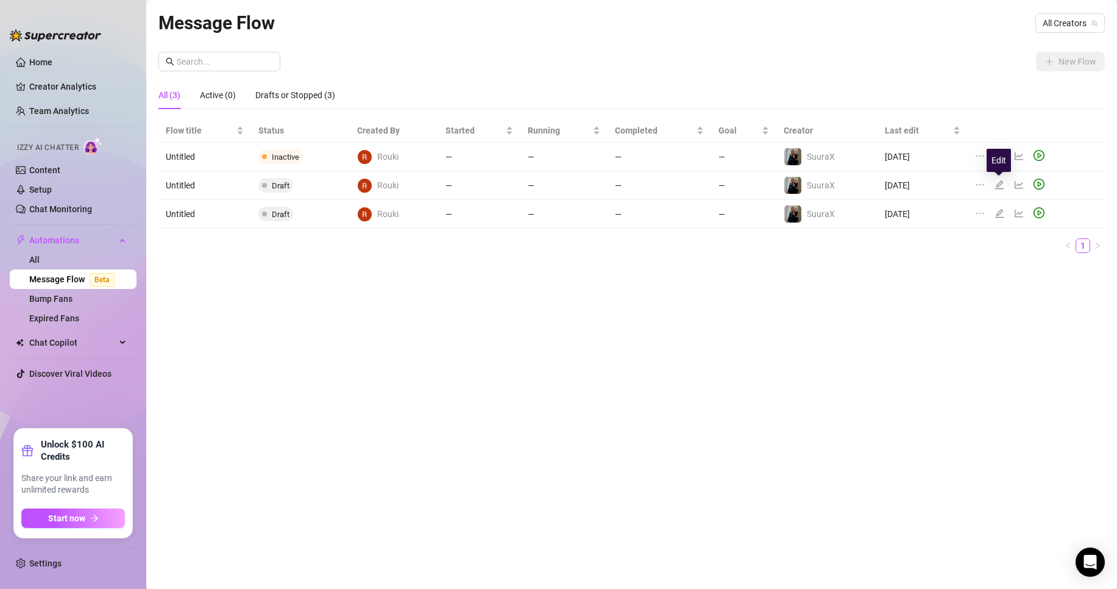
click at [998, 183] on icon "edit" at bounding box center [999, 184] width 9 height 9
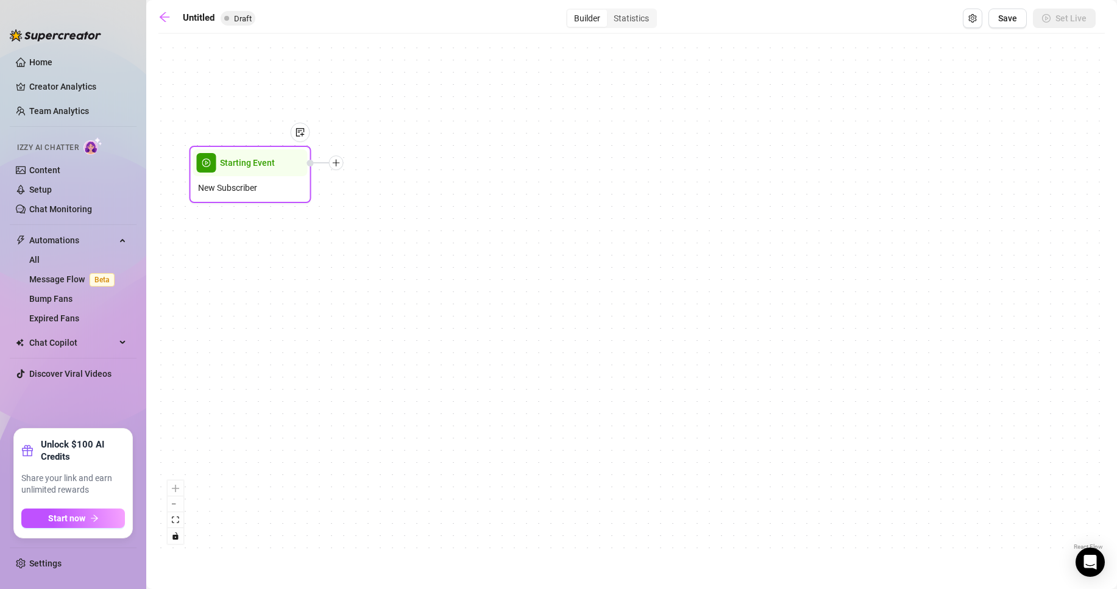
drag, startPoint x: 616, startPoint y: 284, endPoint x: 255, endPoint y: 172, distance: 377.3
click at [255, 169] on span "Starting Event" at bounding box center [247, 162] width 55 height 13
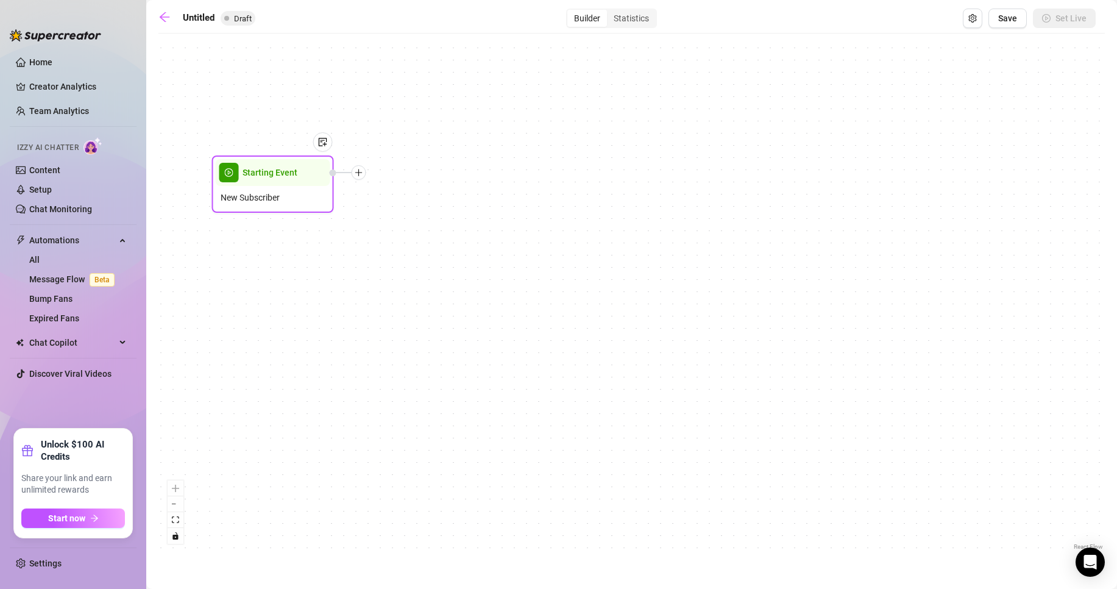
click at [276, 190] on div "New Subscriber" at bounding box center [273, 197] width 115 height 23
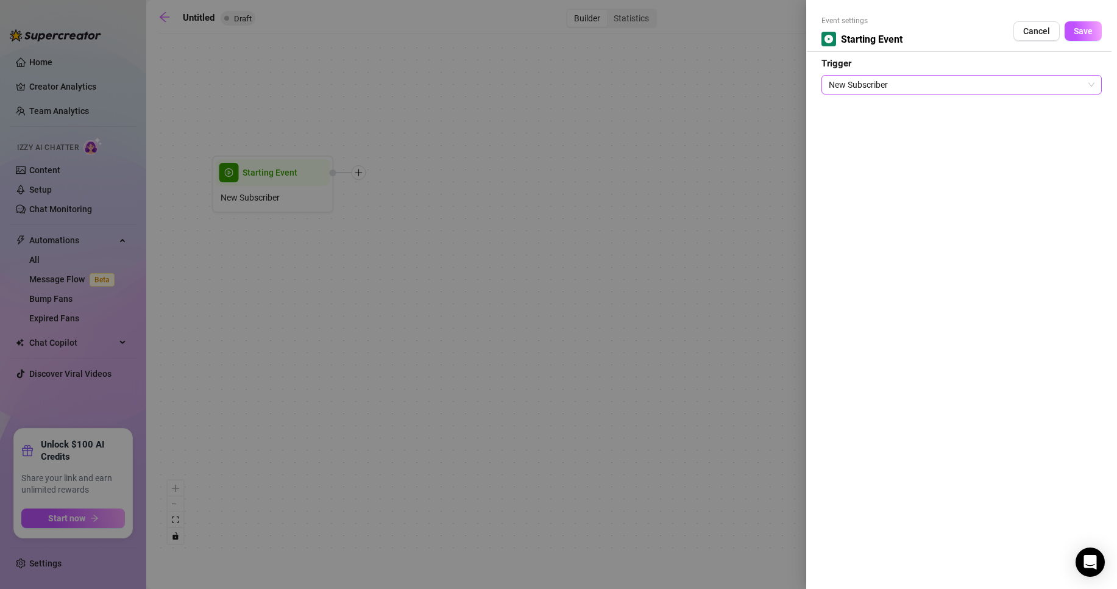
click at [870, 88] on span "New Subscriber" at bounding box center [962, 85] width 266 height 18
click at [916, 90] on span "New Subscriber" at bounding box center [962, 85] width 266 height 18
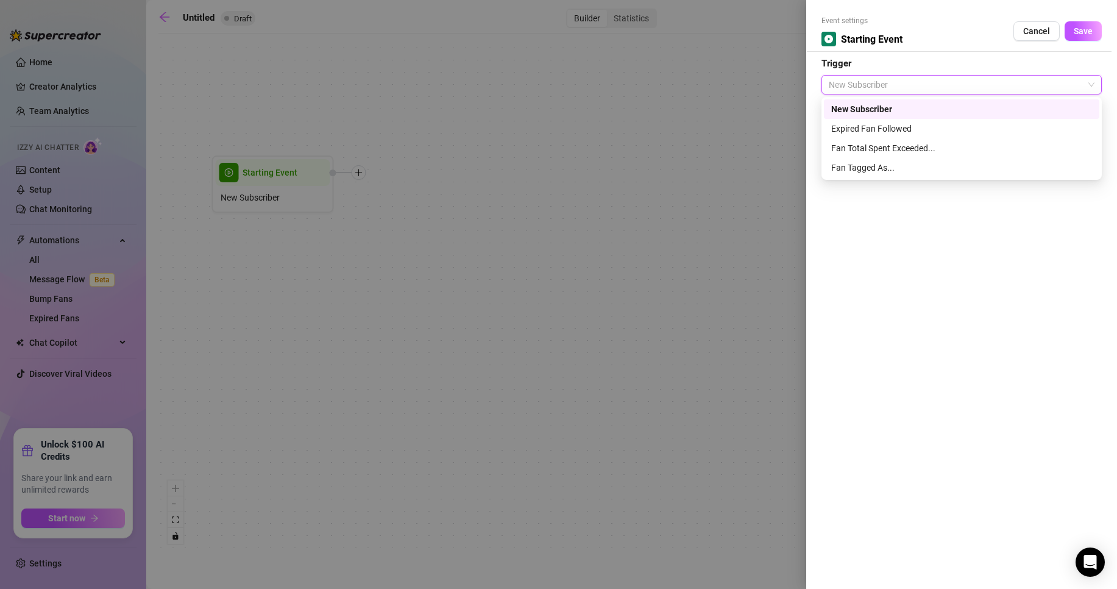
click at [916, 90] on span "New Subscriber" at bounding box center [962, 85] width 266 height 18
click at [879, 123] on div "Expired Fan Followed" at bounding box center [961, 128] width 261 height 13
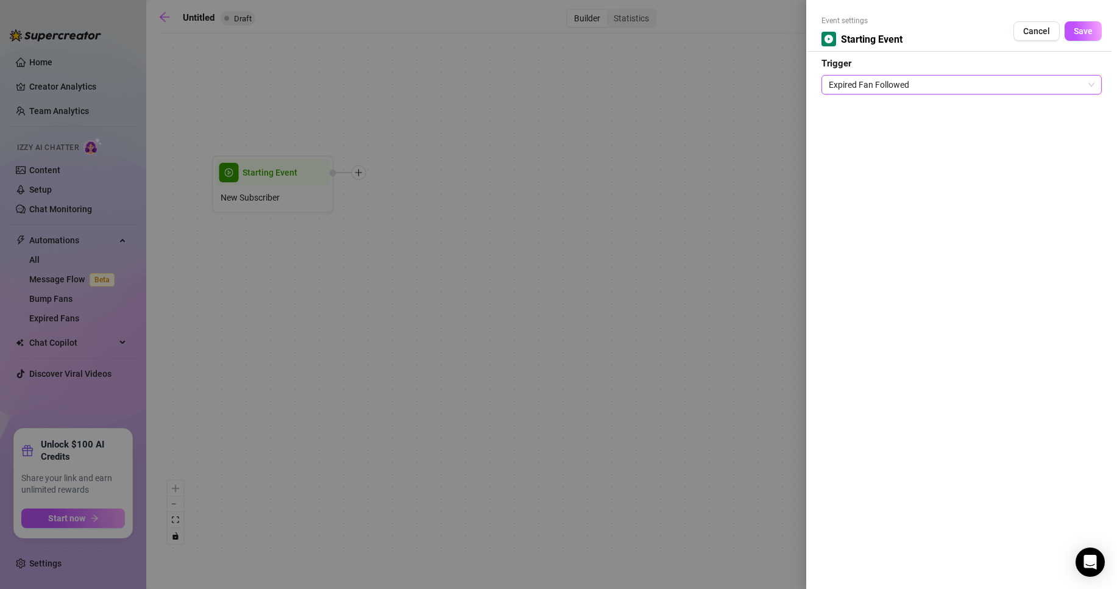
click at [872, 90] on div "Expired Fan Followed" at bounding box center [962, 85] width 280 height 20
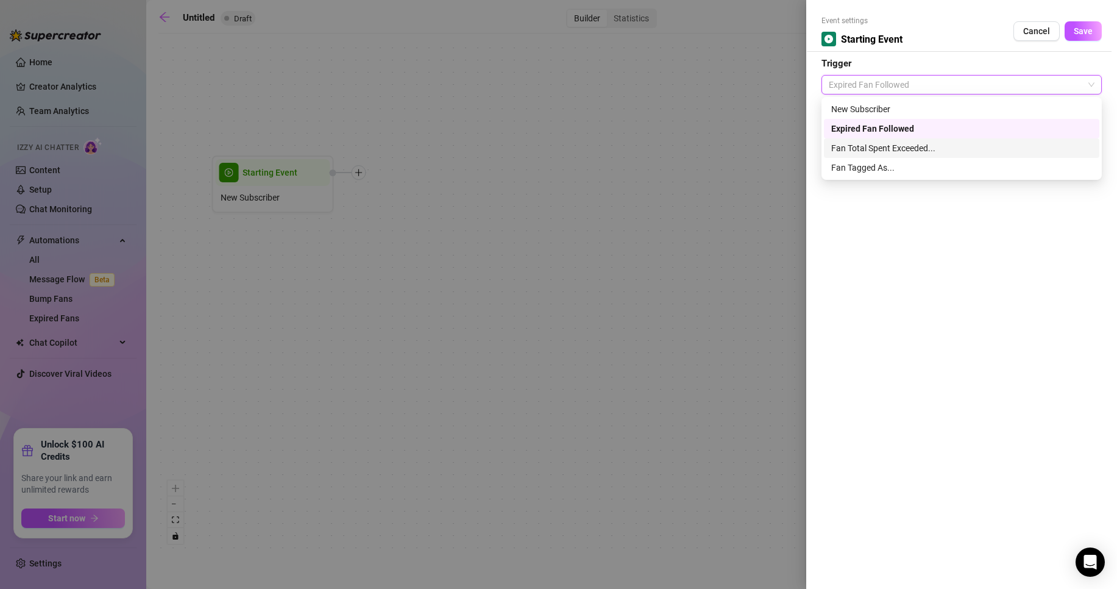
click at [859, 140] on div "Fan Total Spent Exceeded..." at bounding box center [962, 148] width 276 height 20
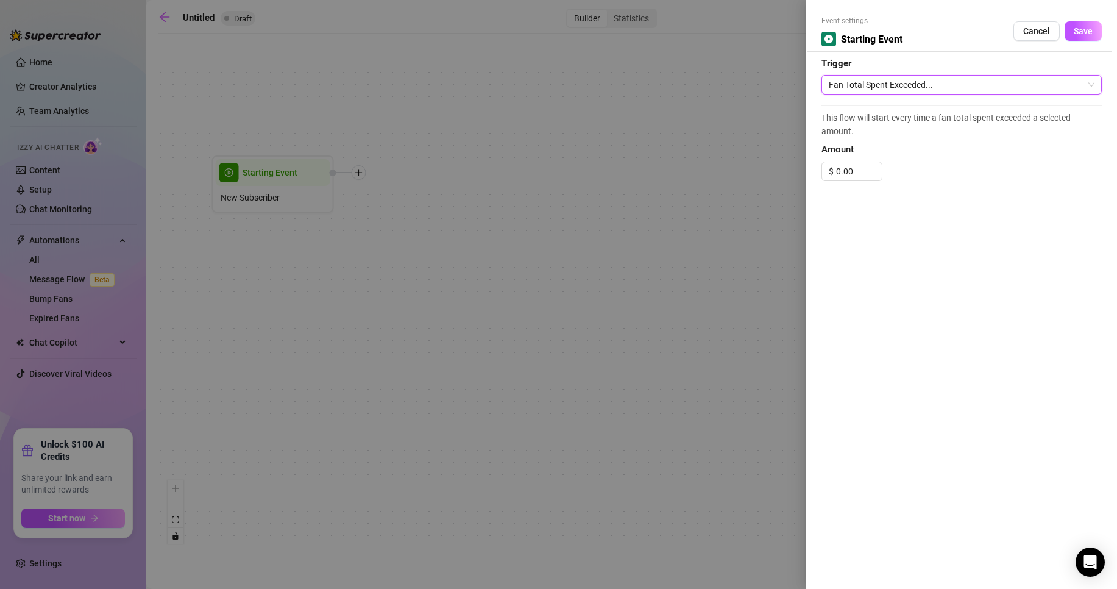
click at [886, 87] on span "Fan Total Spent Exceeded..." at bounding box center [962, 85] width 266 height 18
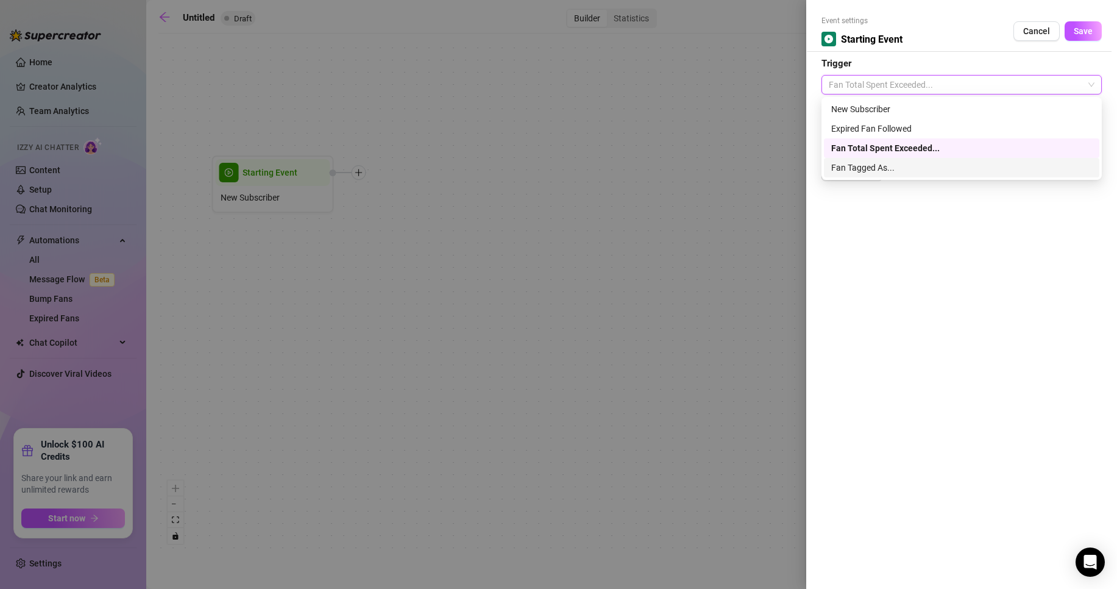
click at [876, 168] on div "Fan Tagged As..." at bounding box center [961, 167] width 261 height 13
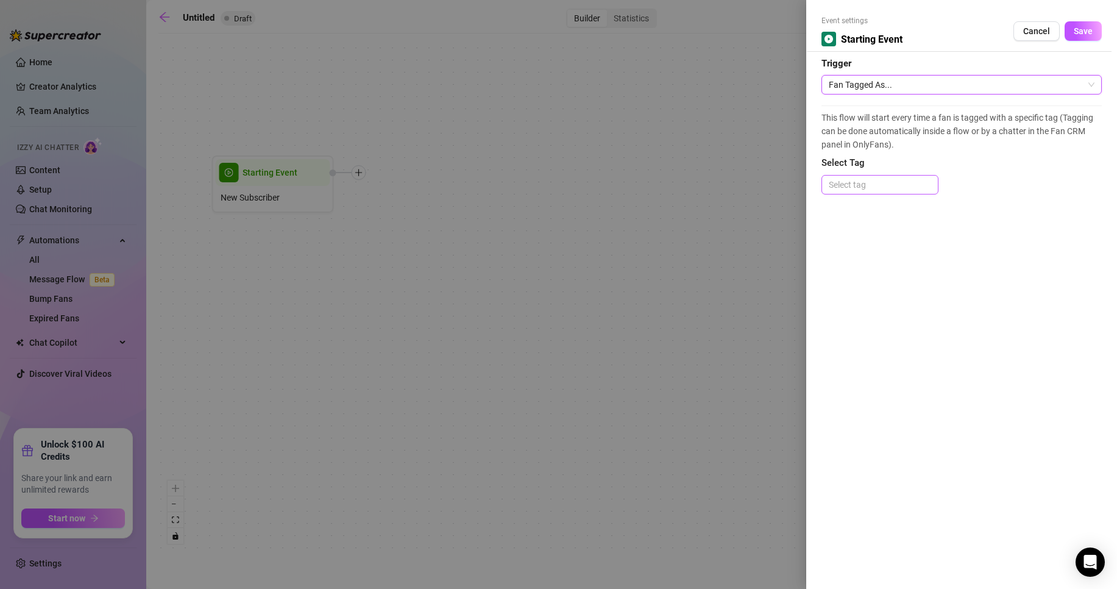
click at [868, 179] on div at bounding box center [880, 184] width 112 height 17
click at [851, 226] on div "sexting" at bounding box center [880, 228] width 98 height 13
click at [969, 203] on div "This flow will start every time a fan is tagged with a specific tag (Tagging ca…" at bounding box center [962, 155] width 280 height 101
click at [864, 185] on icon "close" at bounding box center [862, 185] width 6 height 6
click at [1025, 255] on div "Event settings Starting Event Cancel Save Trigger Fan Tagged As... This flow wi…" at bounding box center [961, 294] width 311 height 589
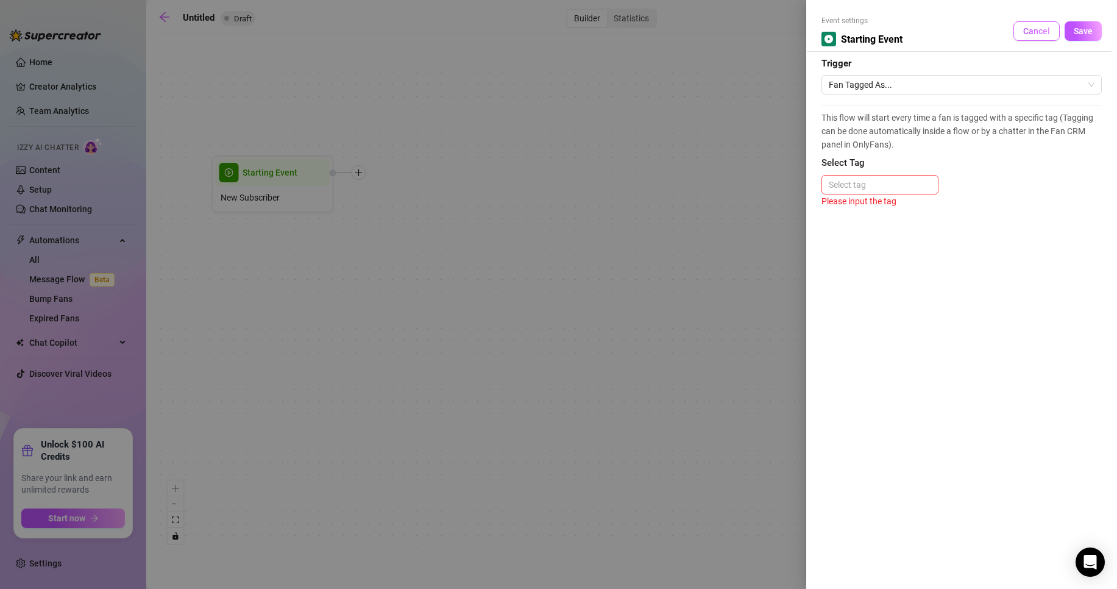
click at [1039, 26] on span "Cancel" at bounding box center [1036, 31] width 27 height 10
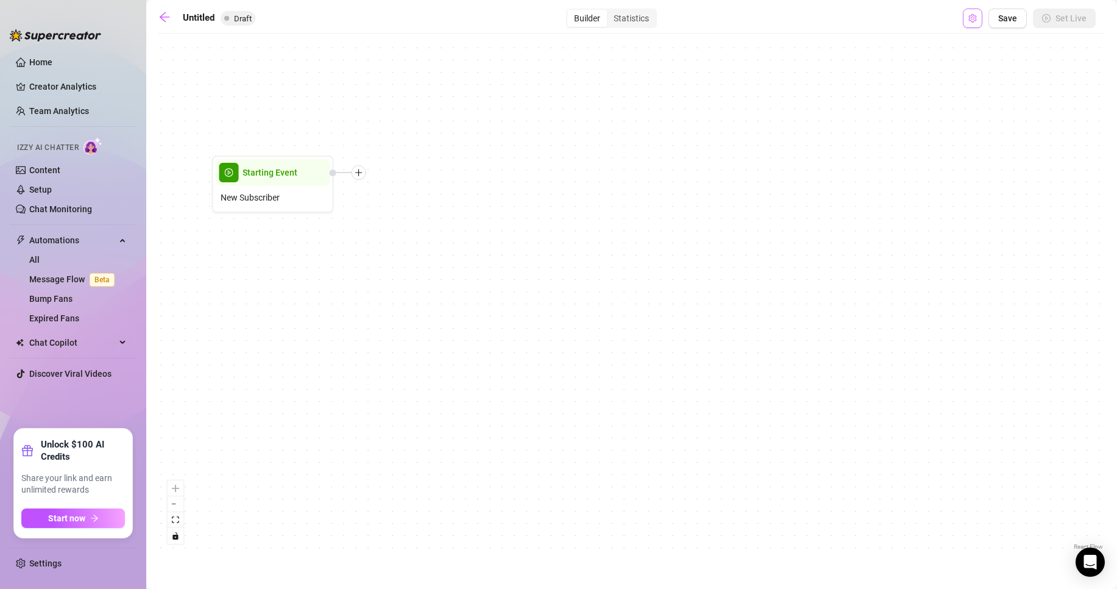
click at [971, 20] on icon "setting" at bounding box center [973, 18] width 8 height 9
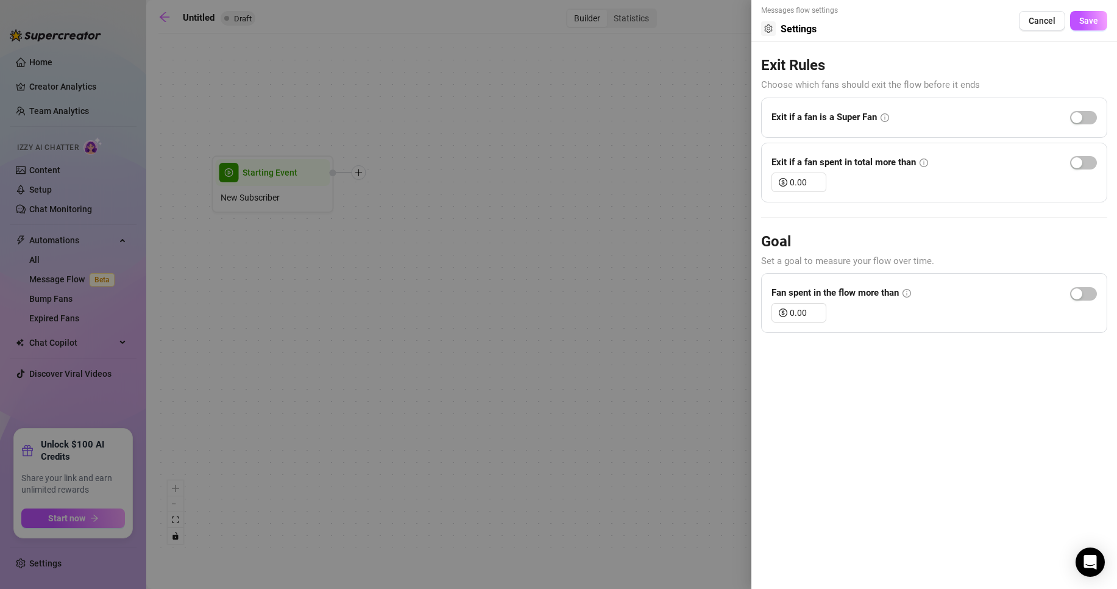
click at [661, 221] on div at bounding box center [558, 294] width 1117 height 589
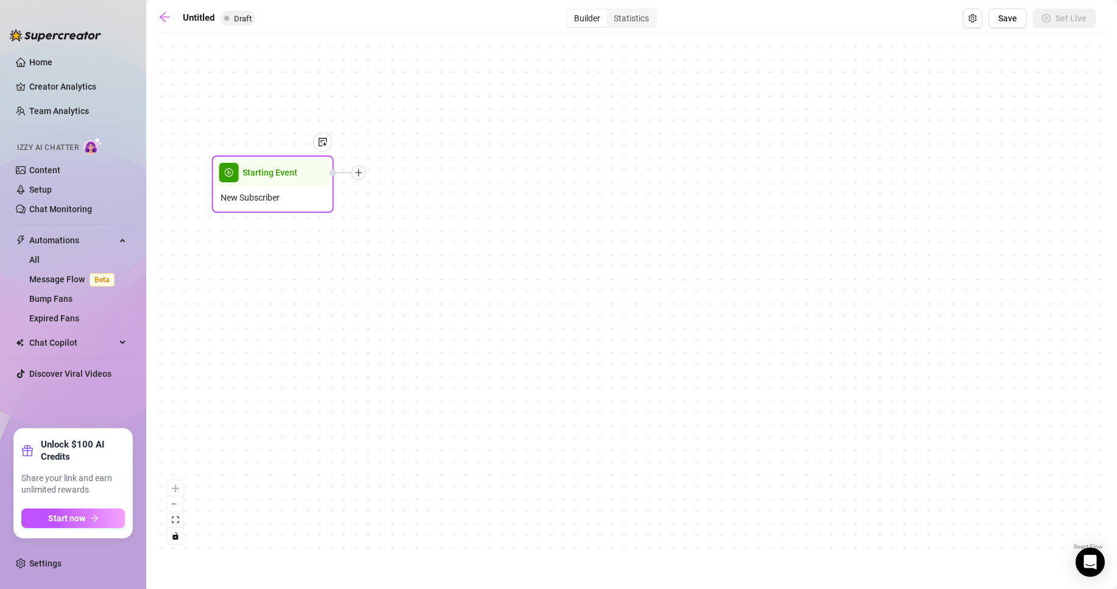
click at [226, 190] on div "New Subscriber" at bounding box center [273, 197] width 115 height 23
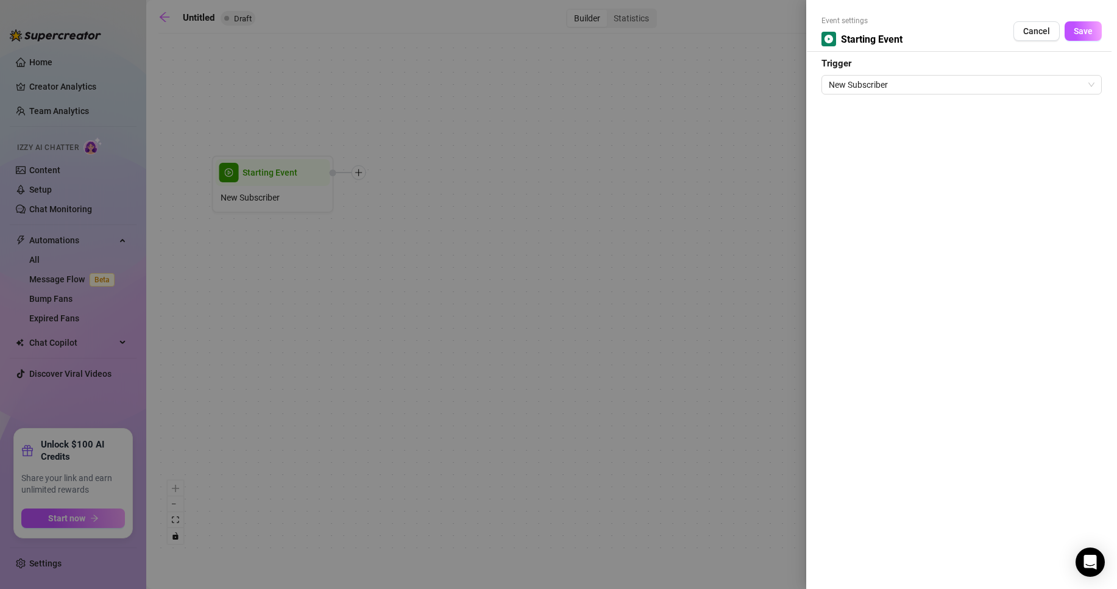
click at [257, 253] on div at bounding box center [558, 294] width 1117 height 589
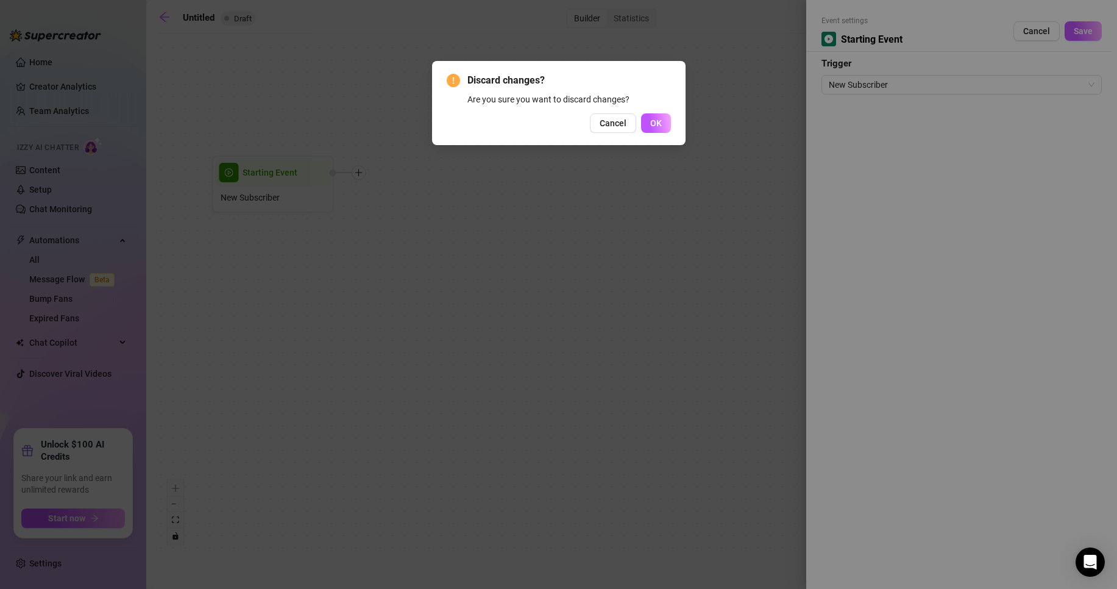
click at [78, 297] on div "Discard changes? Are you sure you want to discard changes? Cancel OK" at bounding box center [558, 294] width 1117 height 589
click at [663, 124] on button "OK" at bounding box center [656, 123] width 30 height 20
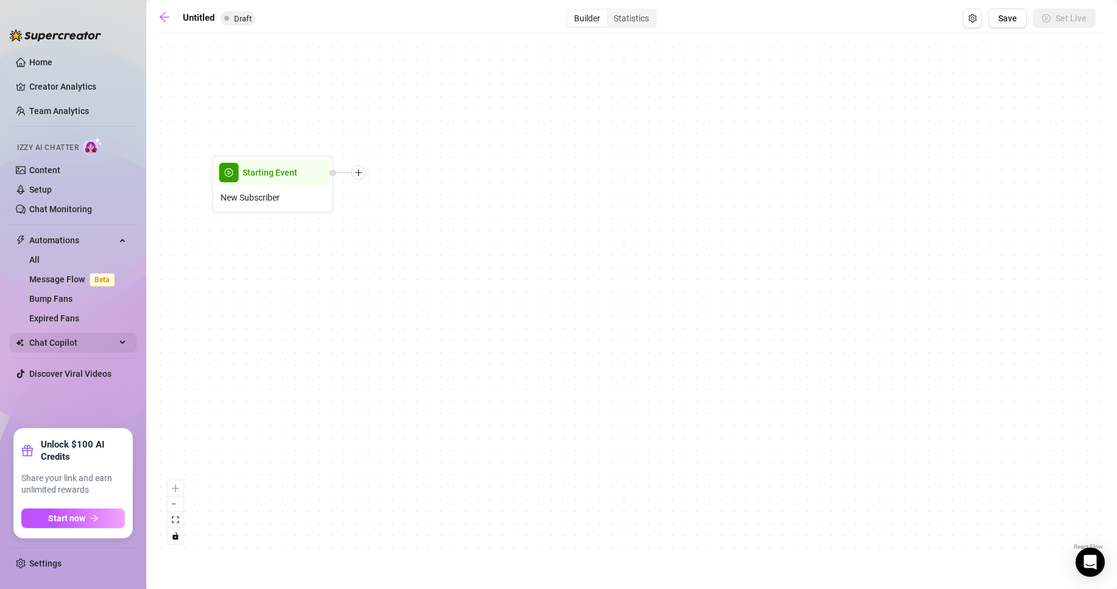
click at [79, 343] on span "Chat Copilot" at bounding box center [72, 343] width 87 height 20
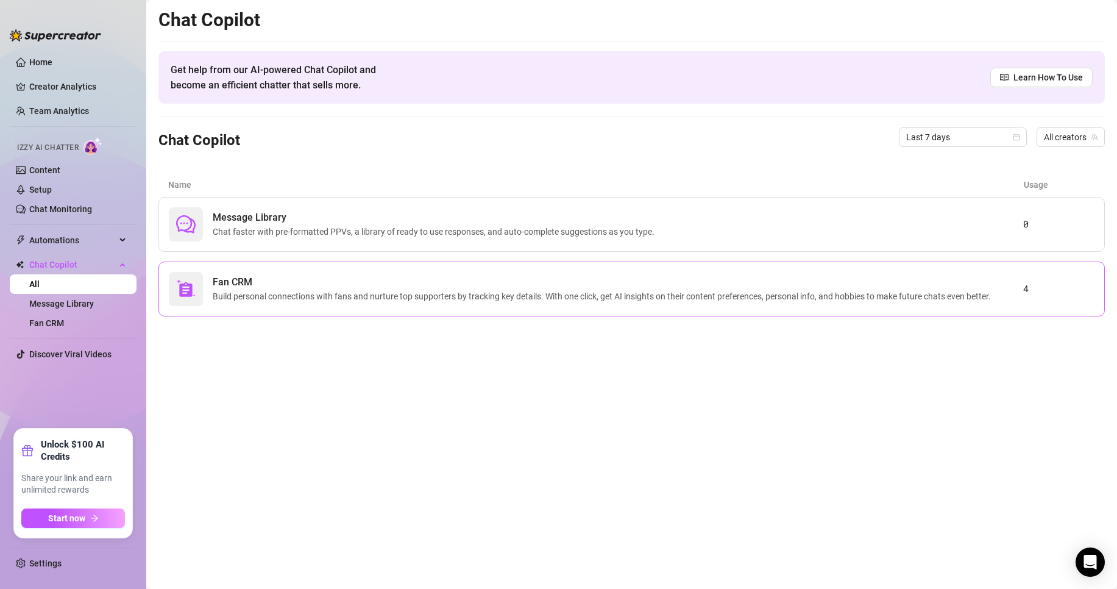
click at [530, 308] on div "Fan CRM Build personal connections with fans and nurture top supporters by trac…" at bounding box center [631, 288] width 947 height 55
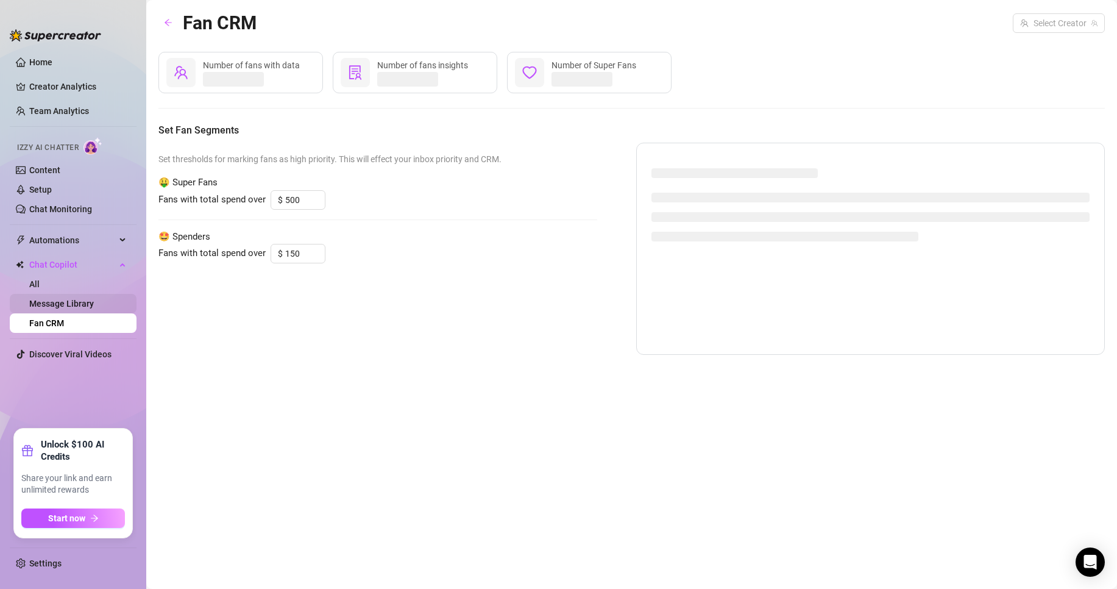
click at [73, 299] on link "Message Library" at bounding box center [61, 304] width 65 height 10
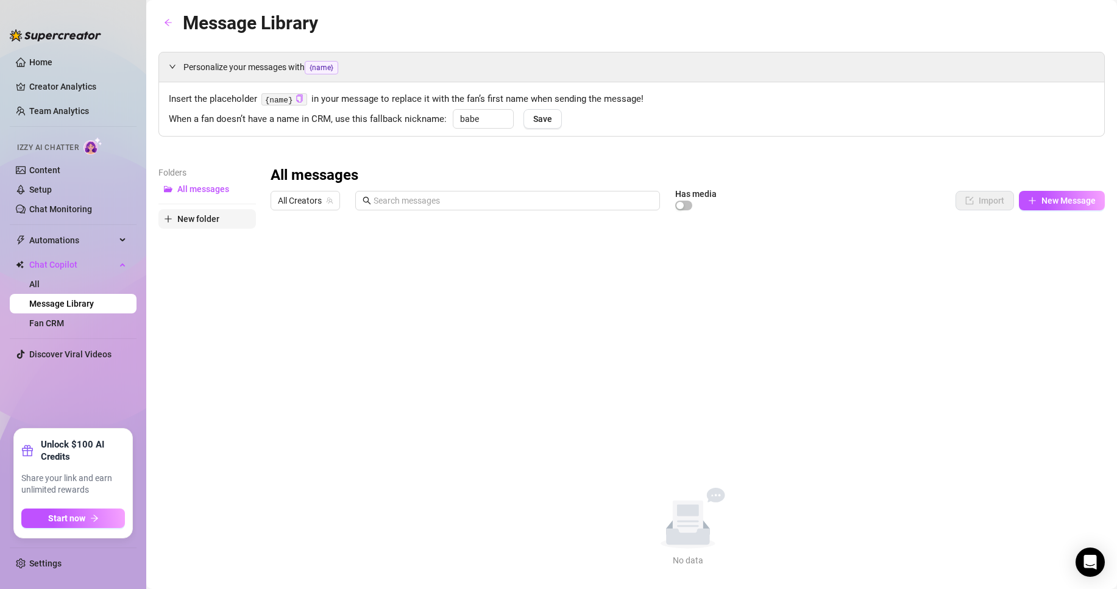
click at [210, 222] on span "New folder" at bounding box center [198, 219] width 42 height 10
click at [208, 238] on span "New folder" at bounding box center [198, 238] width 42 height 10
click at [217, 241] on span "New folder" at bounding box center [198, 238] width 42 height 10
click at [232, 207] on input "text" at bounding box center [207, 209] width 98 height 20
click at [299, 210] on span "All Creators" at bounding box center [305, 200] width 55 height 18
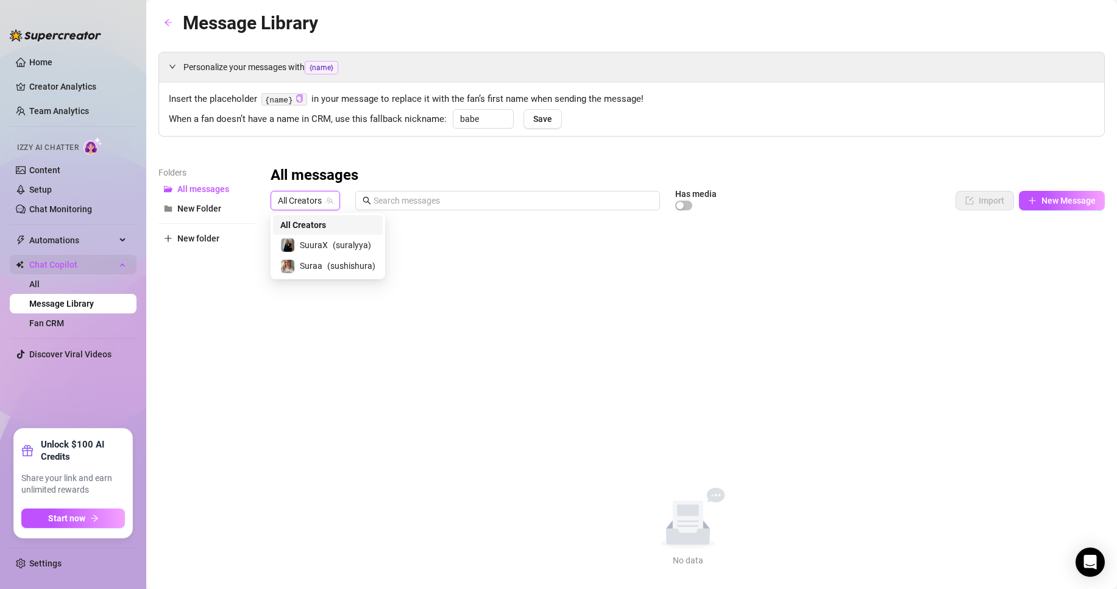
click at [92, 258] on span "Chat Copilot" at bounding box center [72, 265] width 87 height 20
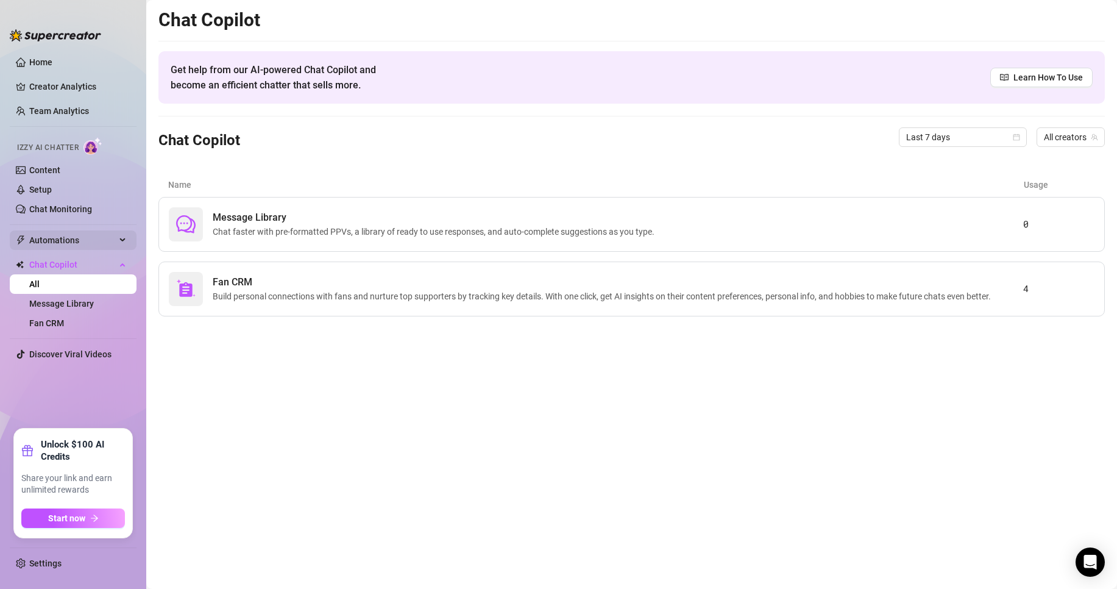
click at [88, 233] on span "Automations" at bounding box center [72, 240] width 87 height 20
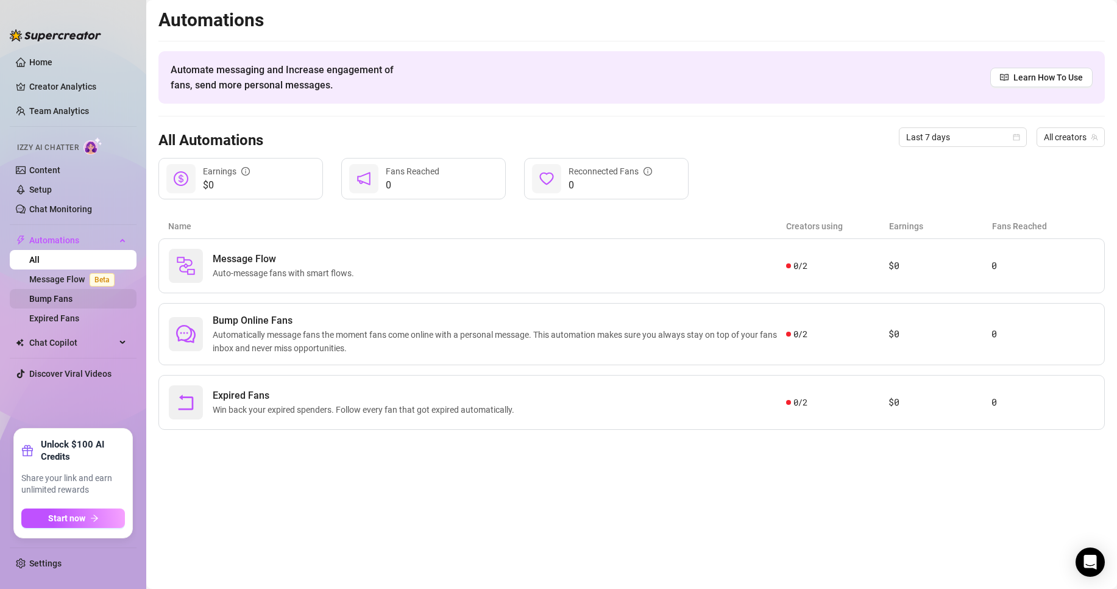
click at [68, 296] on link "Bump Fans" at bounding box center [50, 299] width 43 height 10
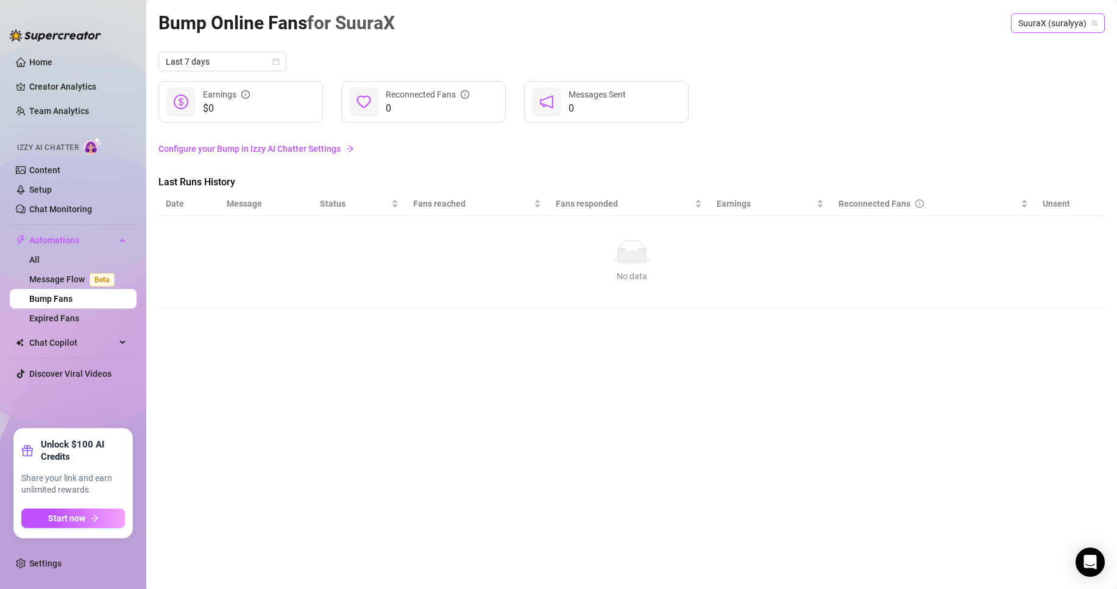
click at [1070, 23] on span "SuuraX (suralyya)" at bounding box center [1058, 23] width 79 height 18
click at [997, 151] on link "Configure your Bump in Izzy AI Chatter Settings" at bounding box center [631, 148] width 947 height 13
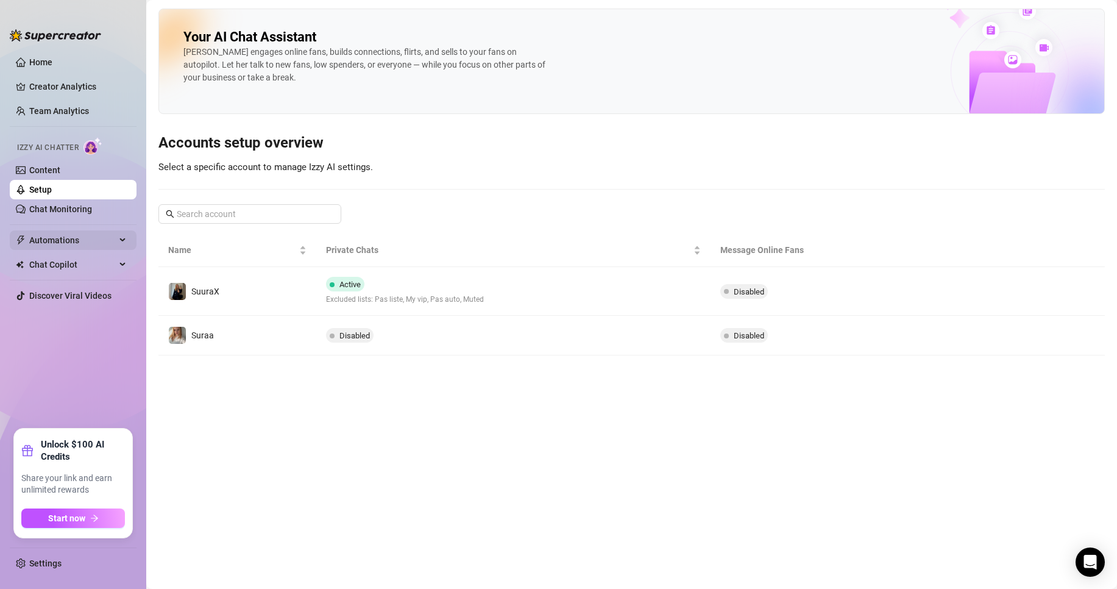
click at [76, 244] on span "Automations" at bounding box center [72, 240] width 87 height 20
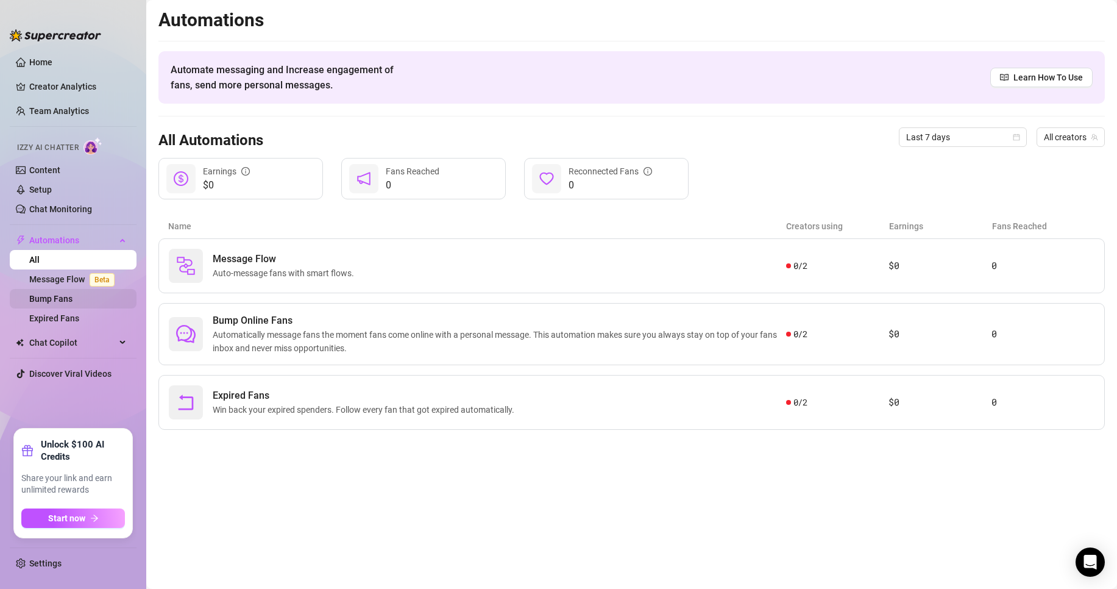
click at [57, 300] on link "Bump Fans" at bounding box center [50, 299] width 43 height 10
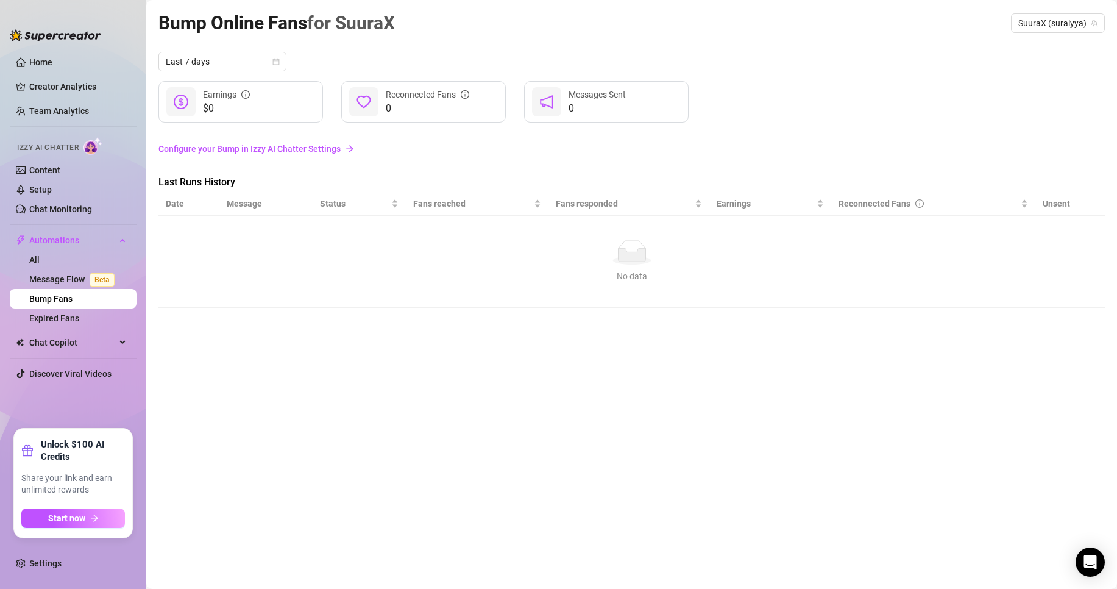
click at [411, 104] on span "0" at bounding box center [428, 108] width 84 height 15
click at [73, 283] on link "Message Flow Beta" at bounding box center [74, 279] width 90 height 10
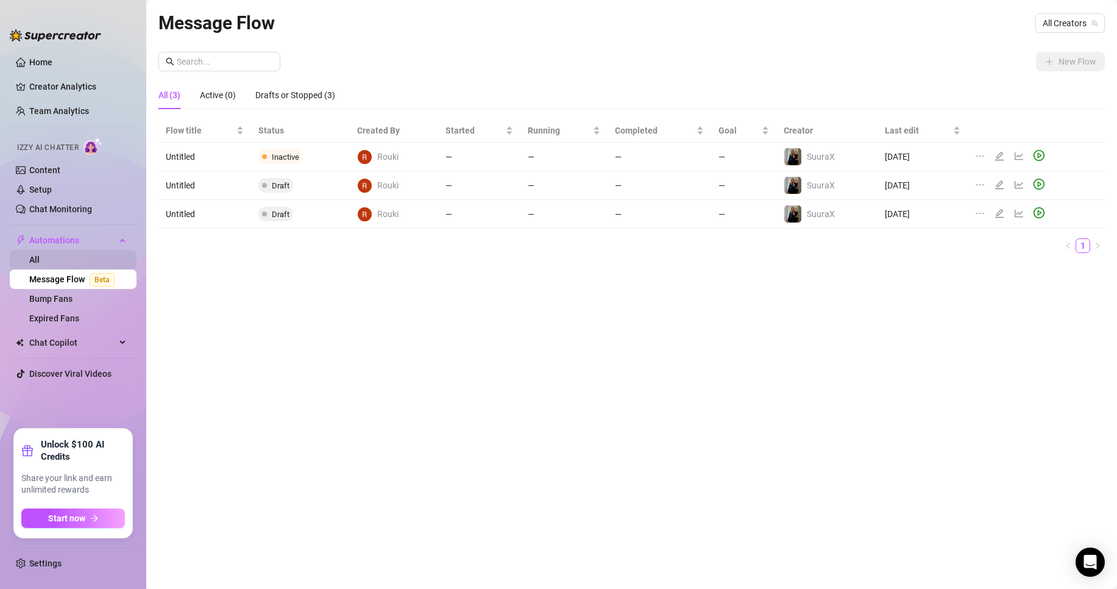
click at [40, 261] on link "All" at bounding box center [34, 260] width 10 height 10
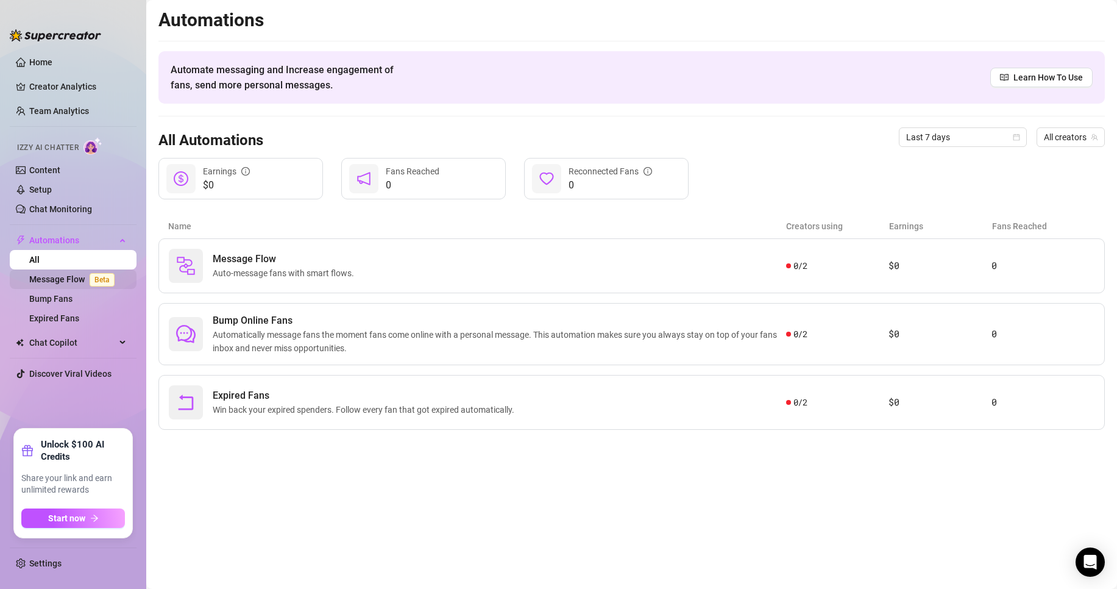
click at [68, 274] on link "Message Flow Beta" at bounding box center [74, 279] width 90 height 10
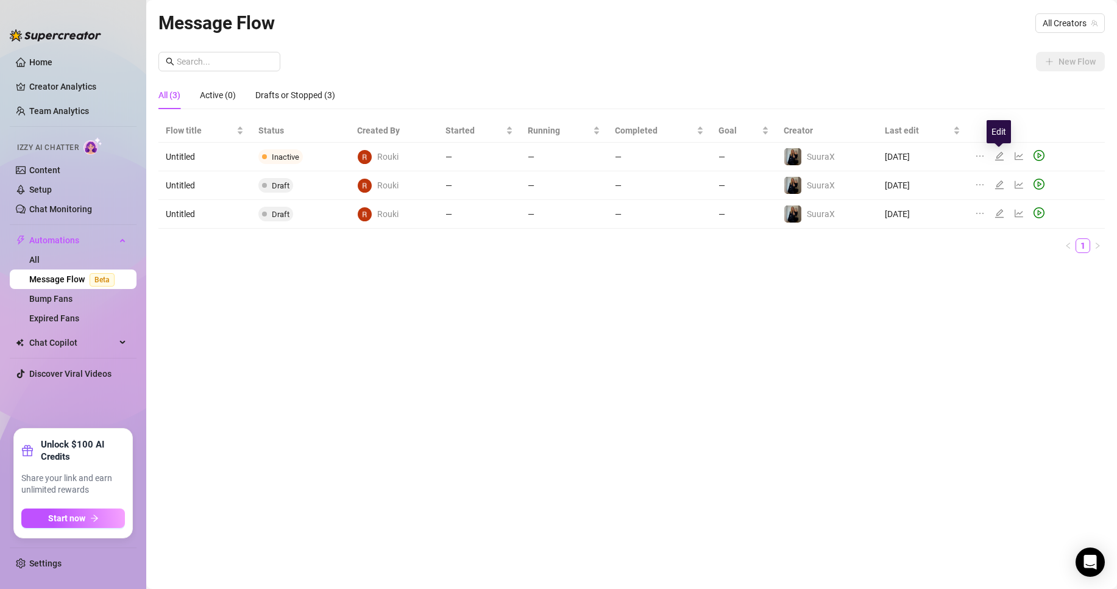
click at [995, 155] on icon "edit" at bounding box center [1000, 156] width 10 height 10
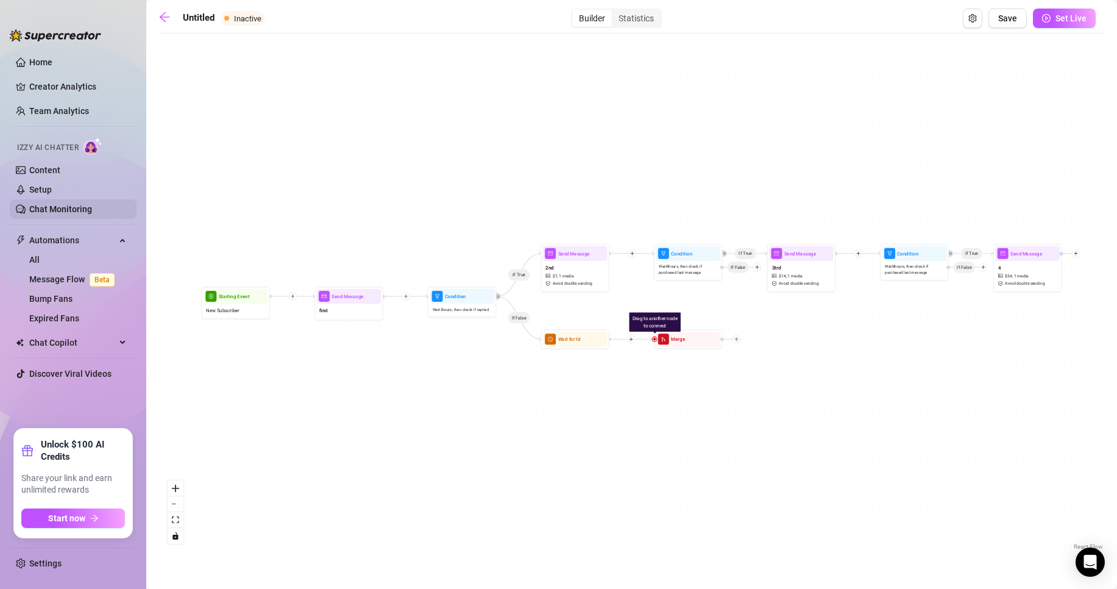
click at [70, 209] on link "Chat Monitoring" at bounding box center [60, 209] width 63 height 10
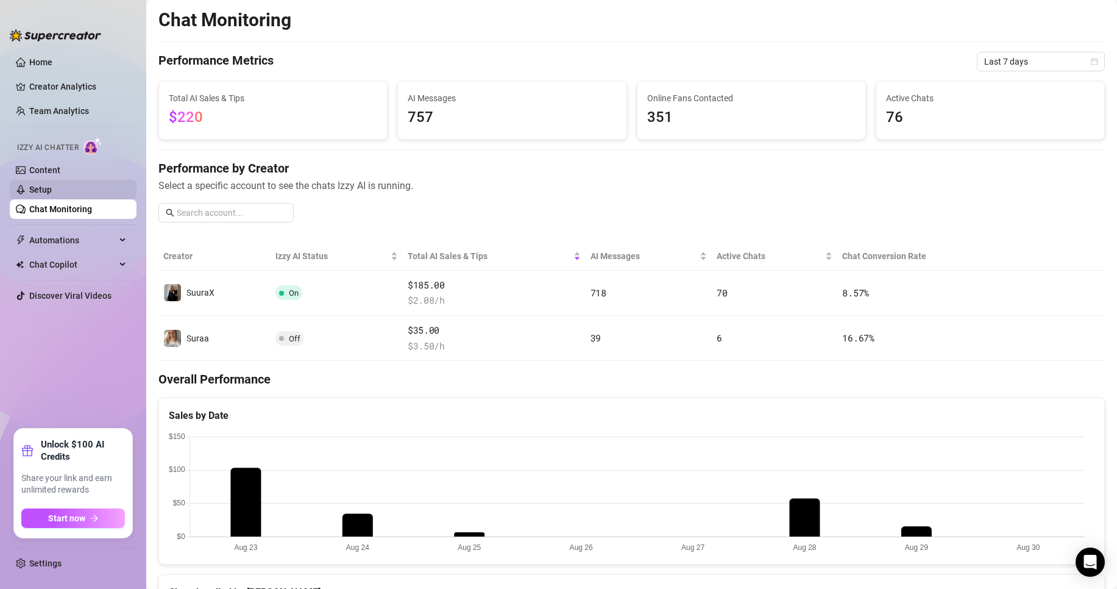
click at [29, 192] on link "Setup" at bounding box center [40, 190] width 23 height 10
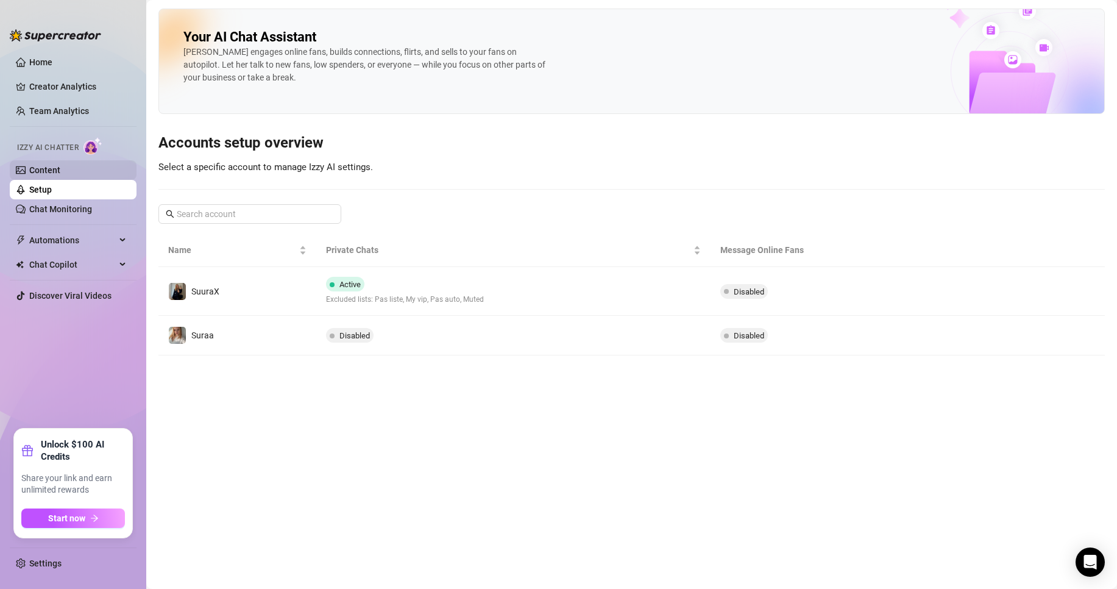
click at [33, 175] on link "Content" at bounding box center [44, 170] width 31 height 10
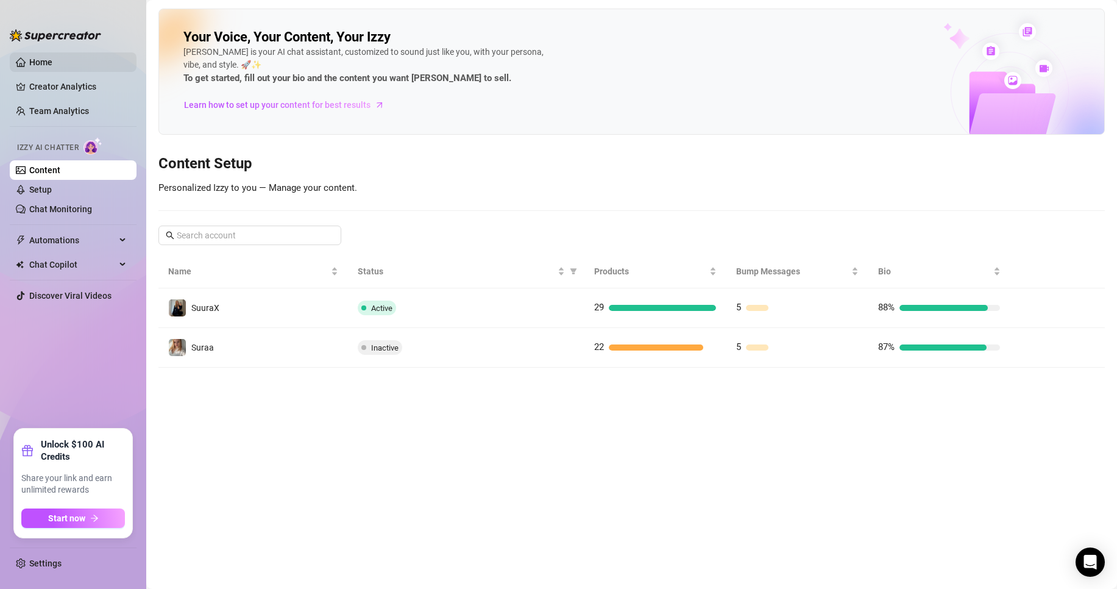
click at [52, 57] on link "Home" at bounding box center [40, 62] width 23 height 10
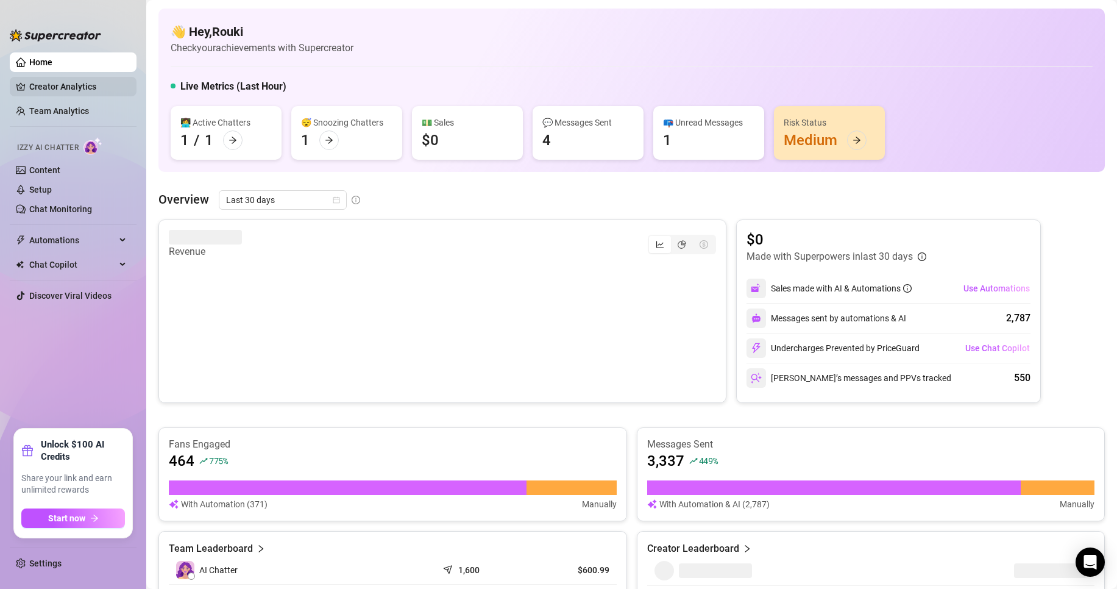
click at [58, 82] on link "Creator Analytics" at bounding box center [78, 87] width 98 height 20
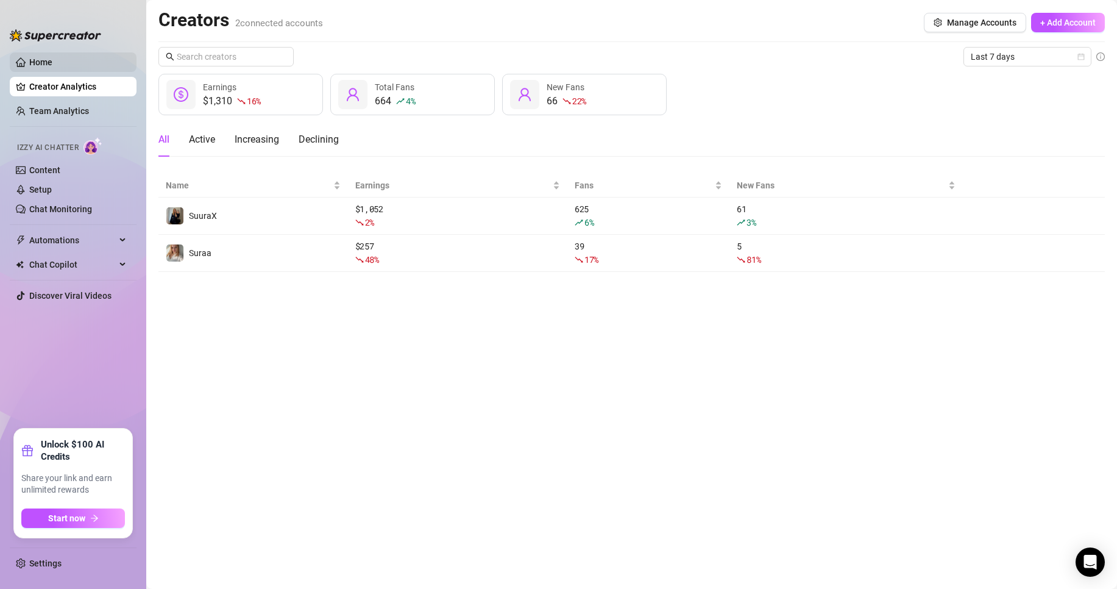
click at [46, 61] on link "Home" at bounding box center [40, 62] width 23 height 10
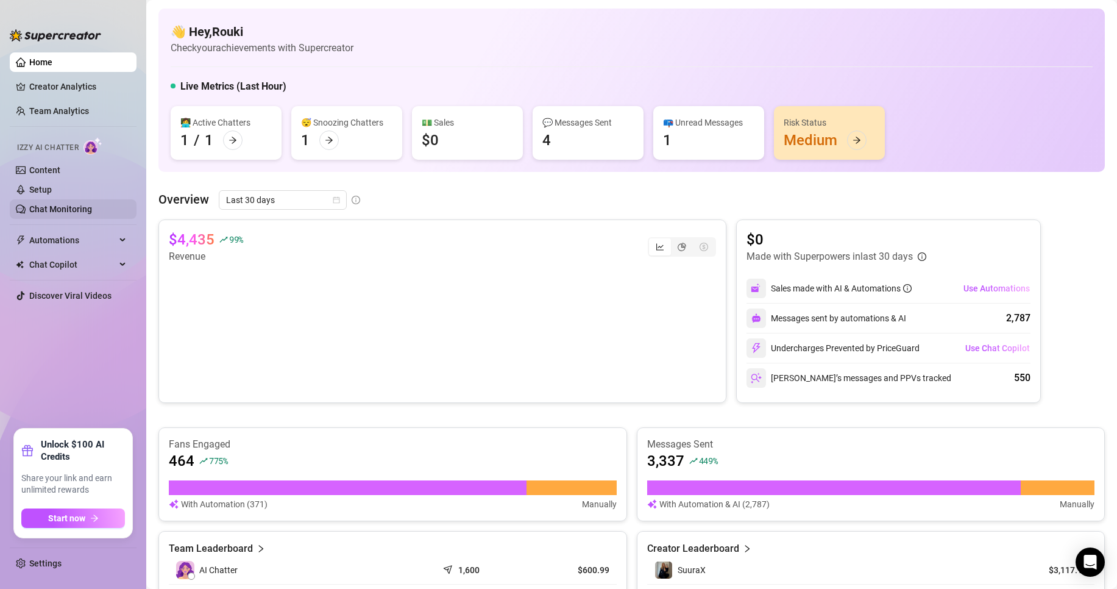
click at [57, 208] on link "Chat Monitoring" at bounding box center [60, 209] width 63 height 10
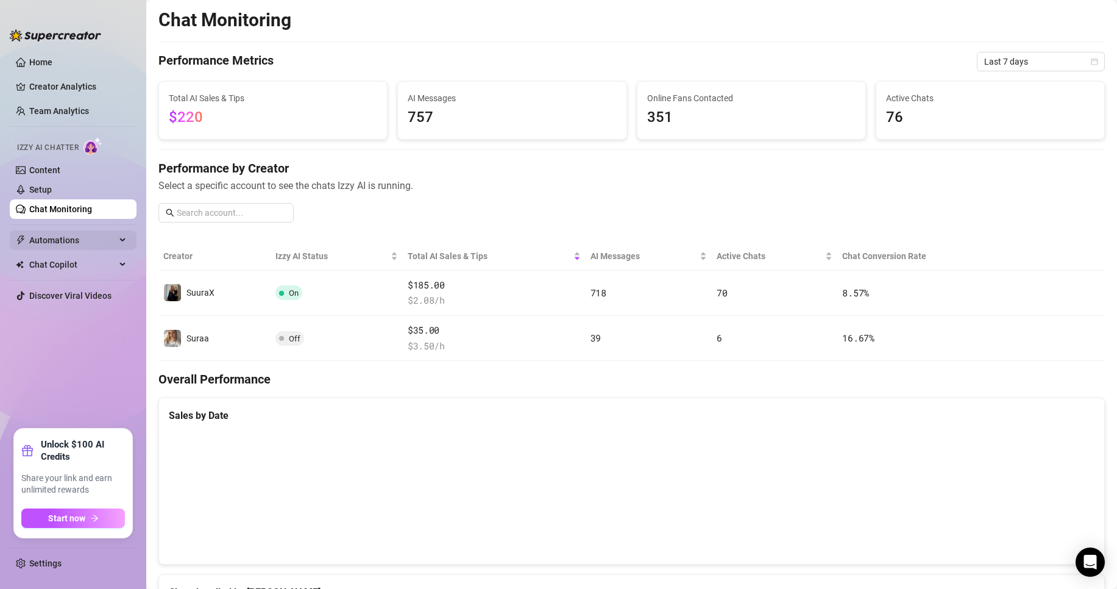
click at [43, 236] on span "Automations" at bounding box center [72, 240] width 87 height 20
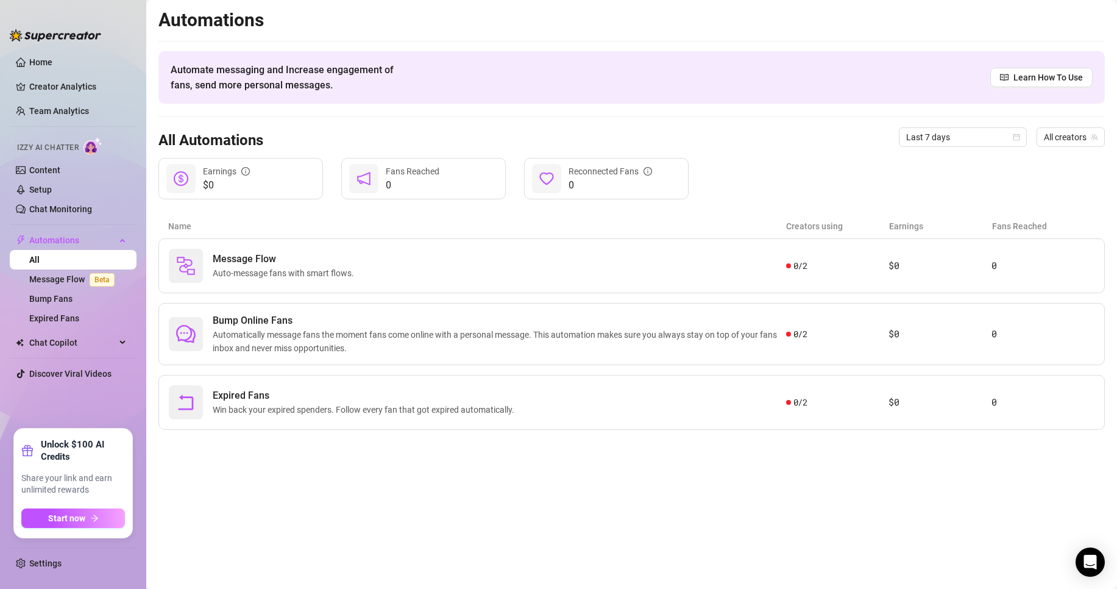
click at [189, 213] on div "Automations Automate messaging and Increase engagement of fans, send more perso…" at bounding box center [631, 219] width 947 height 421
click at [234, 181] on span "$0" at bounding box center [226, 185] width 47 height 15
click at [52, 194] on link "Setup" at bounding box center [40, 190] width 23 height 10
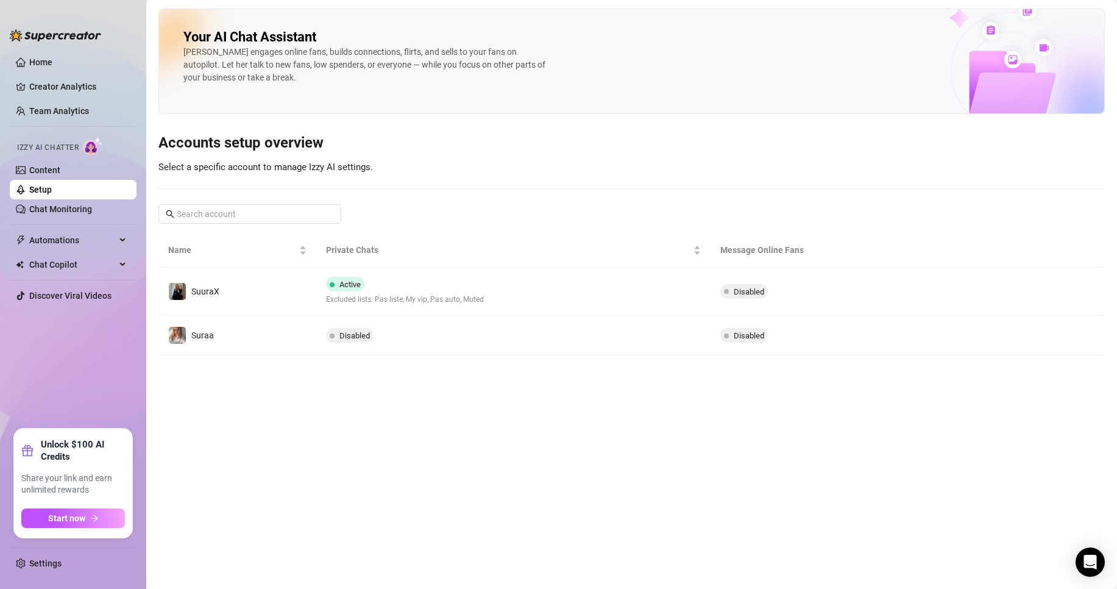
click at [63, 99] on ul "Home Creator Analytics Team Analytics Izzy AI Chatter Content Setup Chat Monito…" at bounding box center [73, 236] width 127 height 376
click at [57, 94] on link "Creator Analytics" at bounding box center [78, 87] width 98 height 20
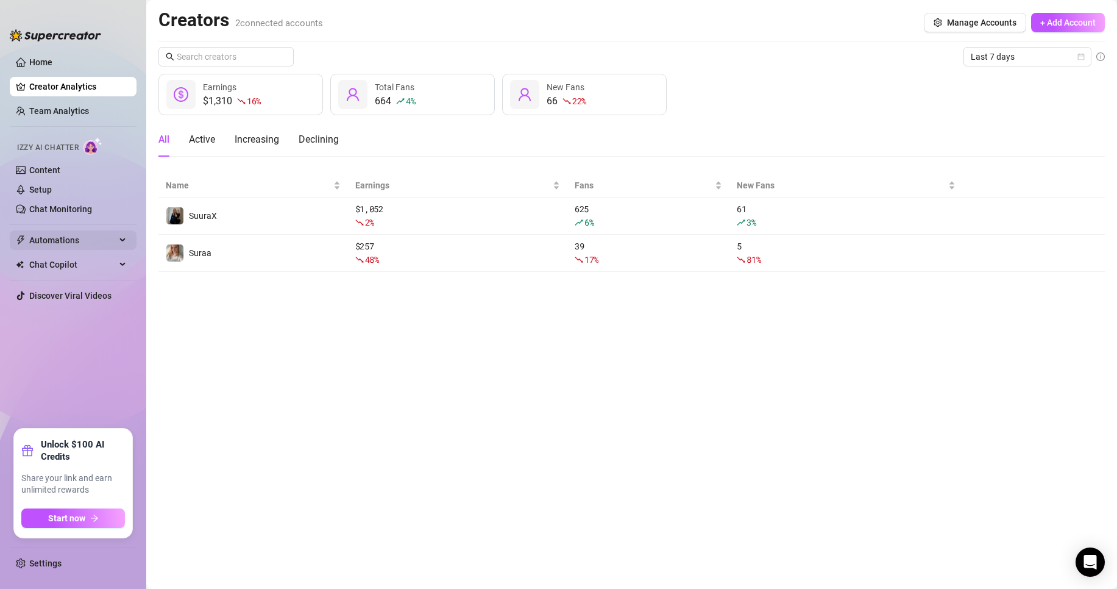
click at [62, 240] on span "Automations" at bounding box center [72, 240] width 87 height 20
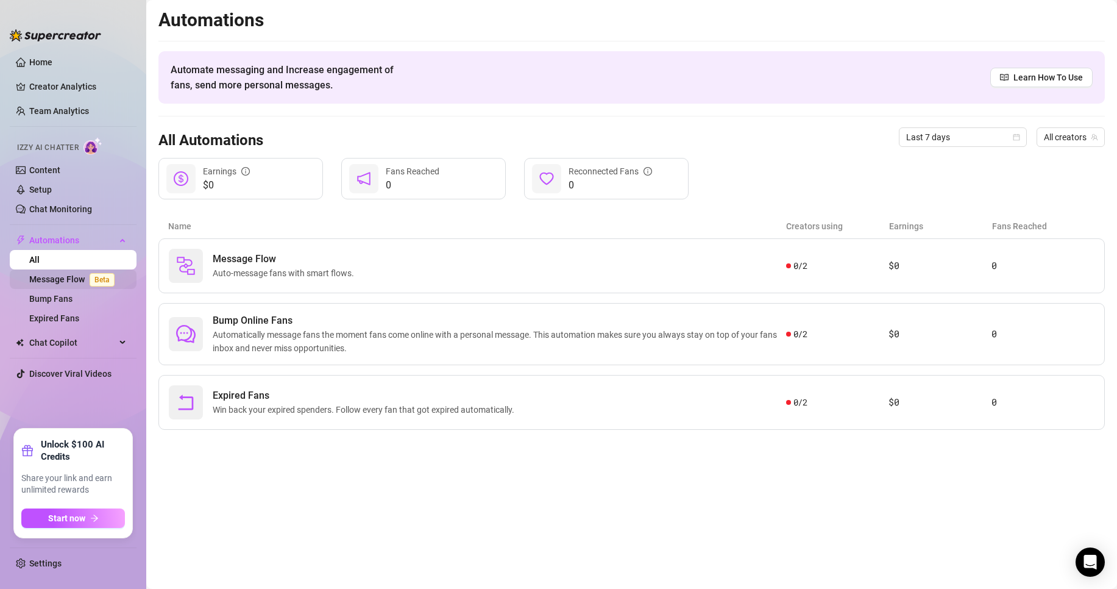
click at [50, 281] on link "Message Flow Beta" at bounding box center [74, 279] width 90 height 10
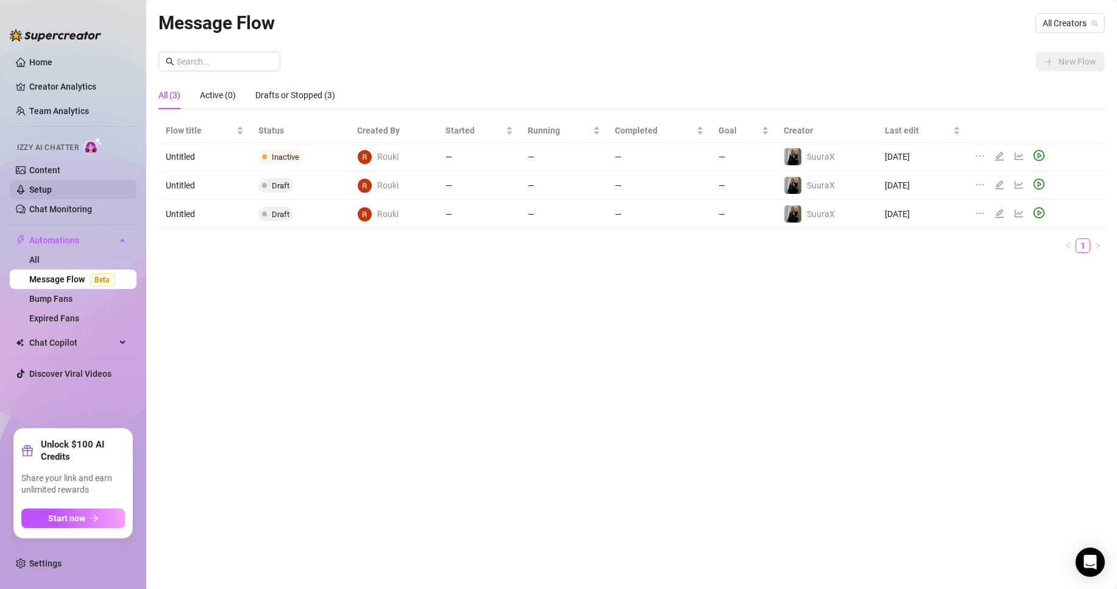
click at [52, 189] on link "Setup" at bounding box center [40, 190] width 23 height 10
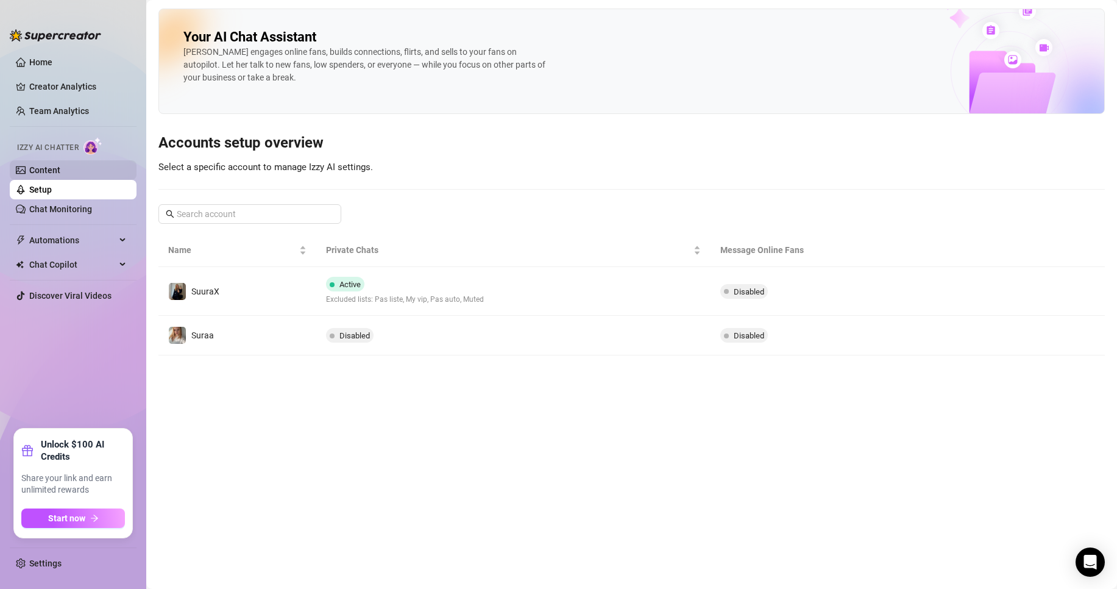
click at [58, 172] on link "Content" at bounding box center [44, 170] width 31 height 10
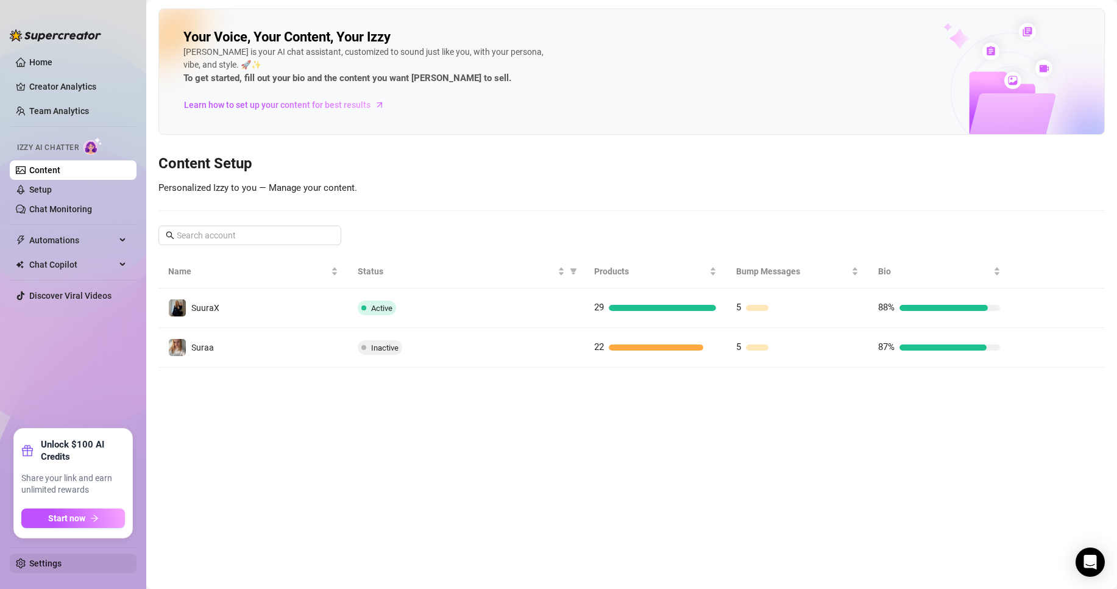
click at [48, 563] on link "Settings" at bounding box center [45, 563] width 32 height 10
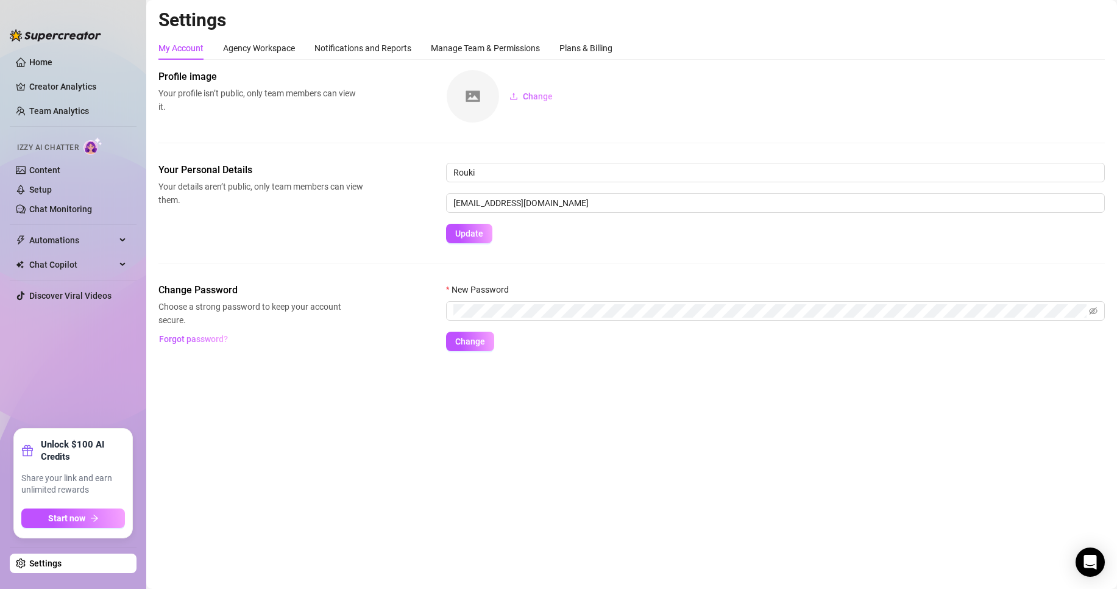
click at [571, 60] on div "My Account Agency Workspace Notifications and Reports Manage Team & Permissions…" at bounding box center [631, 194] width 947 height 315
click at [535, 52] on div "Manage Team & Permissions" at bounding box center [485, 47] width 109 height 13
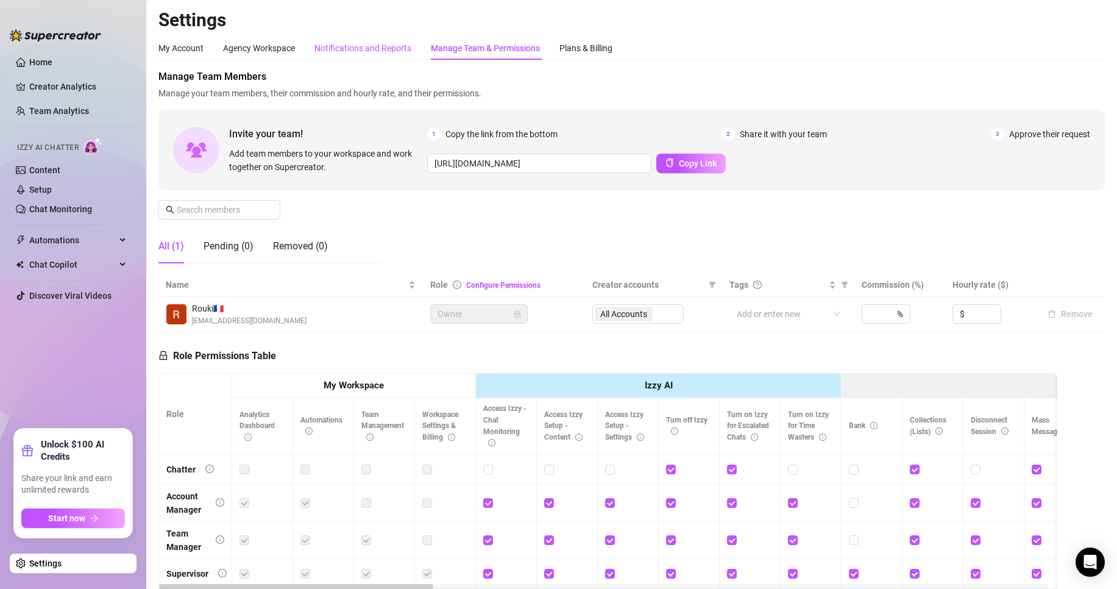
click at [367, 49] on div "Notifications and Reports" at bounding box center [363, 47] width 97 height 13
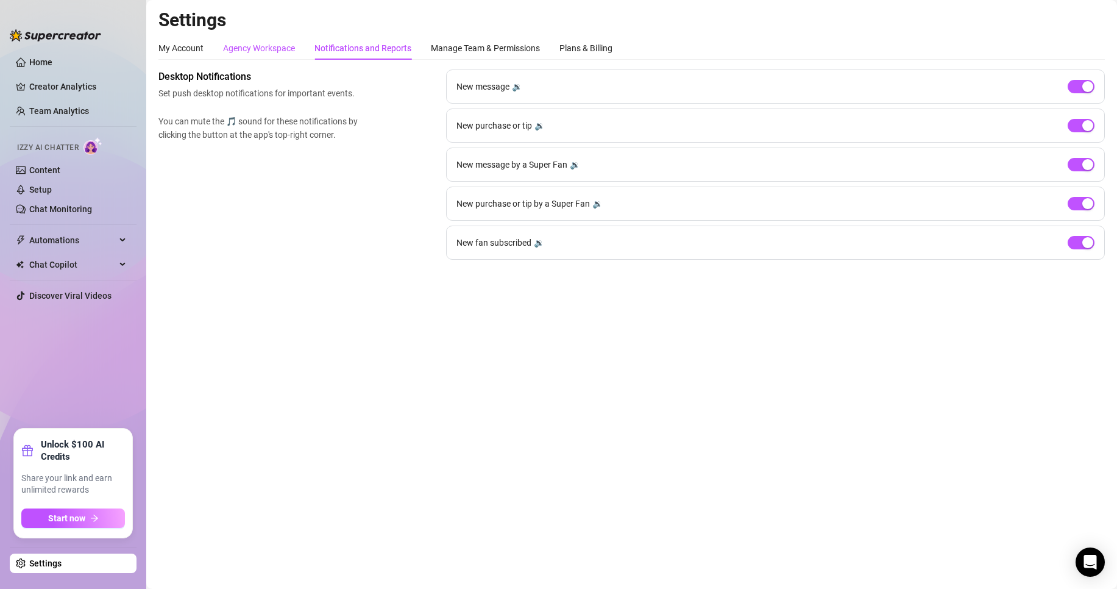
click at [274, 48] on div "Agency Workspace" at bounding box center [259, 47] width 72 height 13
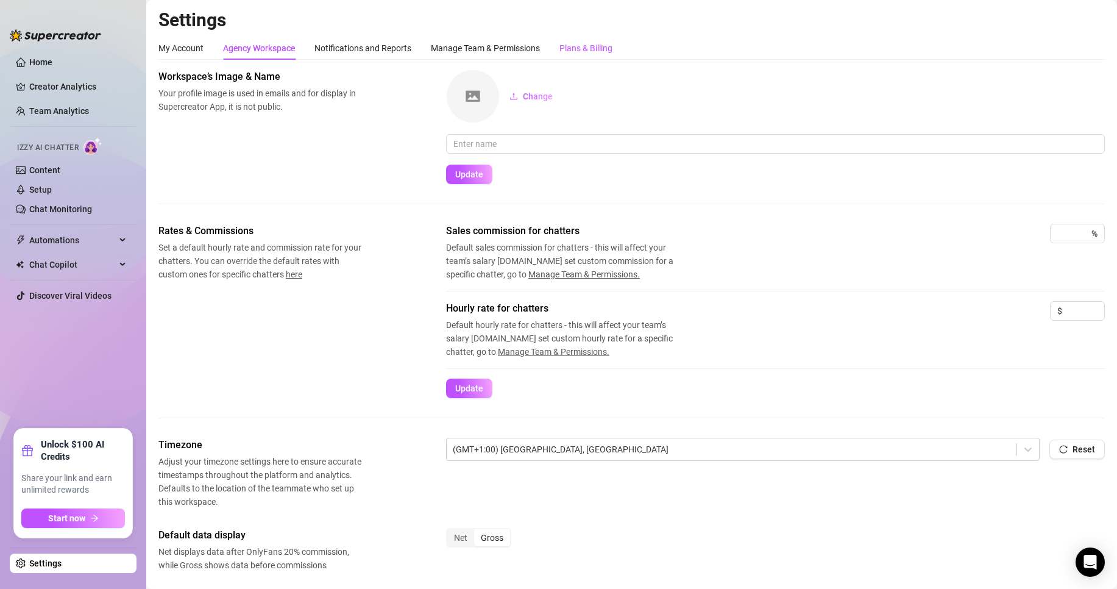
click at [608, 49] on div "Plans & Billing" at bounding box center [586, 47] width 53 height 13
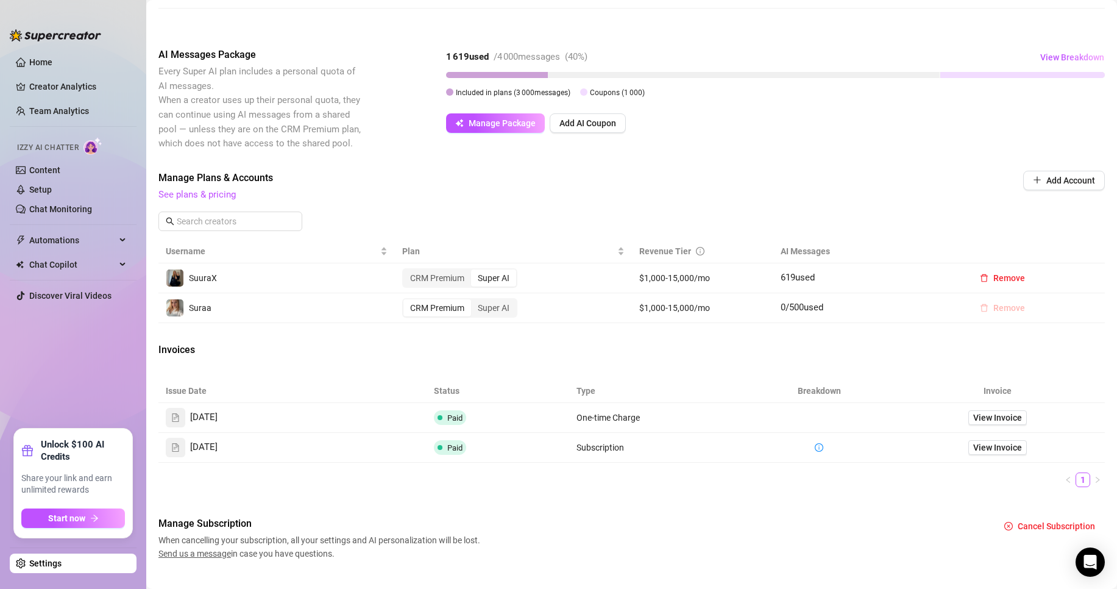
scroll to position [208, 0]
click at [981, 307] on icon "delete" at bounding box center [984, 309] width 7 height 8
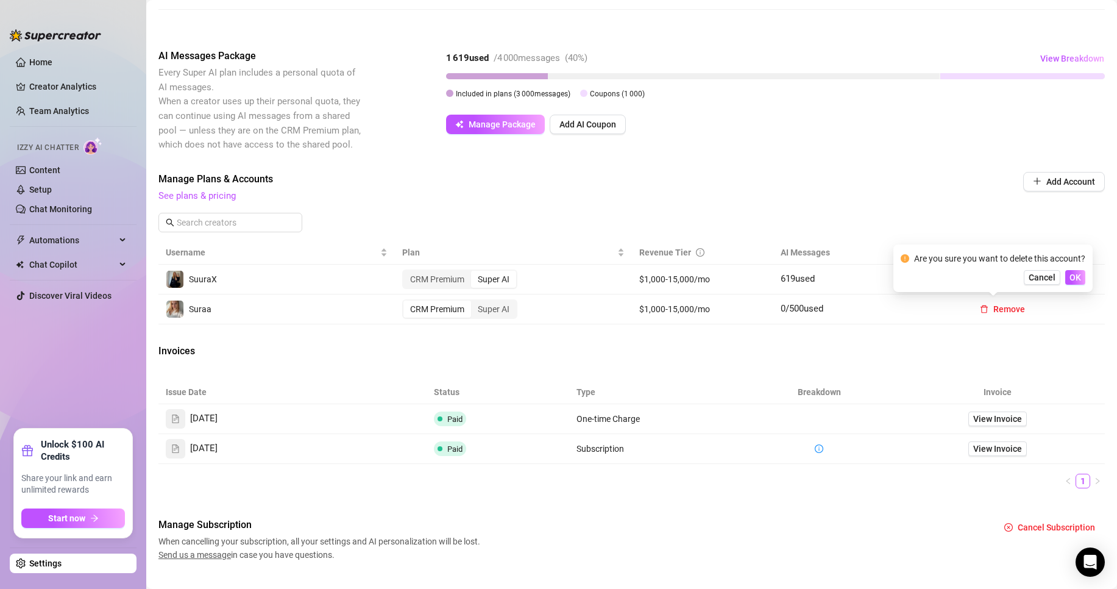
click at [1040, 339] on div "Billing Overview Creator Plans 1 x Super AI, 1 x CRM Premium AI Message Package…" at bounding box center [631, 212] width 947 height 700
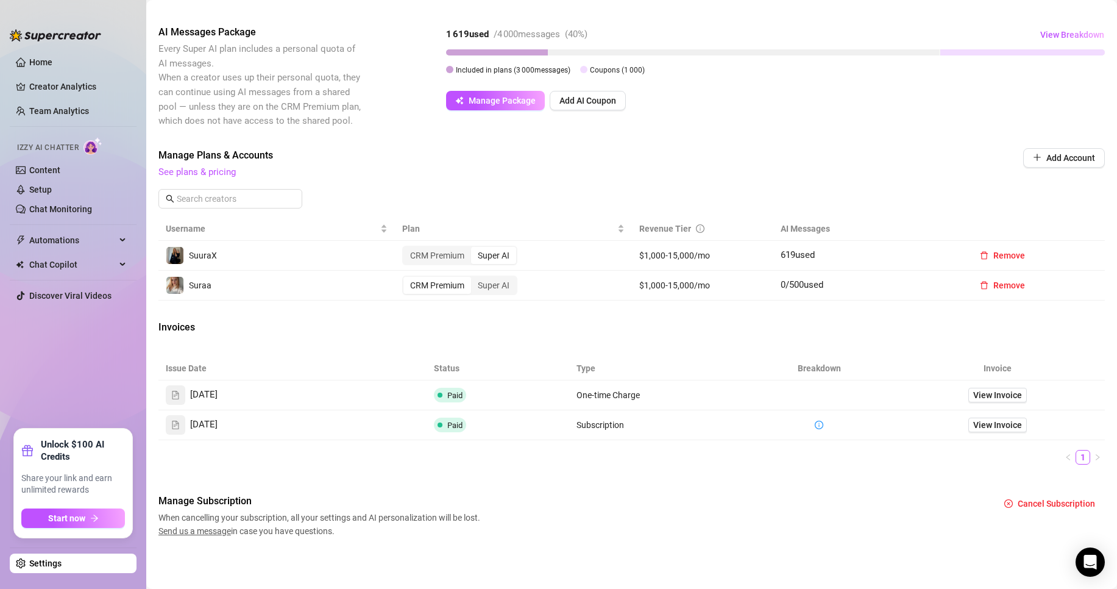
scroll to position [0, 0]
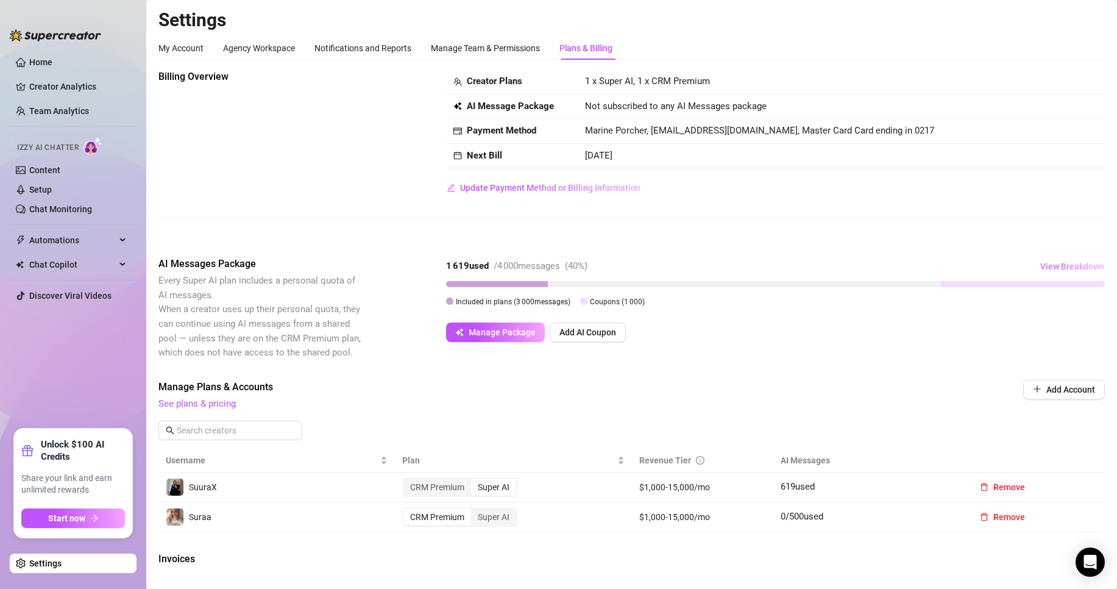
click at [1053, 264] on span "View Breakdown" at bounding box center [1072, 266] width 64 height 10
click at [775, 356] on div "AI Messages Package Every Super AI plan includes a personal quota of AI message…" at bounding box center [631, 308] width 947 height 103
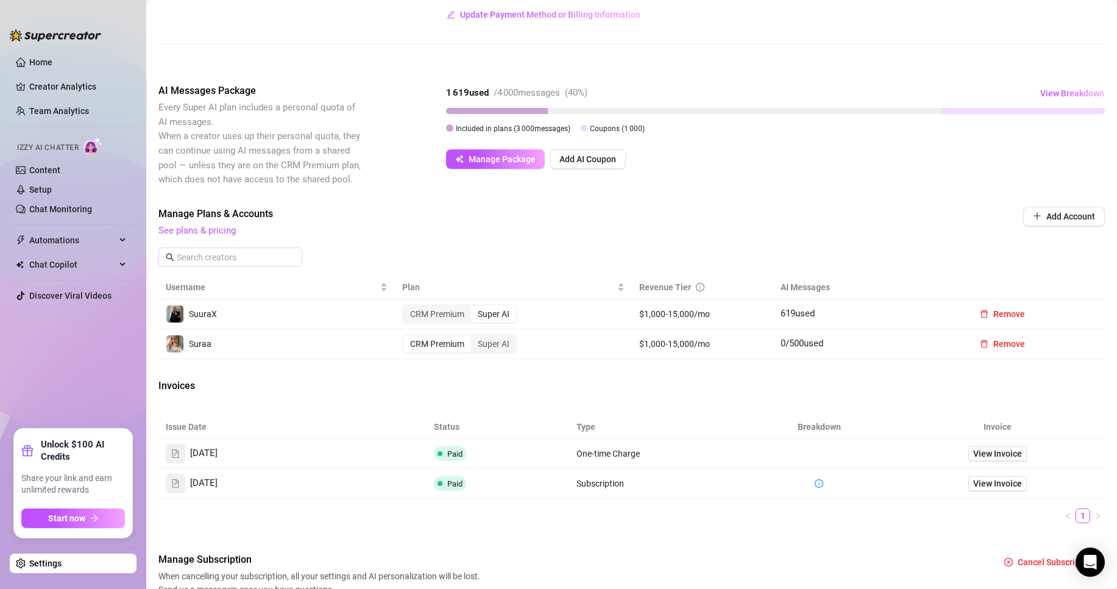
scroll to position [174, 0]
click at [1005, 346] on span "Remove" at bounding box center [1010, 343] width 32 height 10
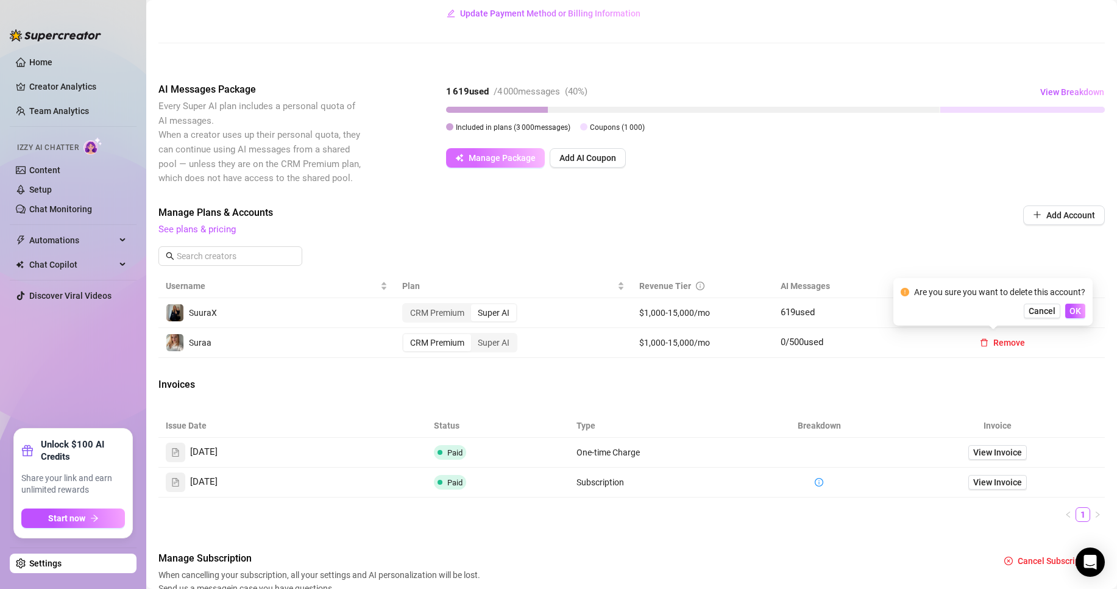
click at [457, 163] on button "Manage Package" at bounding box center [495, 158] width 99 height 20
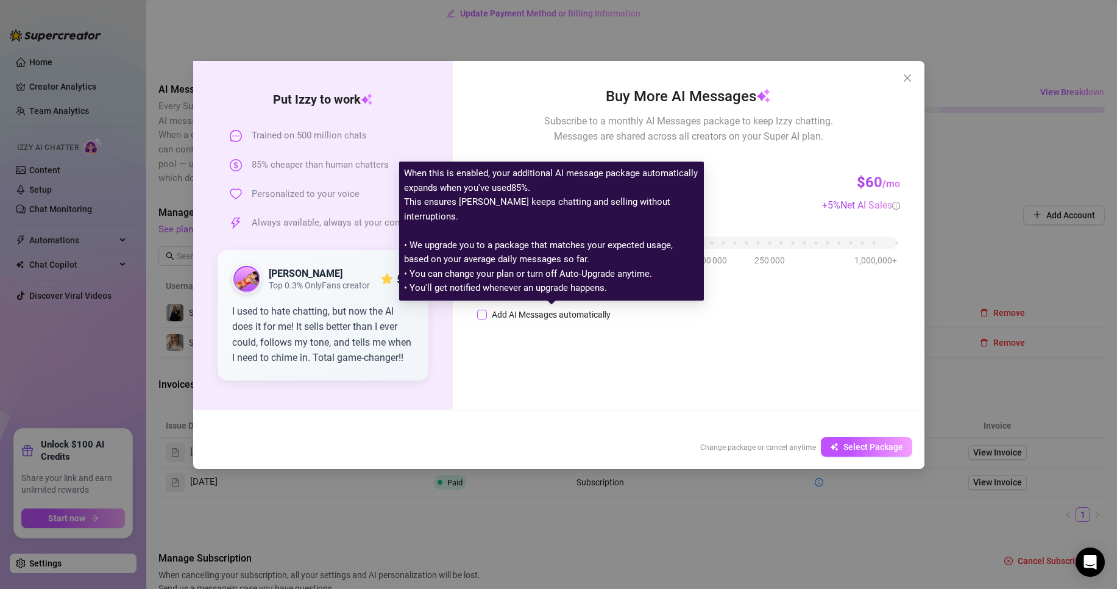
click at [527, 314] on div "Add AI Messages automatically" at bounding box center [551, 314] width 119 height 13
click at [487, 314] on input "Add AI Messages automatically" at bounding box center [482, 315] width 10 height 10
click at [507, 313] on div "Add AI Messages automatically" at bounding box center [551, 314] width 119 height 13
click at [487, 313] on input "Add AI Messages automatically" at bounding box center [482, 315] width 10 height 10
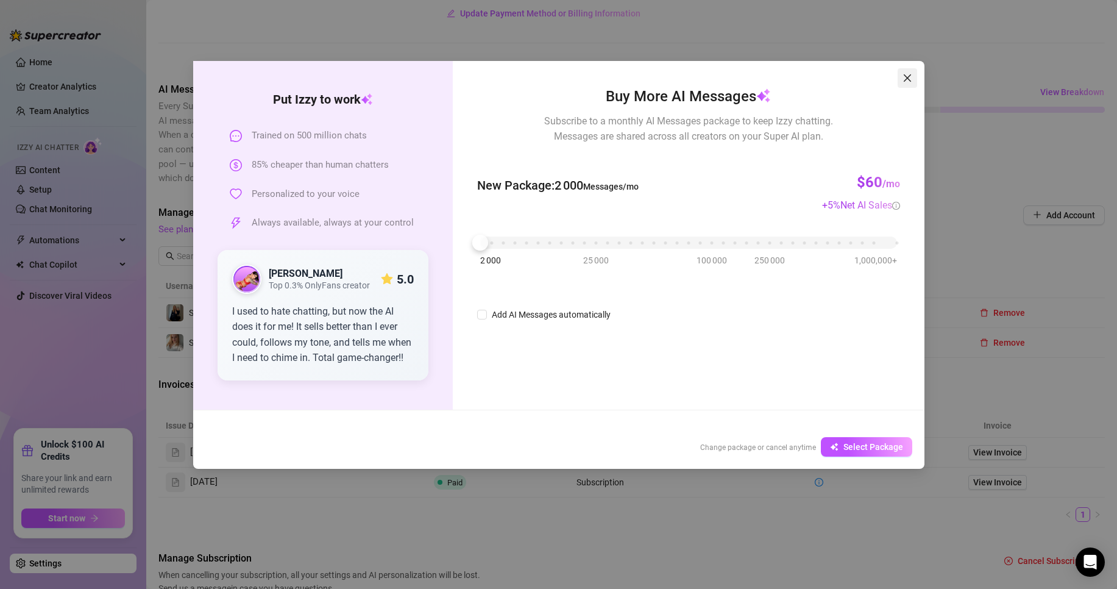
click at [909, 76] on icon "close" at bounding box center [908, 78] width 10 height 10
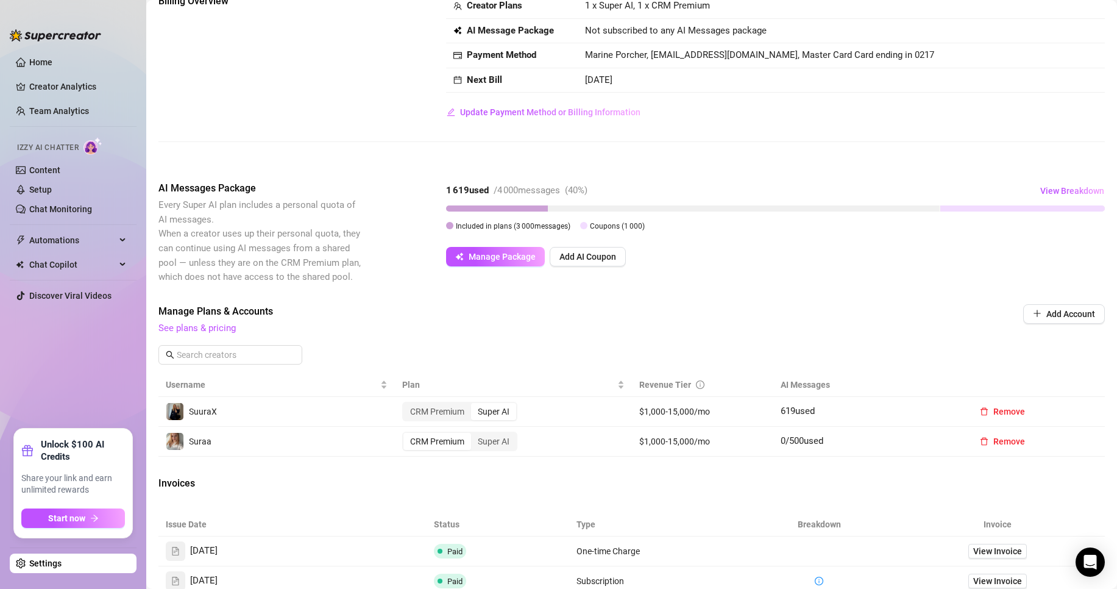
scroll to position [232, 0]
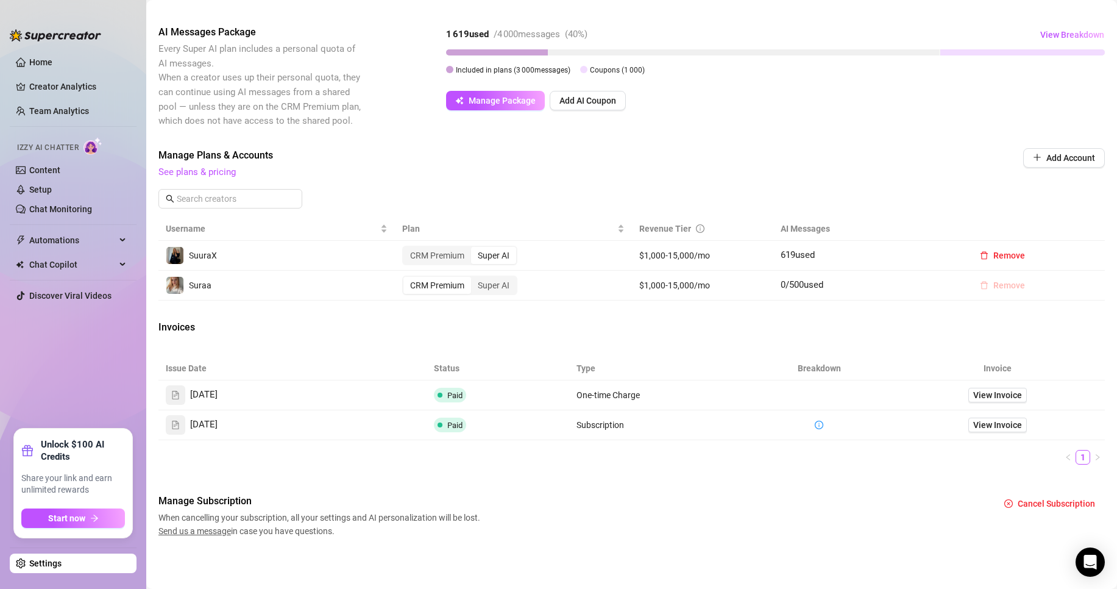
click at [1008, 282] on span "Remove" at bounding box center [1010, 285] width 32 height 10
click at [1072, 251] on span "OK" at bounding box center [1076, 254] width 12 height 10
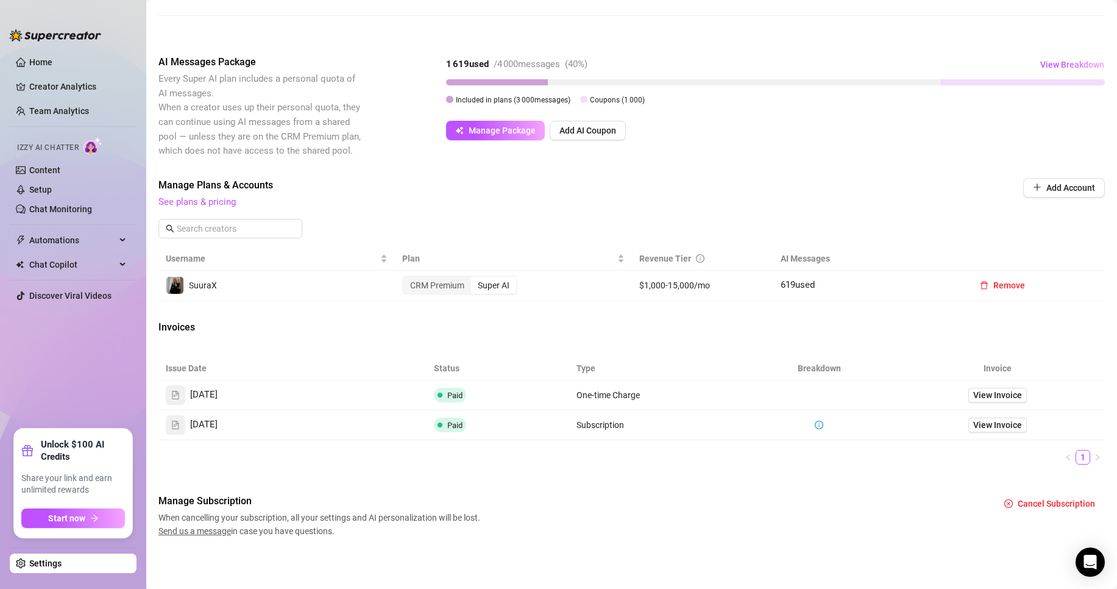
scroll to position [0, 0]
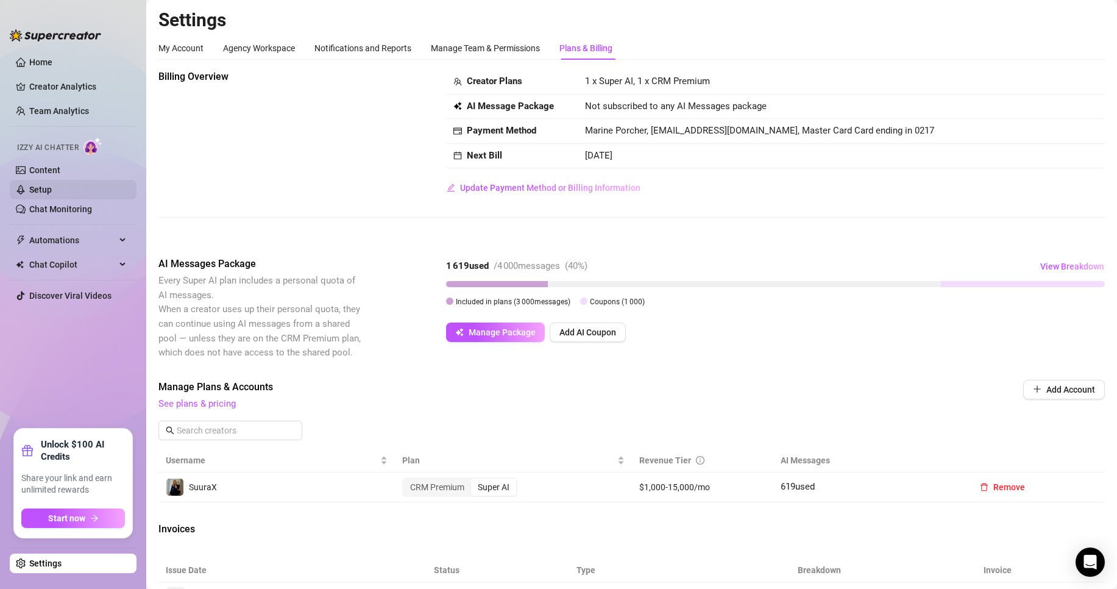
click at [52, 191] on link "Setup" at bounding box center [40, 190] width 23 height 10
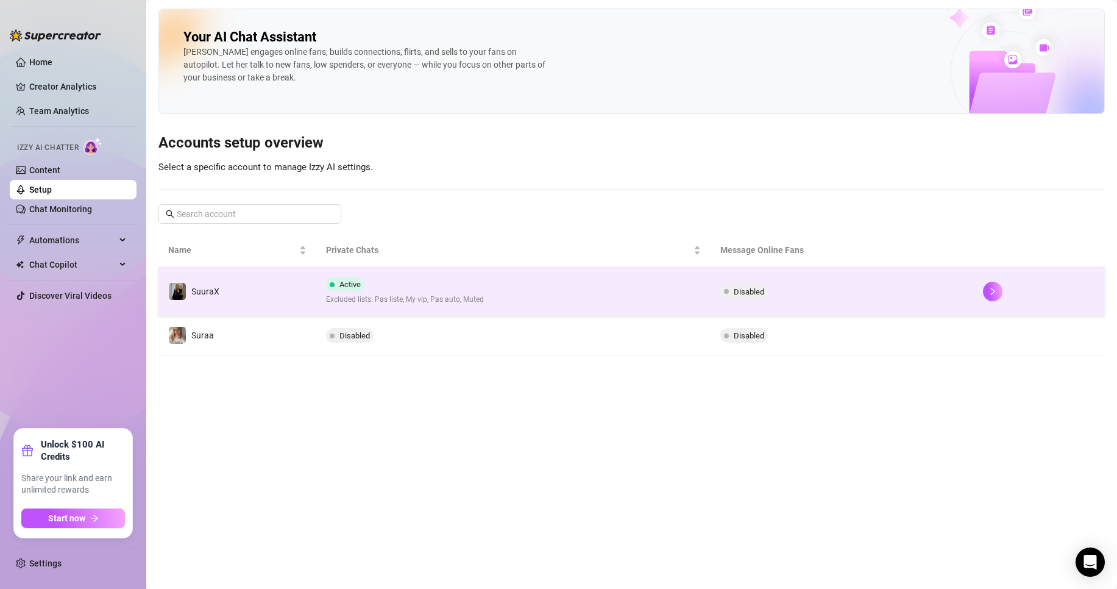
click at [230, 292] on td "SuuraX" at bounding box center [237, 291] width 158 height 49
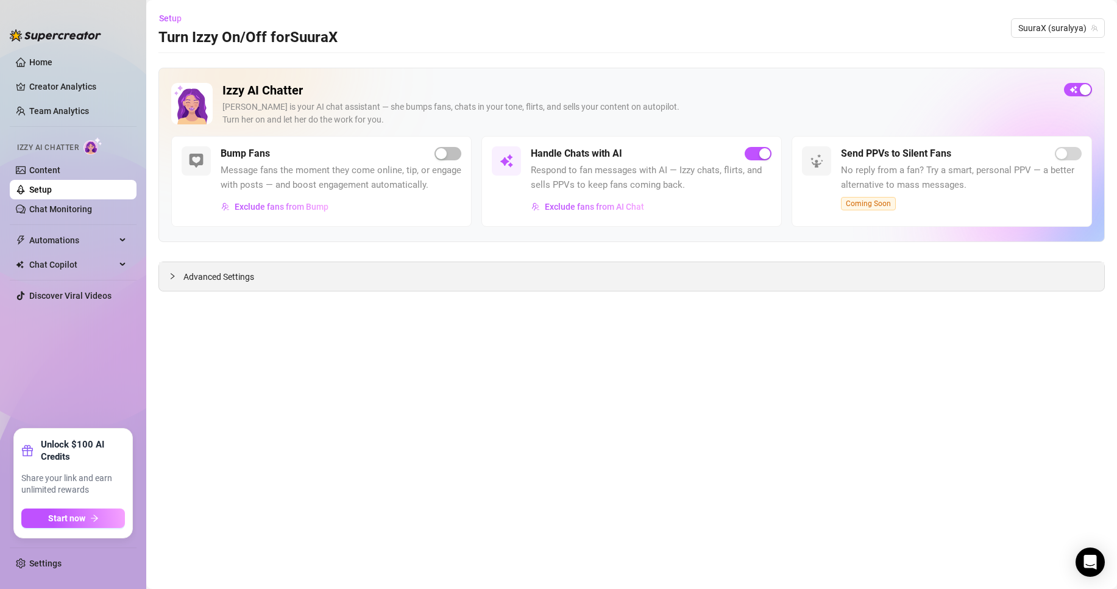
click at [205, 282] on span "Advanced Settings" at bounding box center [218, 276] width 71 height 13
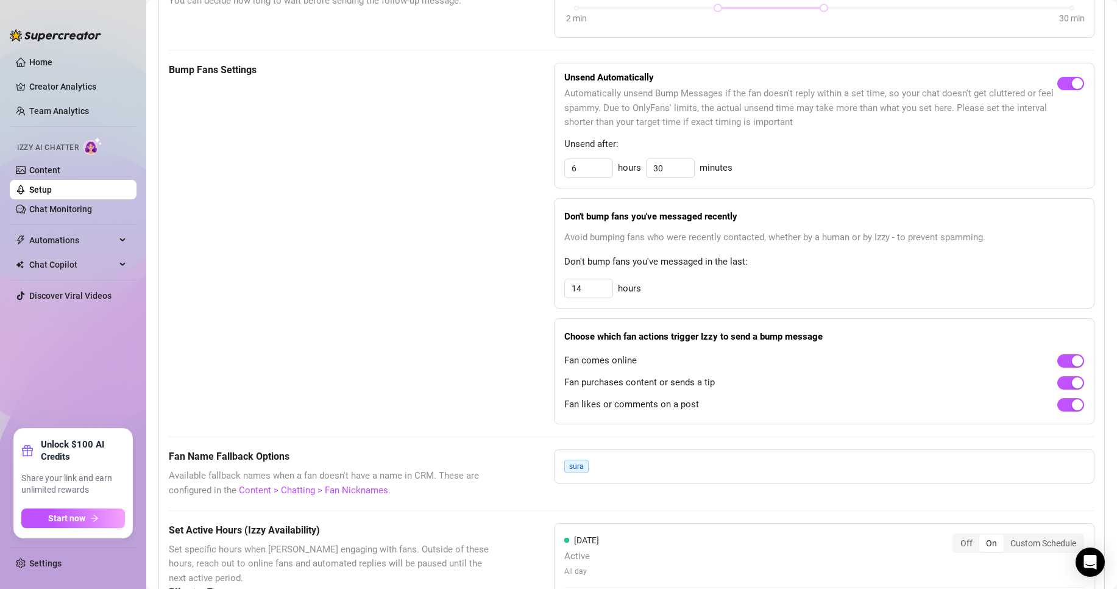
scroll to position [521, 0]
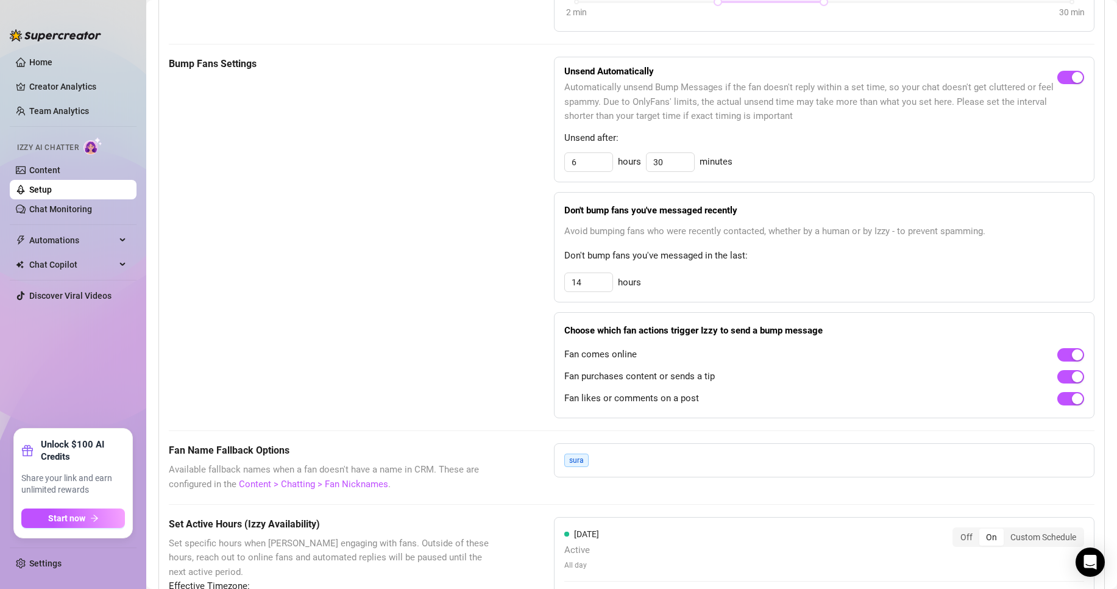
click at [521, 397] on div "Bump Fans Settings Unsend Automatically Automatically unsend Bump Messages if t…" at bounding box center [632, 237] width 926 height 361
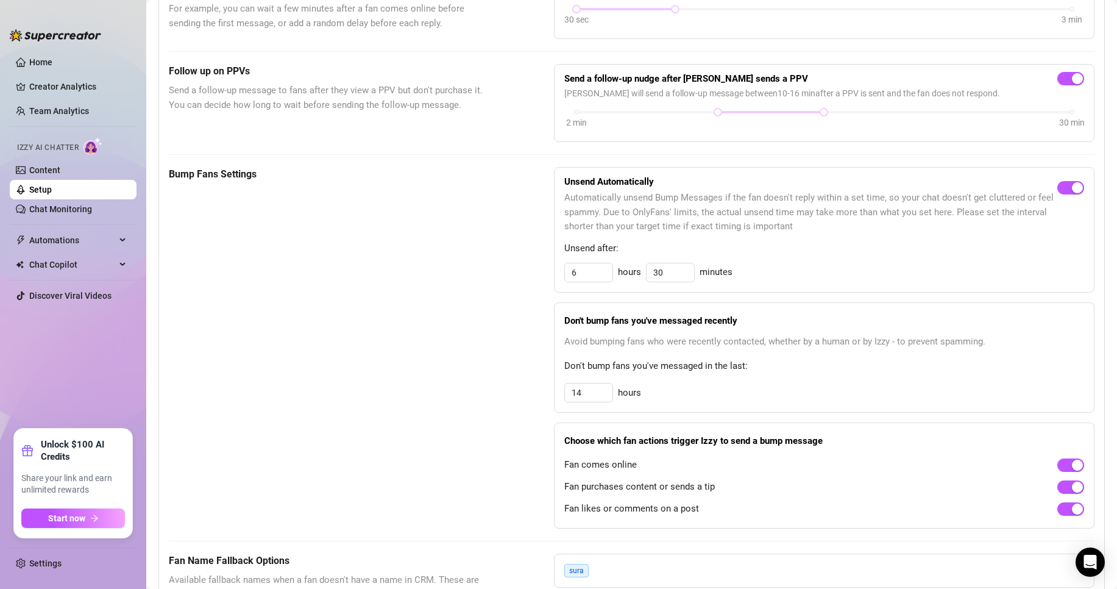
scroll to position [405, 0]
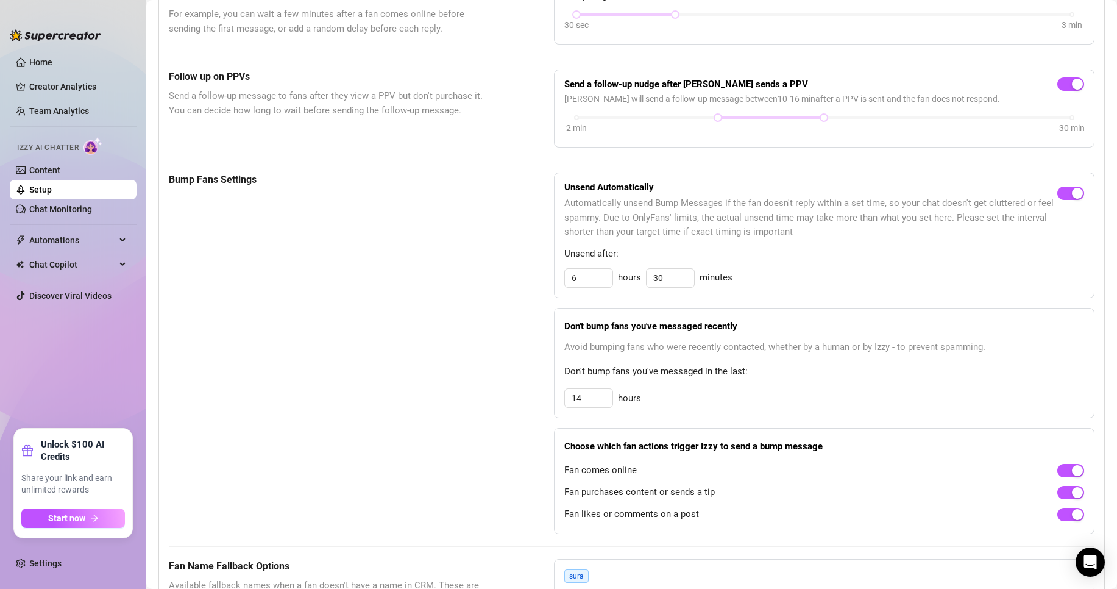
click at [59, 275] on ul "Home Creator Analytics Team Analytics Izzy AI Chatter Content Setup Chat Monito…" at bounding box center [73, 236] width 127 height 376
click at [59, 263] on span "Chat Copilot" at bounding box center [72, 265] width 87 height 20
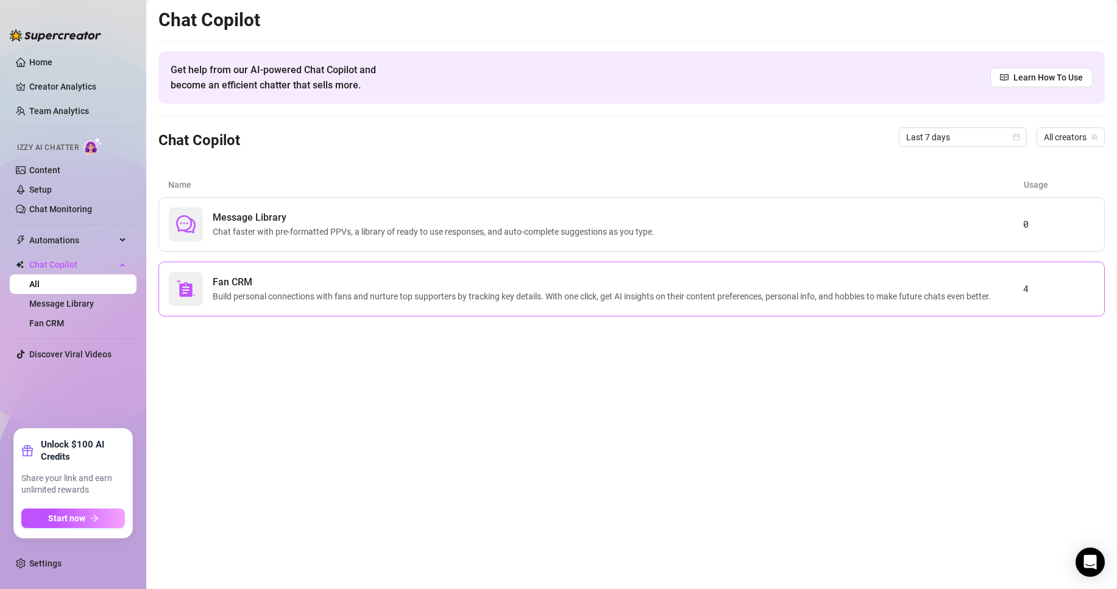
click at [400, 266] on div "Fan CRM Build personal connections with fans and nurture top supporters by trac…" at bounding box center [631, 288] width 947 height 55
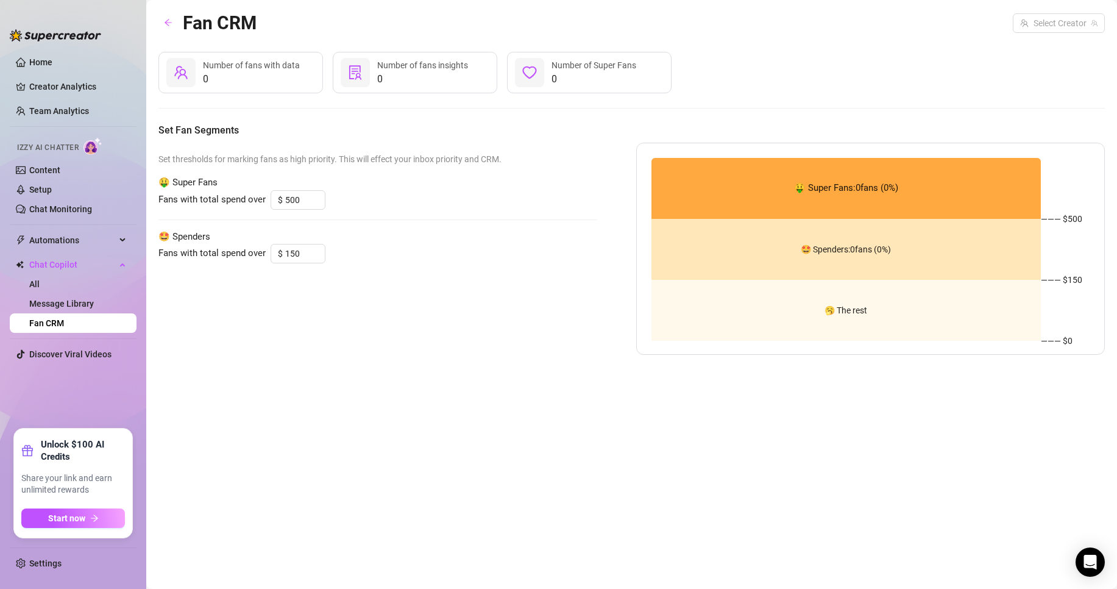
click at [818, 249] on span "🤩 Spenders: 0 fans ( 0 %)" at bounding box center [846, 249] width 90 height 0
click at [247, 160] on span "Set thresholds for marking fans as high priority. This will effect your inbox p…" at bounding box center [377, 158] width 439 height 13
click at [296, 194] on input "500" at bounding box center [305, 200] width 40 height 18
drag, startPoint x: 300, startPoint y: 199, endPoint x: 216, endPoint y: 211, distance: 85.0
click at [261, 203] on div "Fans with total spend over $ 500" at bounding box center [377, 200] width 439 height 20
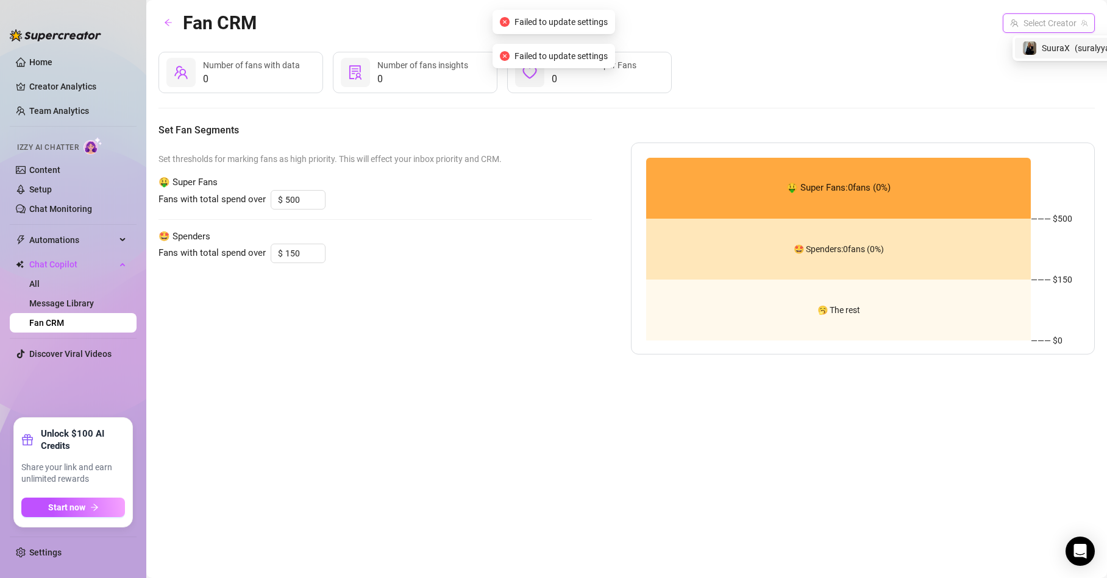
click at [1058, 27] on input "search" at bounding box center [1043, 23] width 66 height 18
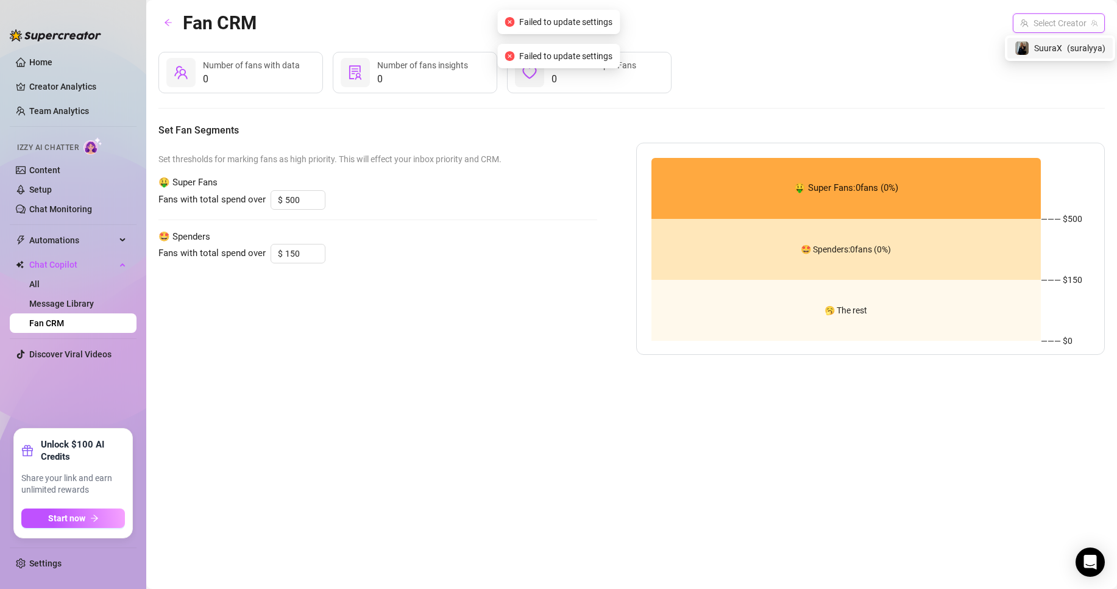
click at [1031, 49] on div "SuuraX ( suralyya )" at bounding box center [1060, 48] width 91 height 15
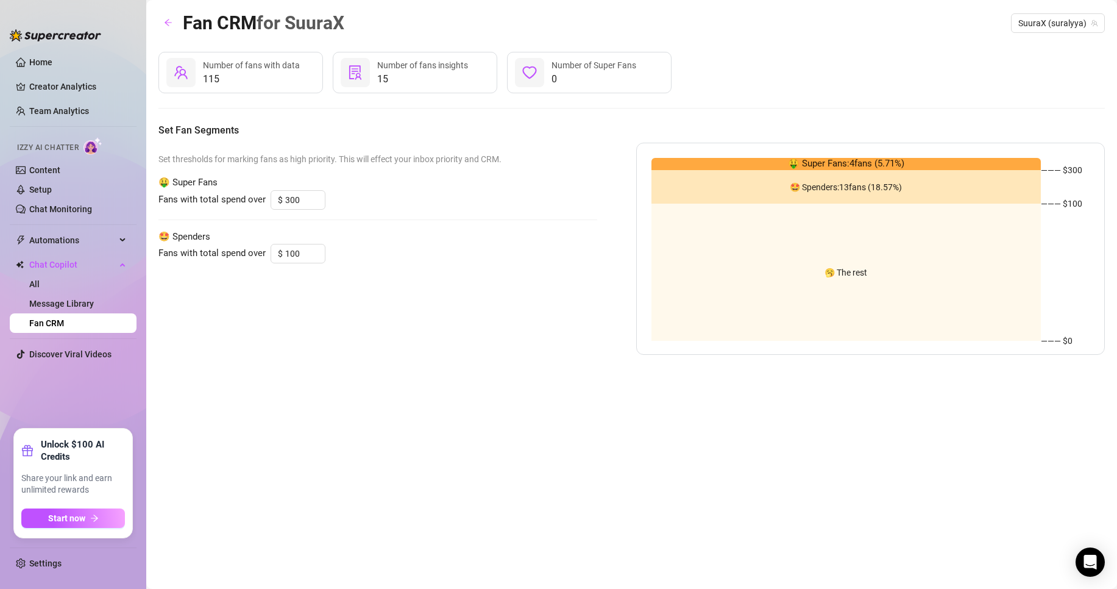
click at [832, 193] on div "🤩 Spenders: 13 fans ( 18.57 %)" at bounding box center [847, 187] width 390 height 34
click at [400, 78] on span "15" at bounding box center [422, 79] width 91 height 15
click at [377, 75] on div "15 Number of fans insights" at bounding box center [415, 72] width 165 height 41
click at [369, 76] on div at bounding box center [355, 72] width 29 height 29
click at [356, 73] on icon "solution" at bounding box center [355, 72] width 15 height 15
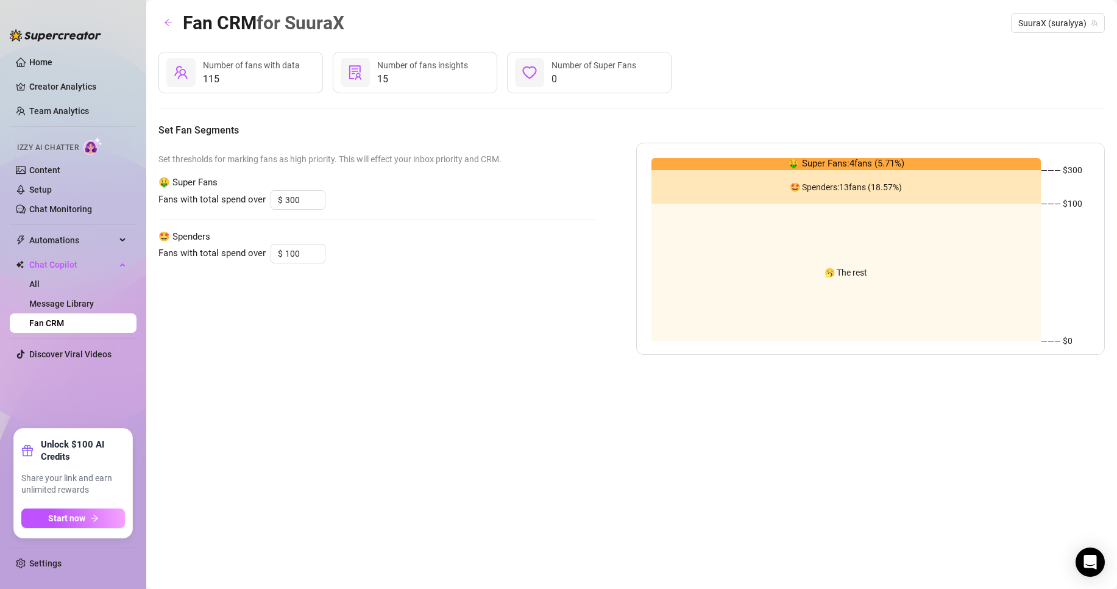
click at [190, 80] on div at bounding box center [180, 72] width 29 height 29
click at [184, 78] on icon "team" at bounding box center [181, 72] width 15 height 15
drag, startPoint x: 306, startPoint y: 249, endPoint x: 221, endPoint y: 244, distance: 85.5
click at [221, 244] on div "Fans with total spend over $ 100" at bounding box center [377, 254] width 439 height 20
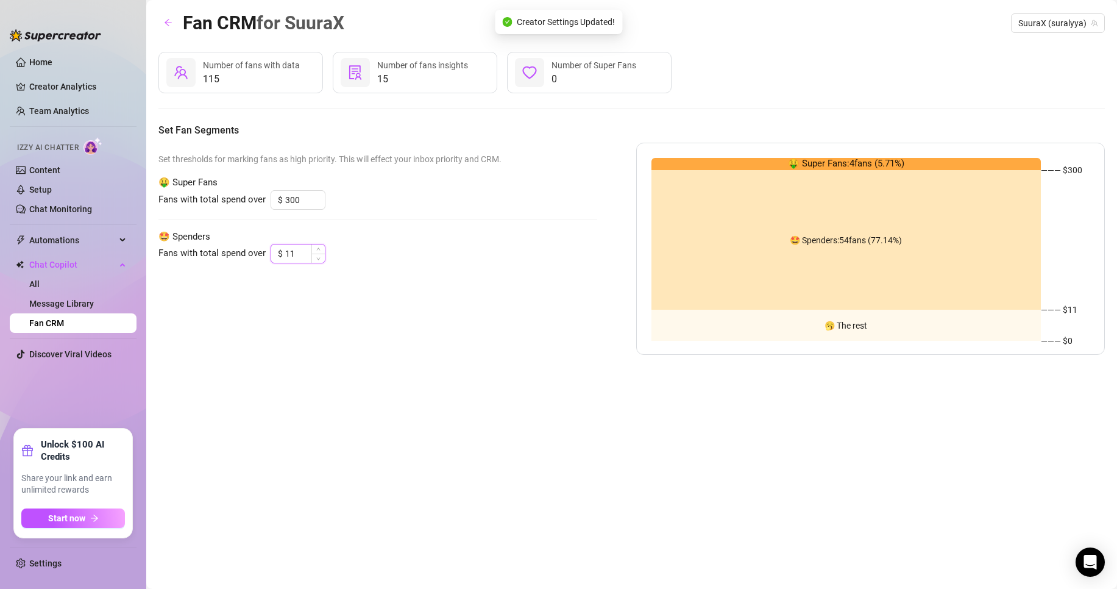
drag, startPoint x: 322, startPoint y: 252, endPoint x: 279, endPoint y: 257, distance: 43.0
click at [279, 258] on div "$ 11" at bounding box center [298, 254] width 55 height 20
drag, startPoint x: 294, startPoint y: 255, endPoint x: 254, endPoint y: 265, distance: 41.4
click at [264, 261] on div "Fans with total spend over $ 11" at bounding box center [377, 254] width 439 height 20
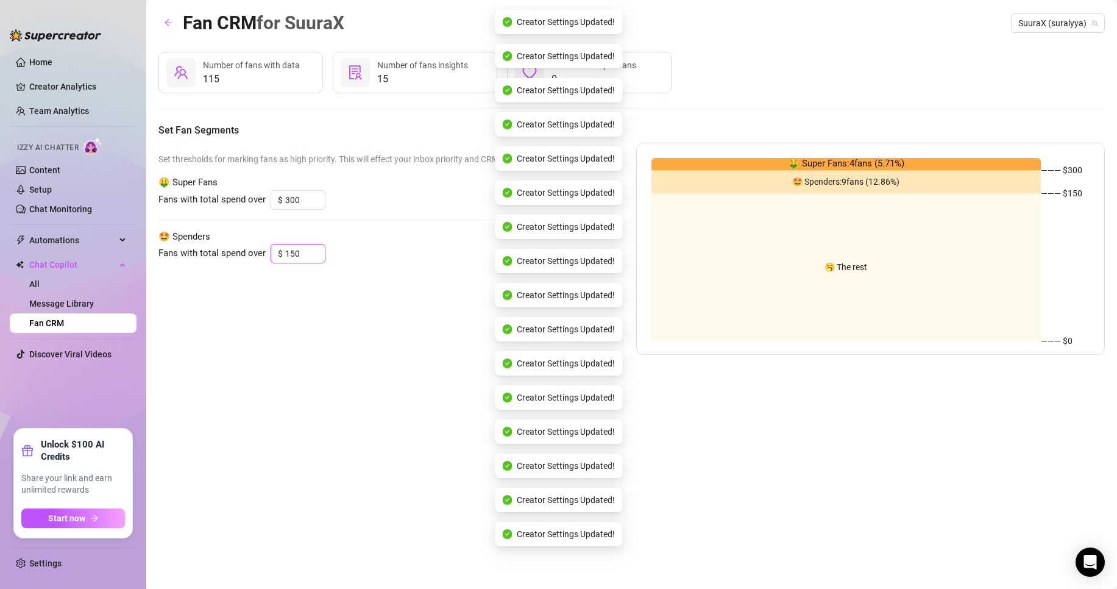
drag, startPoint x: 299, startPoint y: 255, endPoint x: 227, endPoint y: 259, distance: 72.1
click at [229, 258] on div "Fans with total spend over $ 150" at bounding box center [377, 254] width 439 height 20
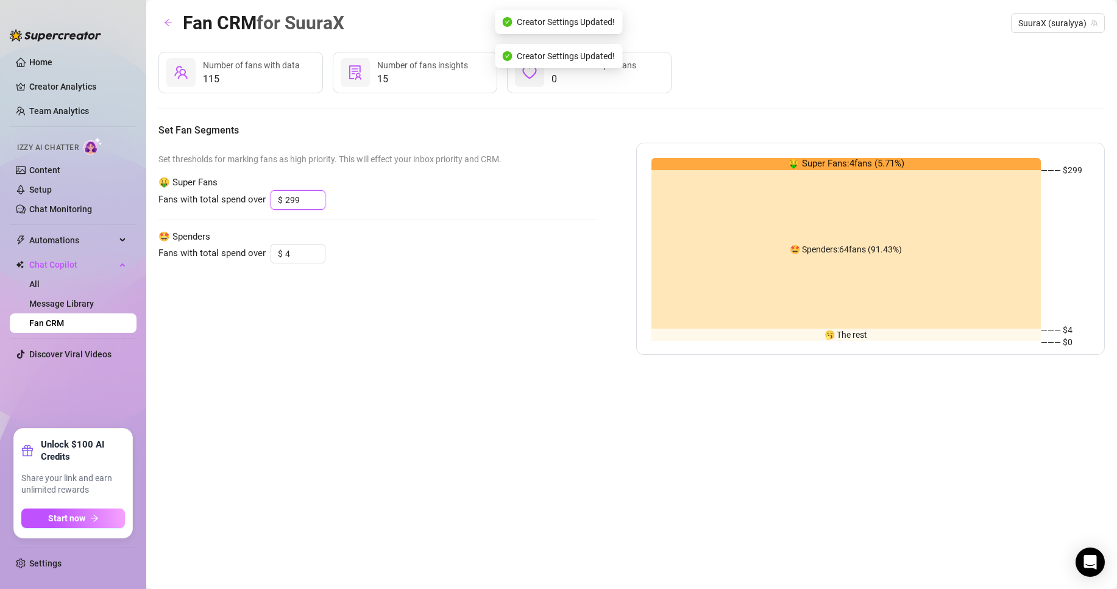
drag, startPoint x: 313, startPoint y: 204, endPoint x: 222, endPoint y: 204, distance: 90.8
click at [225, 202] on div "Fans with total spend over $ 299" at bounding box center [377, 200] width 439 height 20
drag, startPoint x: 300, startPoint y: 200, endPoint x: 240, endPoint y: 202, distance: 60.4
click at [240, 202] on div "Fans with total spend over $ 299" at bounding box center [377, 200] width 439 height 20
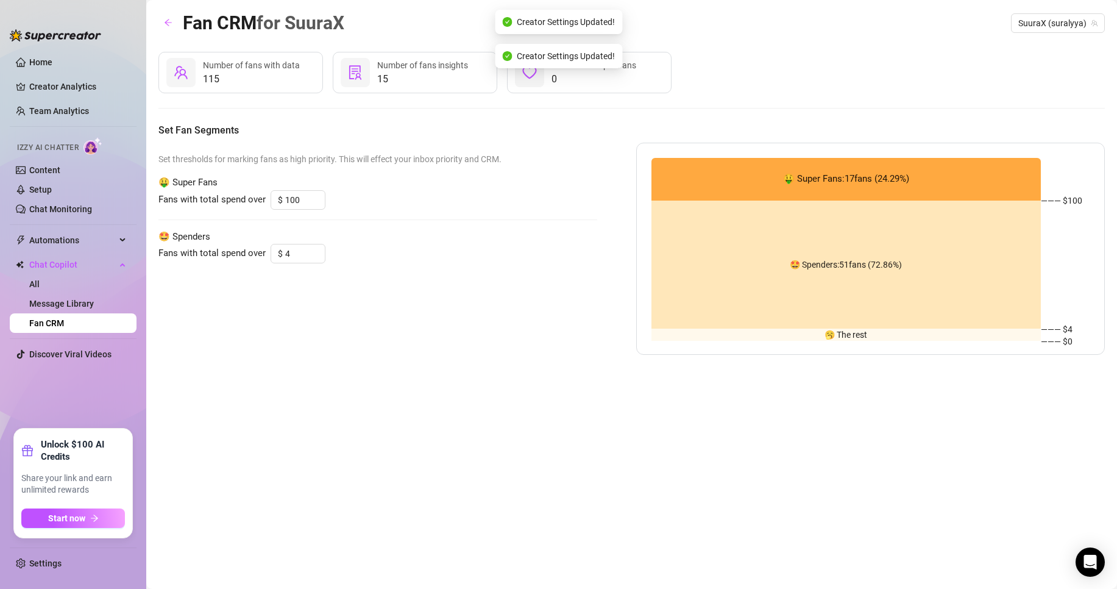
click at [410, 212] on div "Set thresholds for marking fans as high priority. This will effect your inbox p…" at bounding box center [377, 249] width 439 height 212
click at [43, 304] on link "Message Library" at bounding box center [61, 304] width 65 height 10
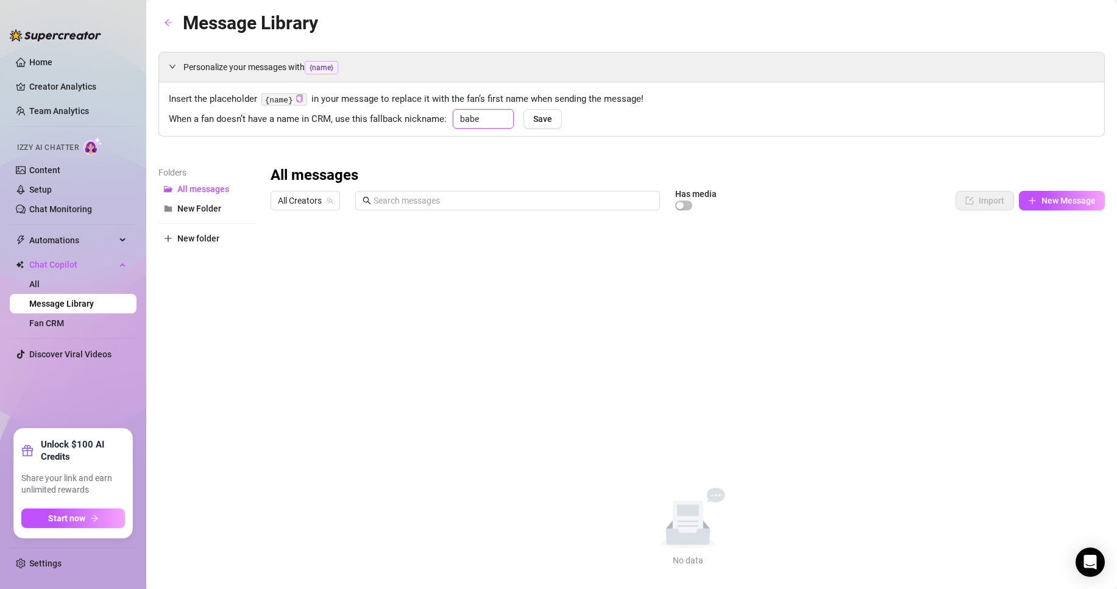
click at [500, 117] on input "babe" at bounding box center [483, 119] width 61 height 20
click at [488, 127] on input "babe" at bounding box center [483, 119] width 61 height 20
drag, startPoint x: 486, startPoint y: 119, endPoint x: 449, endPoint y: 124, distance: 37.5
click at [478, 121] on input "babe" at bounding box center [483, 119] width 61 height 20
drag, startPoint x: 491, startPoint y: 119, endPoint x: 441, endPoint y: 113, distance: 50.4
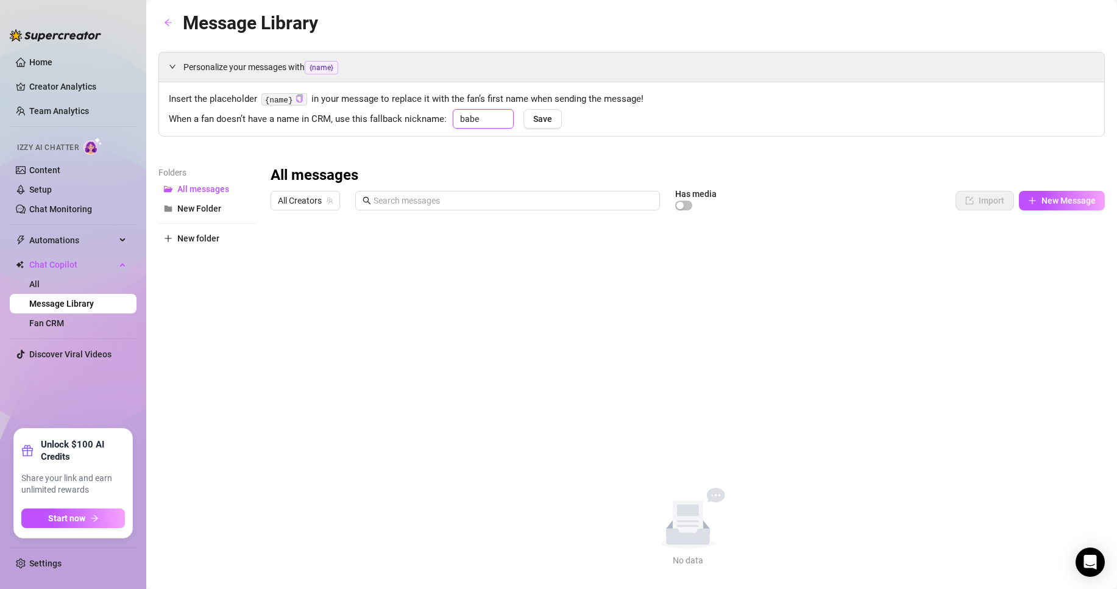
click at [441, 113] on div "When a fan doesn’t have a name in CRM, use this fallback nickname: babe Save" at bounding box center [632, 118] width 926 height 18
click at [304, 204] on span "All Creators" at bounding box center [305, 200] width 55 height 18
click at [306, 238] on div "SuuraX ( suralyya )" at bounding box center [325, 245] width 91 height 15
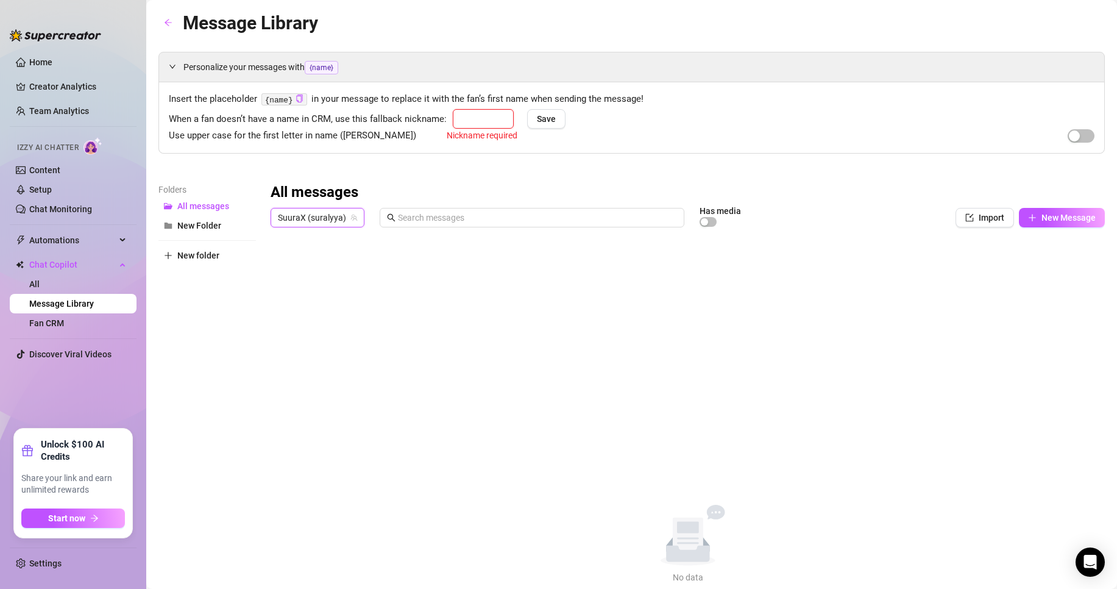
click at [469, 115] on input "text" at bounding box center [483, 119] width 61 height 20
click at [402, 140] on div "Use upper case for the first letter in name ([PERSON_NAME])" at bounding box center [632, 136] width 926 height 15
click at [421, 137] on div "Use upper case for the first letter in name ([PERSON_NAME])" at bounding box center [632, 136] width 926 height 15
click at [458, 129] on div "Nickname required" at bounding box center [482, 135] width 71 height 13
click at [459, 127] on div "Nickname required" at bounding box center [482, 125] width 71 height 33
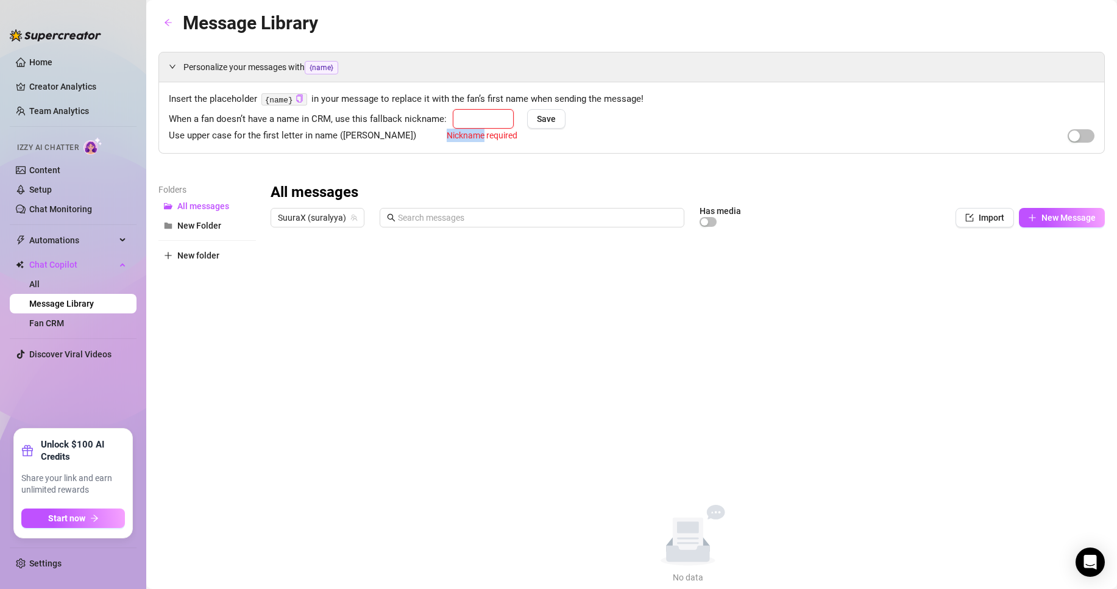
click at [469, 123] on input "text" at bounding box center [483, 119] width 61 height 20
click at [1074, 144] on div "Insert the placeholder {name} in your message to replace it with the fan’s firs…" at bounding box center [631, 117] width 945 height 71
click at [1071, 136] on span "button" at bounding box center [1081, 135] width 27 height 13
click at [1083, 137] on div "button" at bounding box center [1088, 135] width 11 height 11
click at [1070, 130] on span "button" at bounding box center [1081, 135] width 27 height 13
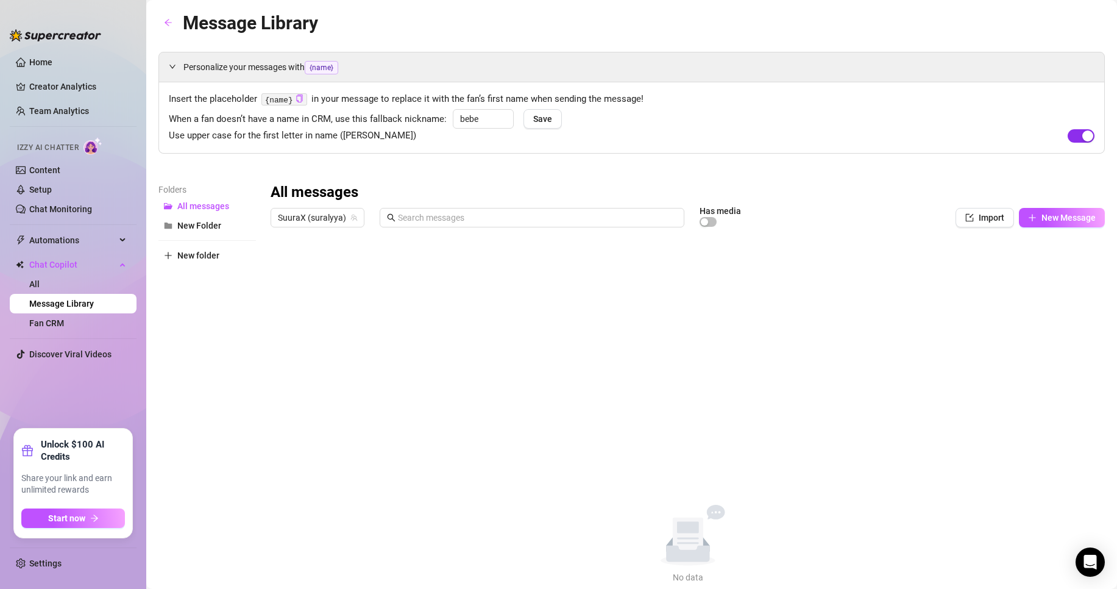
click at [1070, 129] on span "button" at bounding box center [1081, 135] width 27 height 13
click at [48, 191] on link "Setup" at bounding box center [40, 190] width 23 height 10
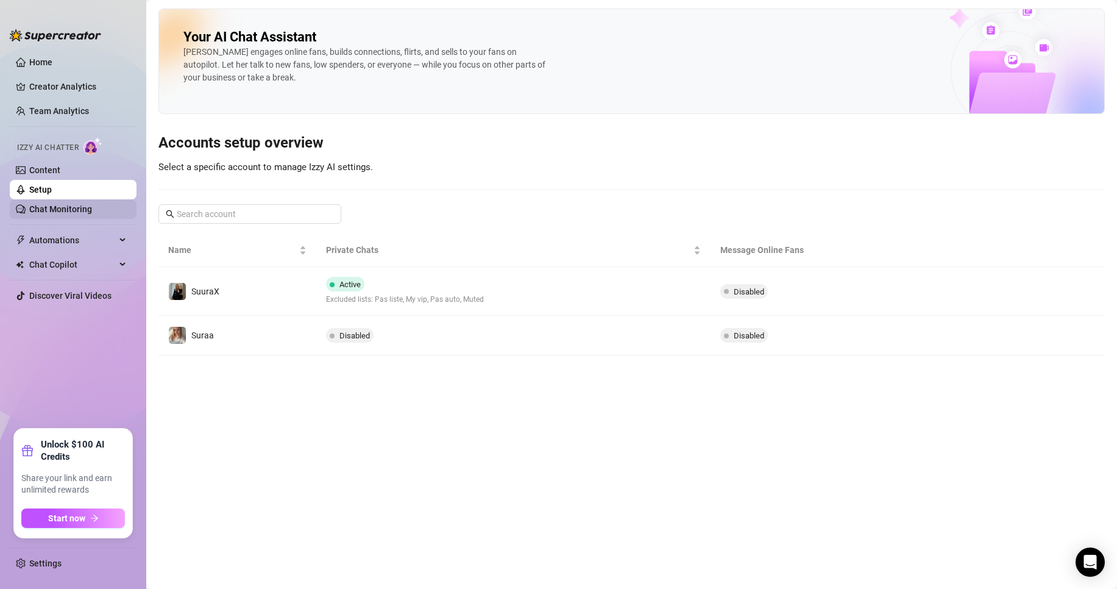
click at [46, 204] on link "Chat Monitoring" at bounding box center [60, 209] width 63 height 10
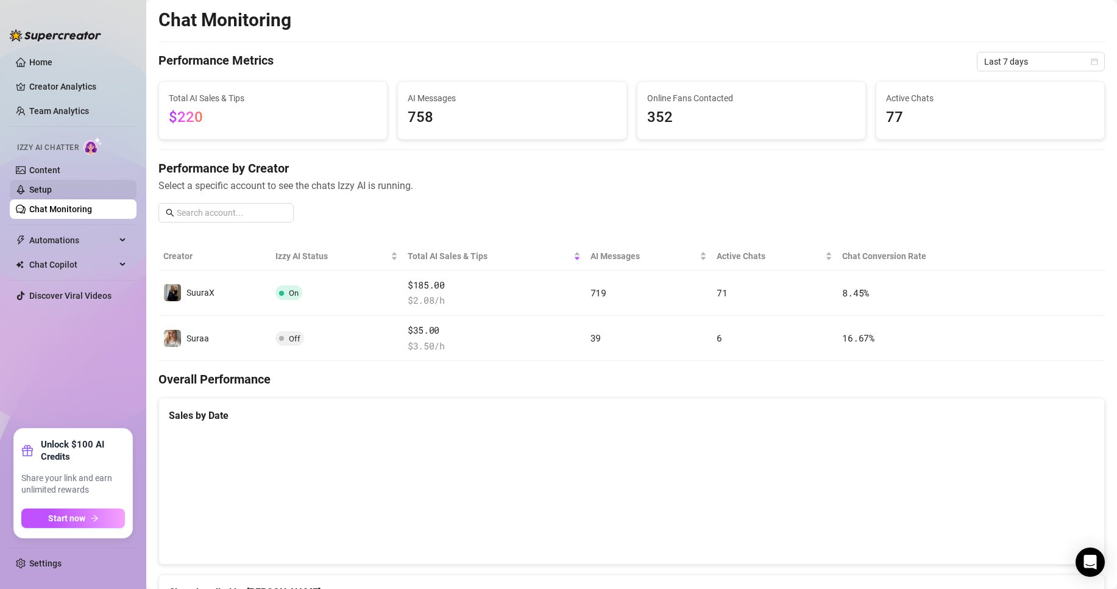
click at [52, 185] on link "Setup" at bounding box center [40, 190] width 23 height 10
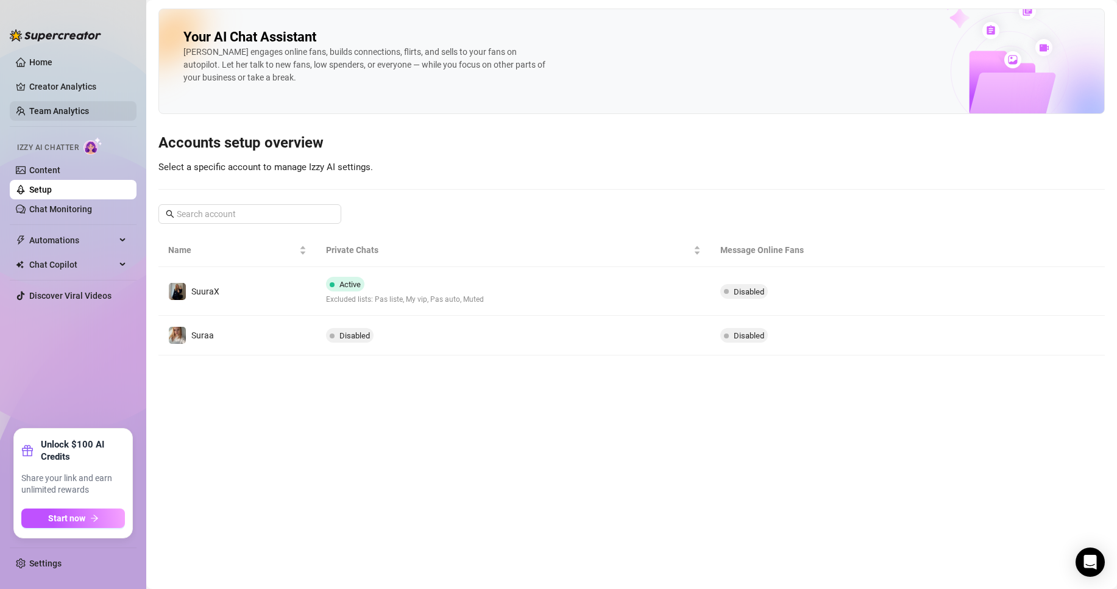
click at [75, 107] on link "Team Analytics" at bounding box center [59, 111] width 60 height 10
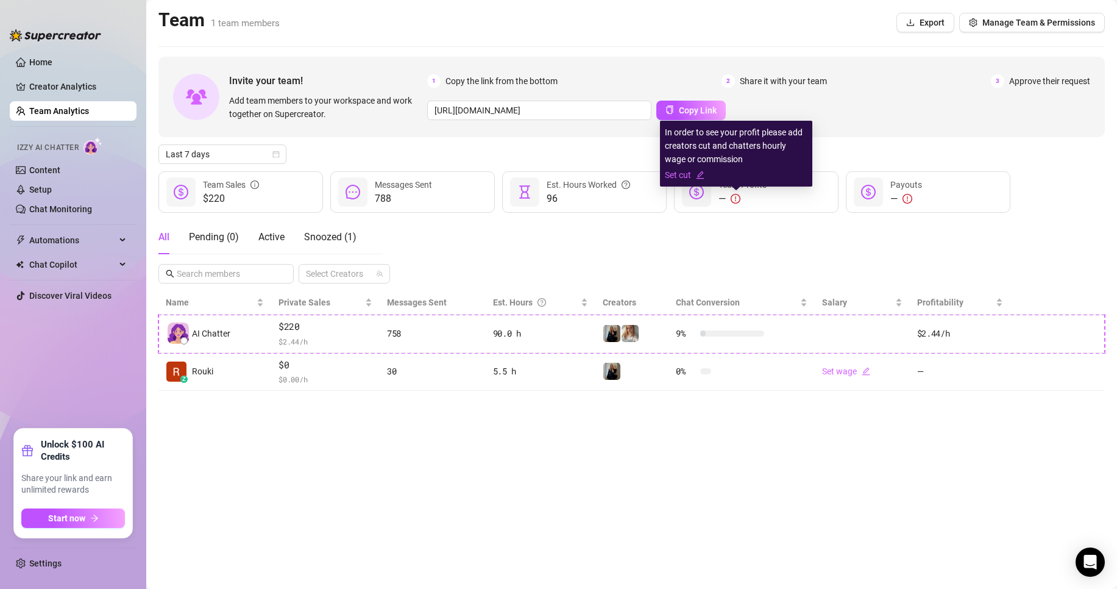
click at [731, 197] on icon "exclamation-circle" at bounding box center [736, 199] width 10 height 10
